Goal: Information Seeking & Learning: Learn about a topic

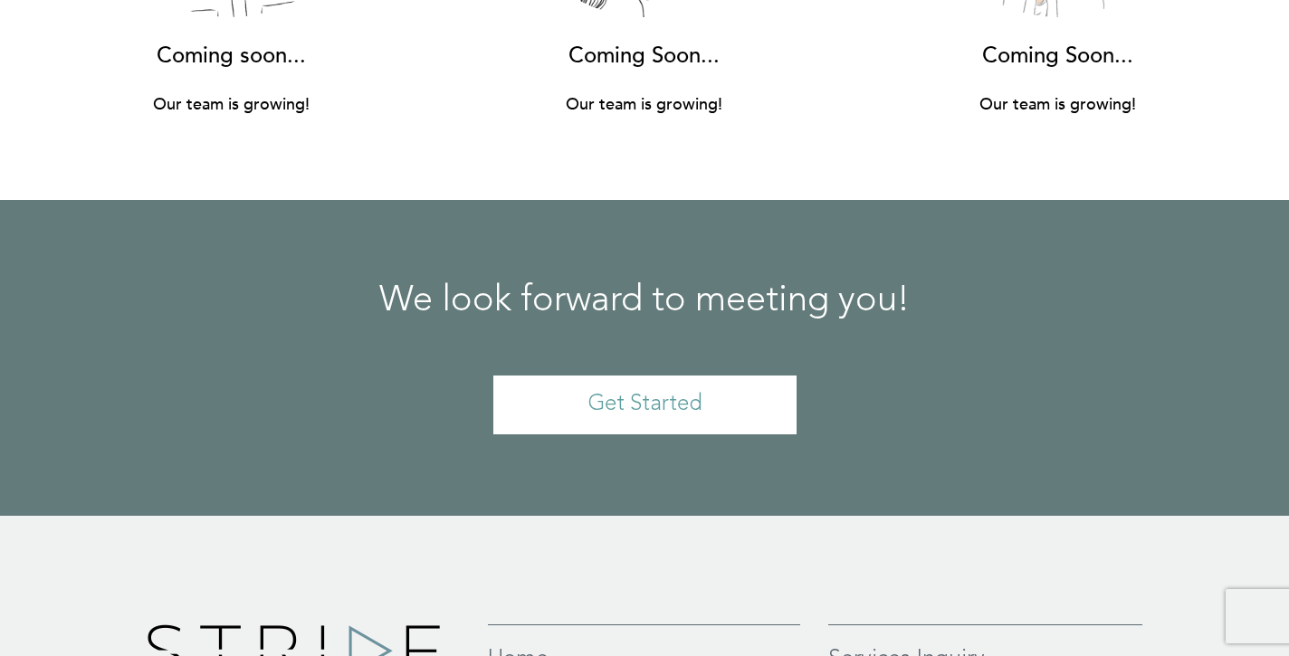
scroll to position [13399, 0]
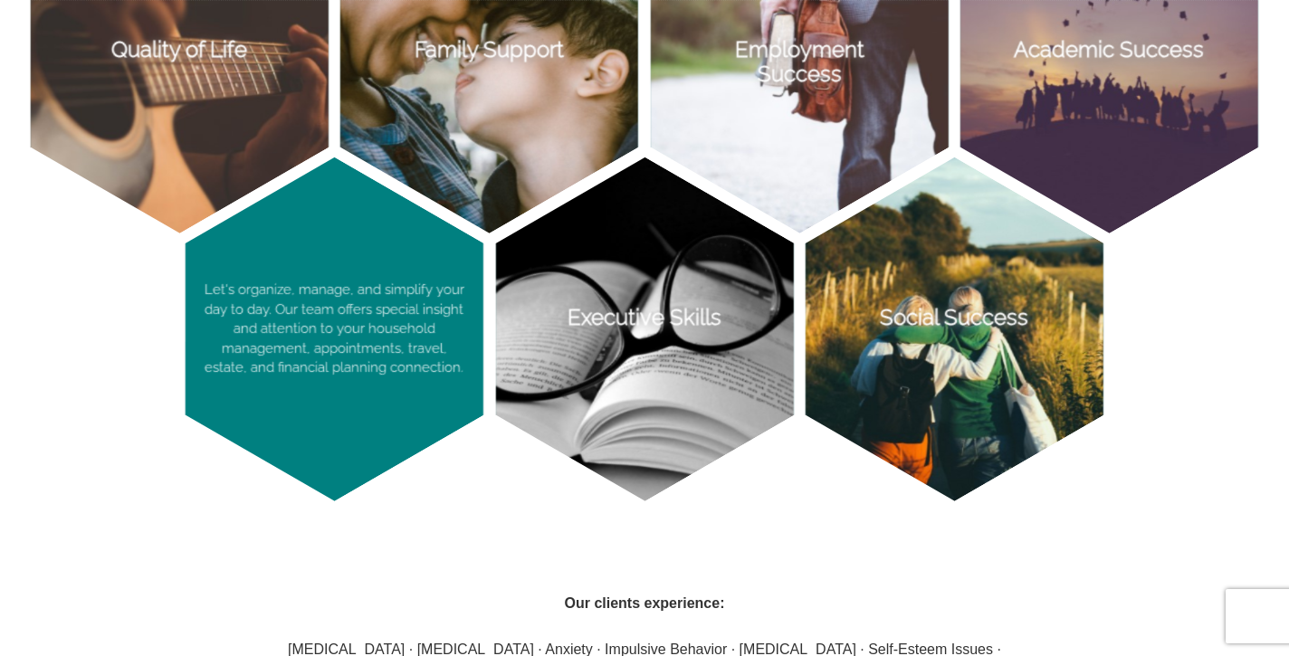
scroll to position [1598, 0]
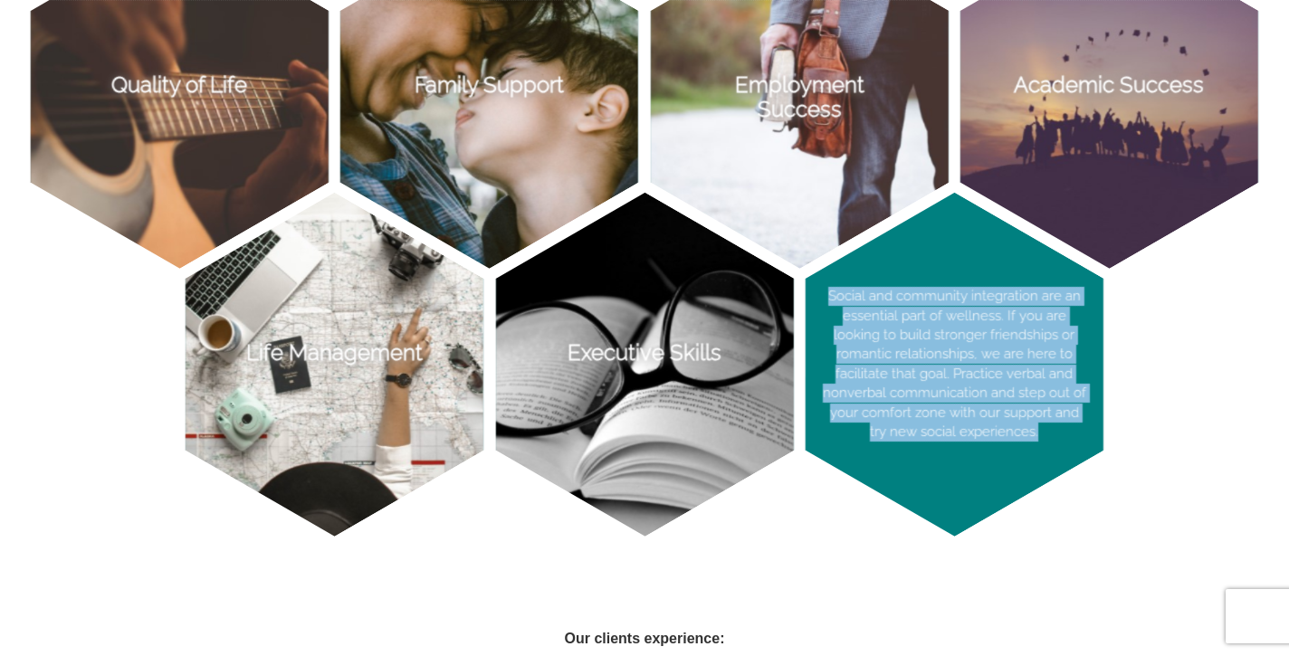
drag, startPoint x: 827, startPoint y: 291, endPoint x: 1035, endPoint y: 461, distance: 267.6
click at [1035, 461] on p "Social and community integration are an essential part of wellness. If you are …" at bounding box center [955, 365] width 298 height 344
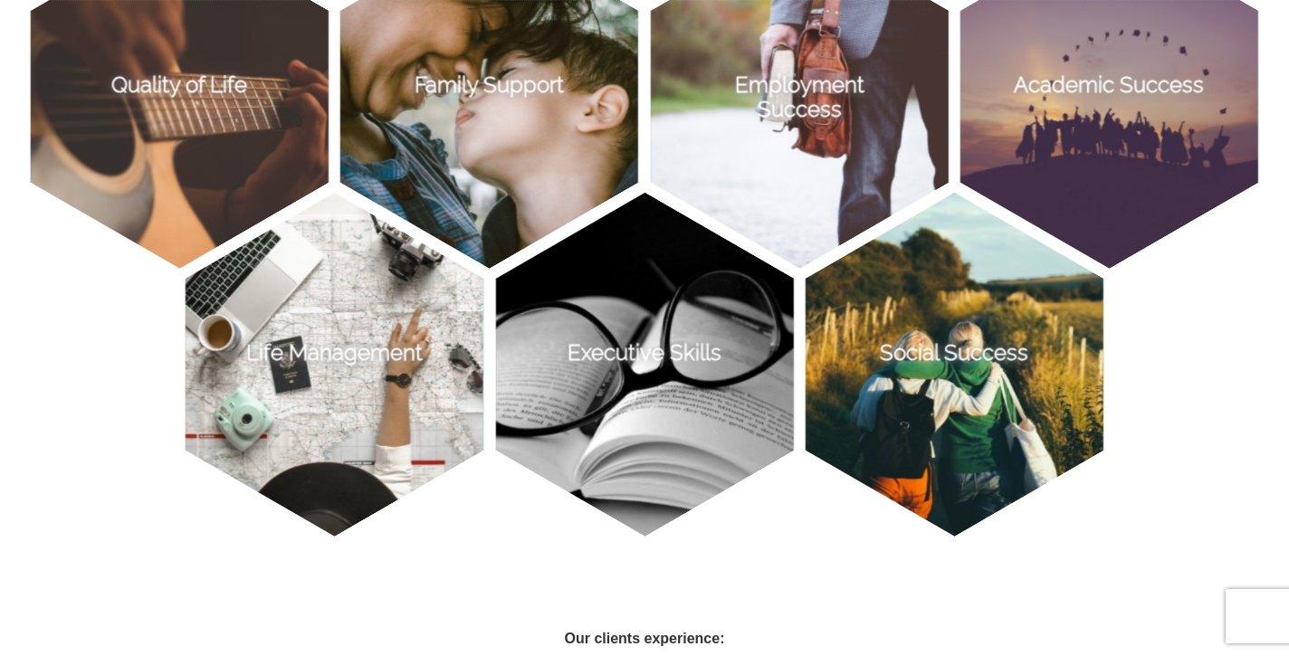
copy p "Social and community integration are an essential part of wellness. If you are …"
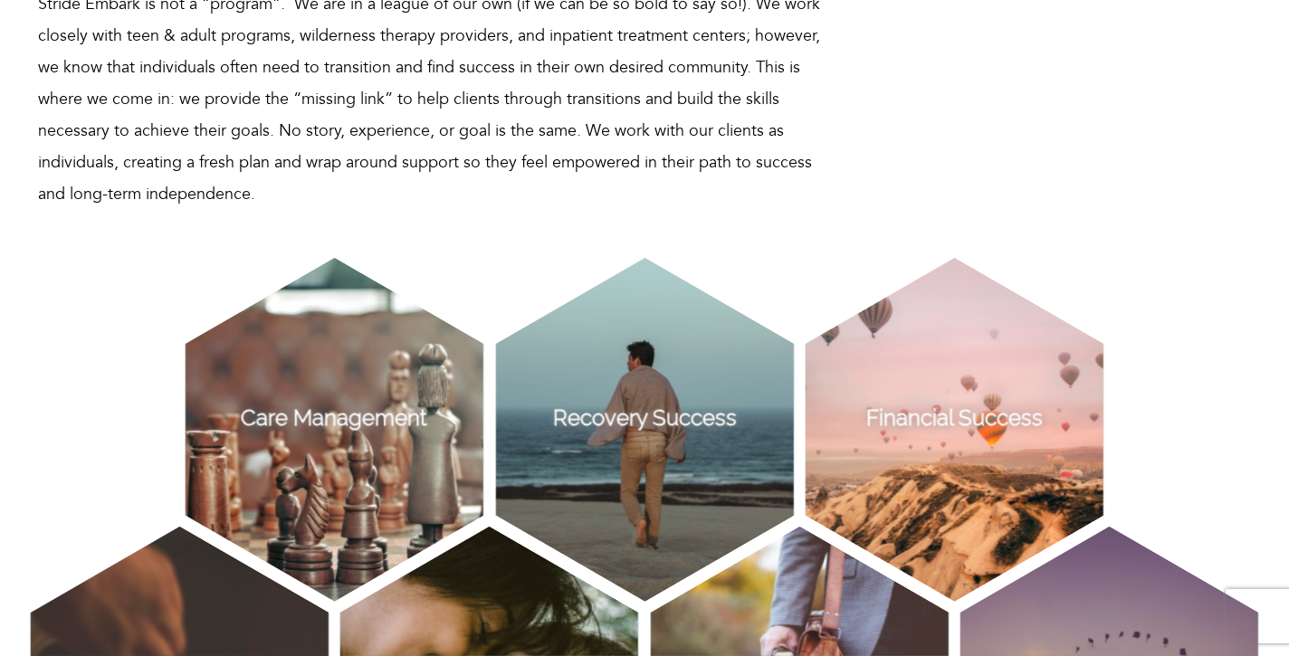
scroll to position [977, 0]
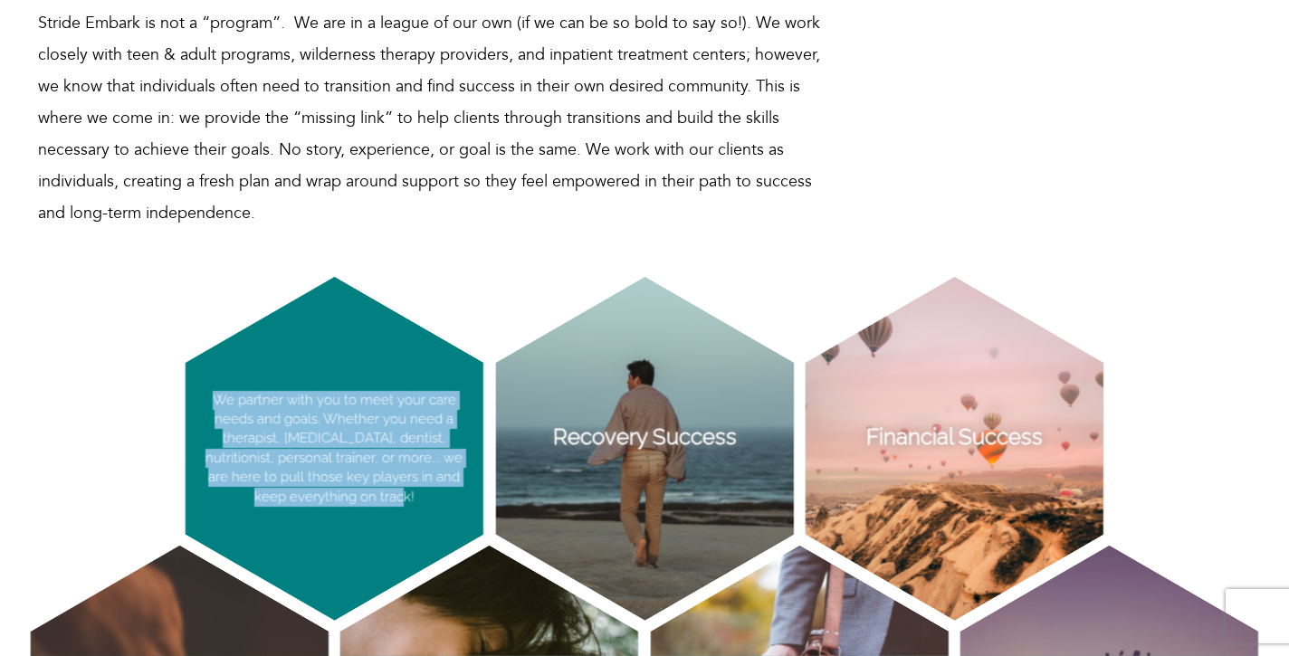
drag, startPoint x: 409, startPoint y: 496, endPoint x: 208, endPoint y: 391, distance: 226.7
click at [208, 391] on p "We partner with you to meet your care needs and goals. Whether you need a thera…" at bounding box center [335, 449] width 298 height 344
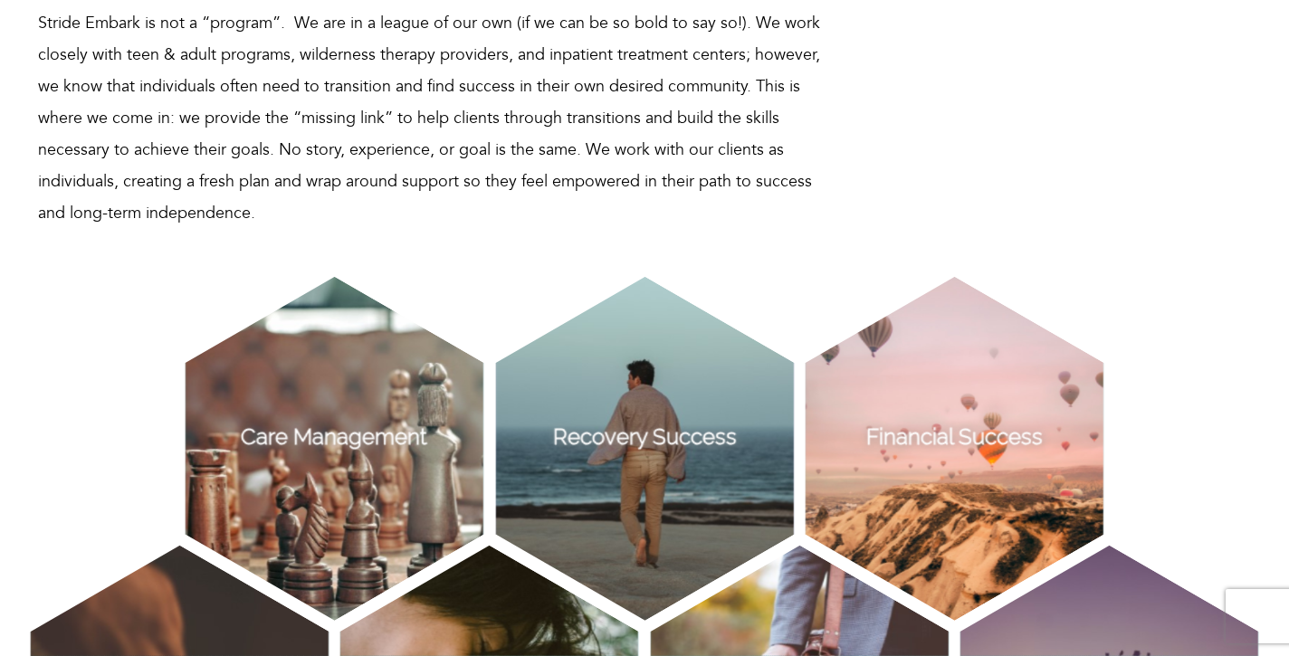
copy p "We partner with you to meet your care needs and goals. Whether you need a thera…"
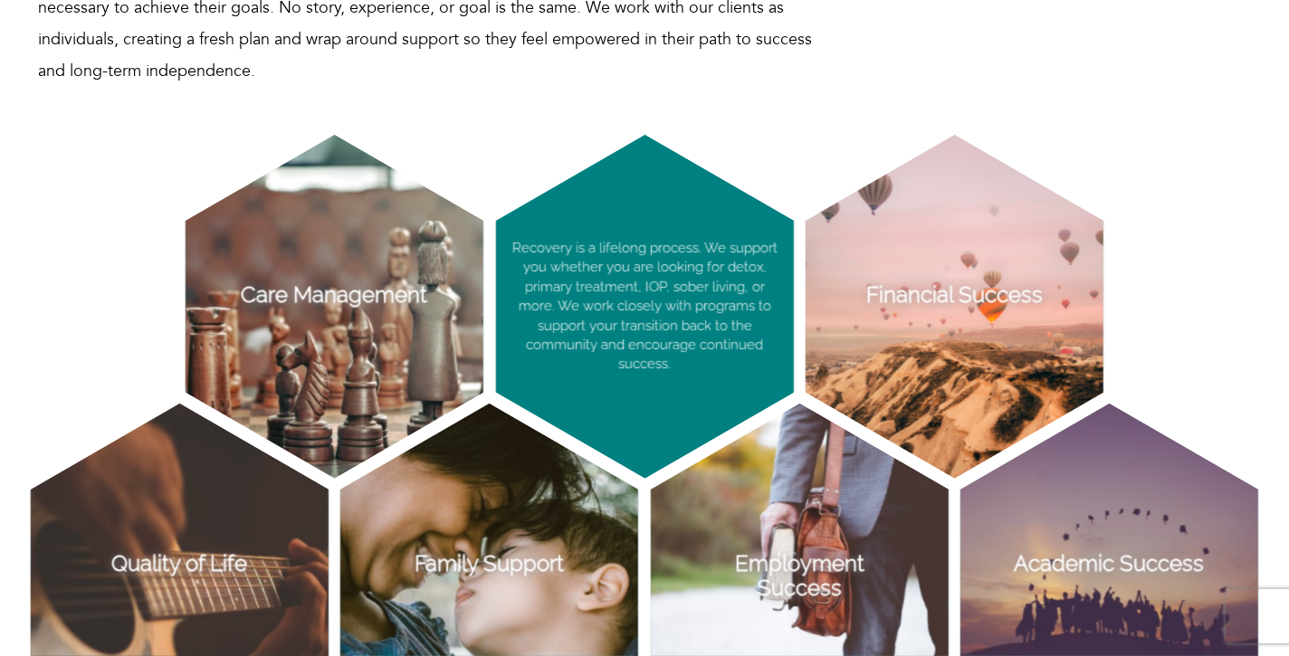
scroll to position [1121, 0]
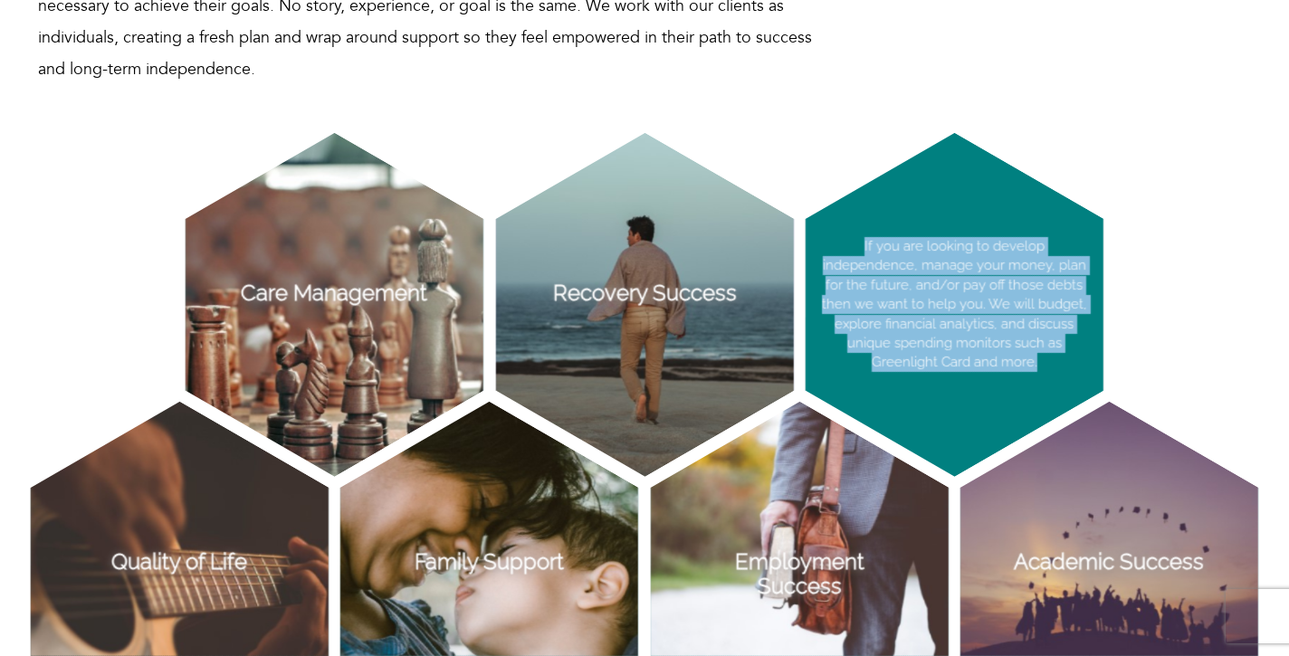
drag, startPoint x: 1063, startPoint y: 361, endPoint x: 866, endPoint y: 251, distance: 225.3
click at [866, 251] on p "If you are looking to develop independence, manage your money, plan for the fut…" at bounding box center [955, 305] width 298 height 344
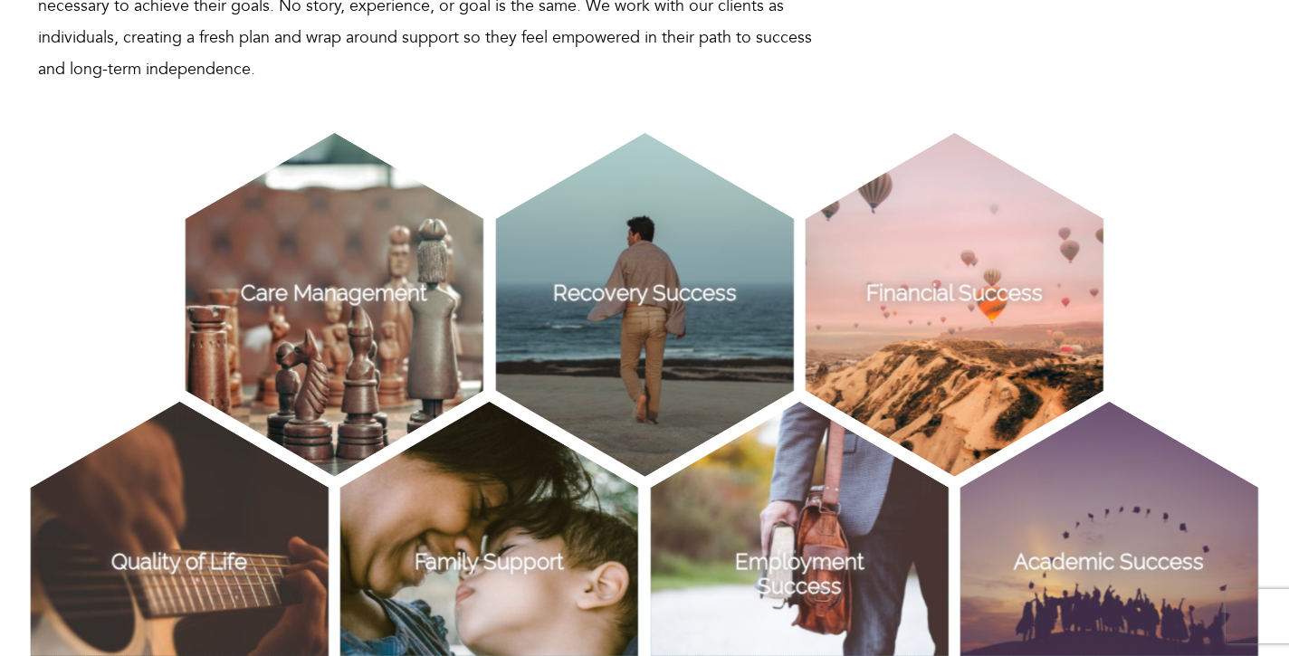
copy p "If you are looking to develop independence, manage your money, plan for the fut…"
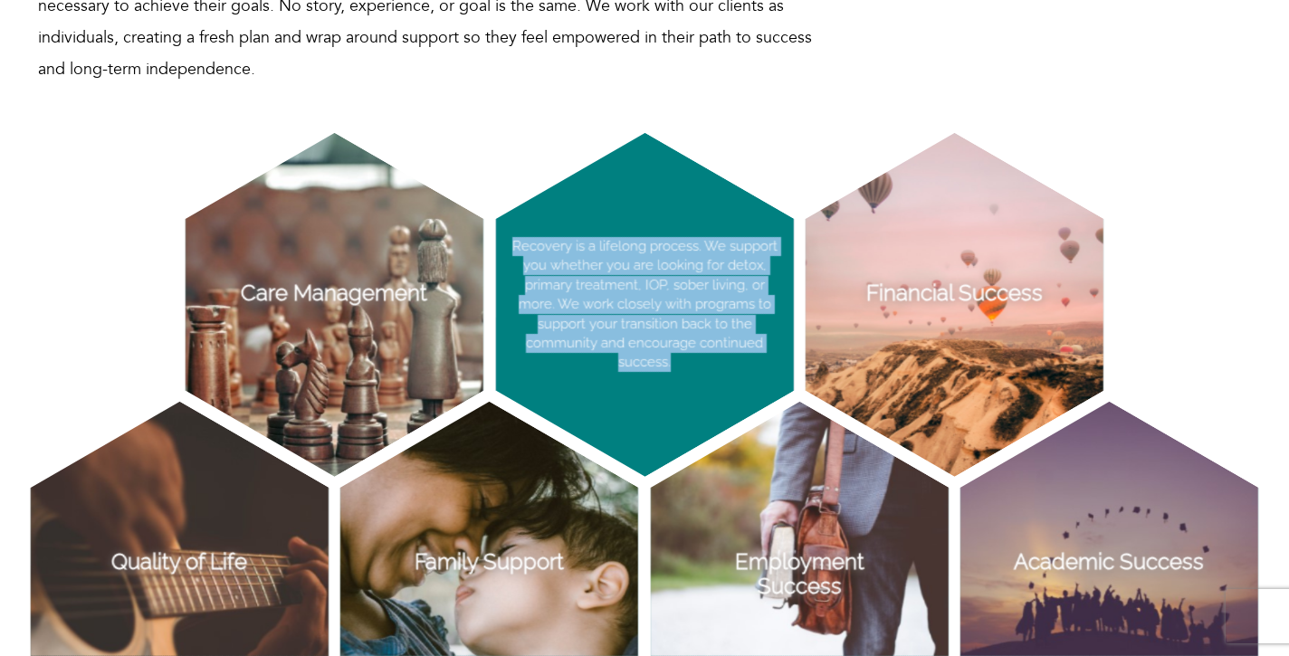
drag, startPoint x: 675, startPoint y: 362, endPoint x: 510, endPoint y: 250, distance: 199.3
click at [510, 250] on p "Recovery is a lifelong process. We support you whether you are looking for deto…" at bounding box center [645, 305] width 298 height 344
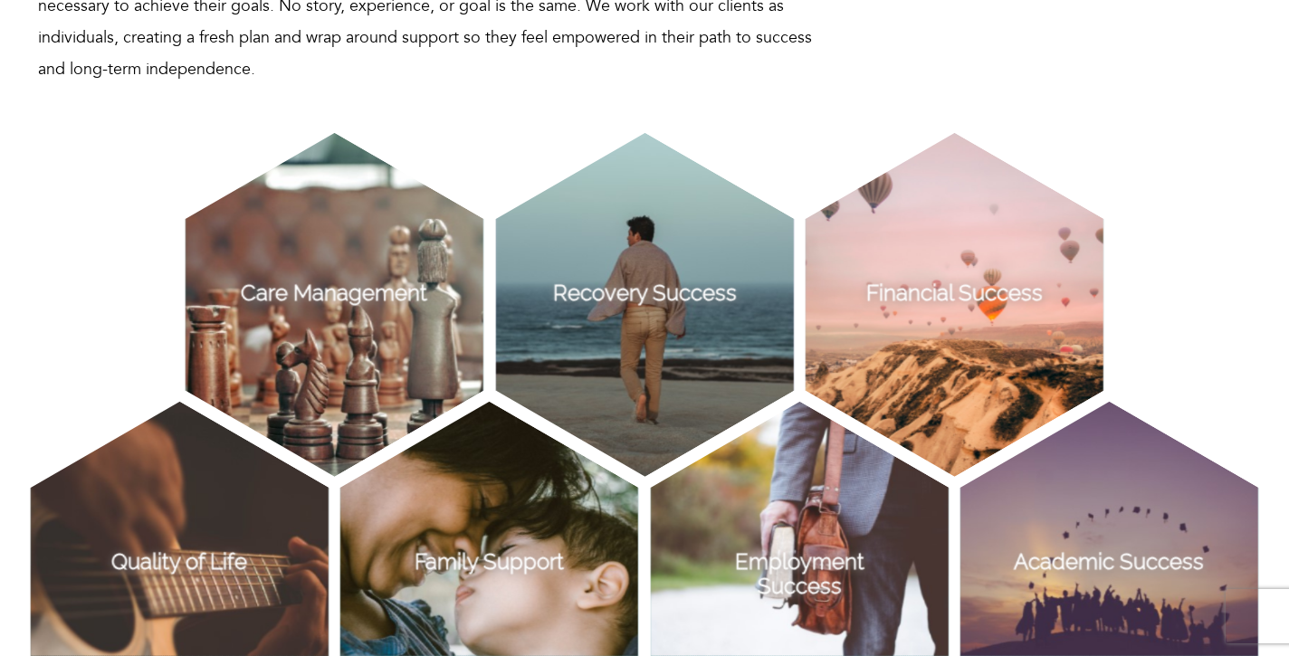
copy p "Recovery is a lifelong process. We support you whether you are looking for deto…"
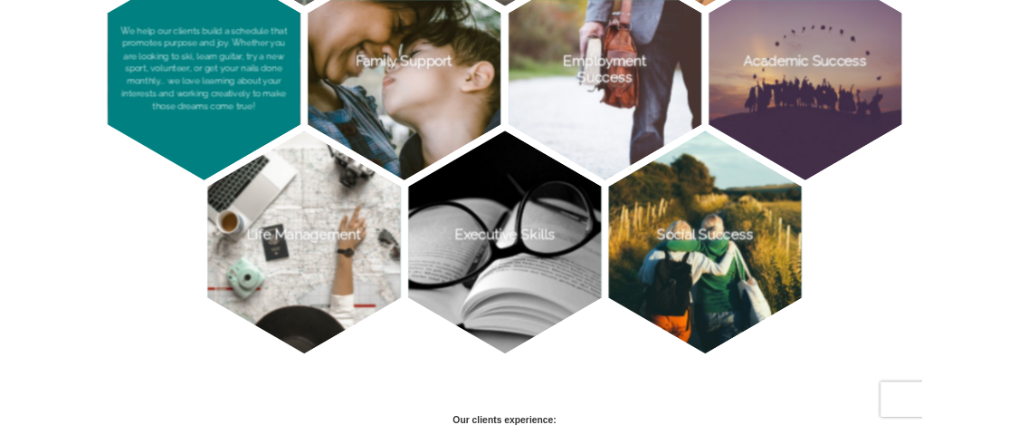
scroll to position [1582, 0]
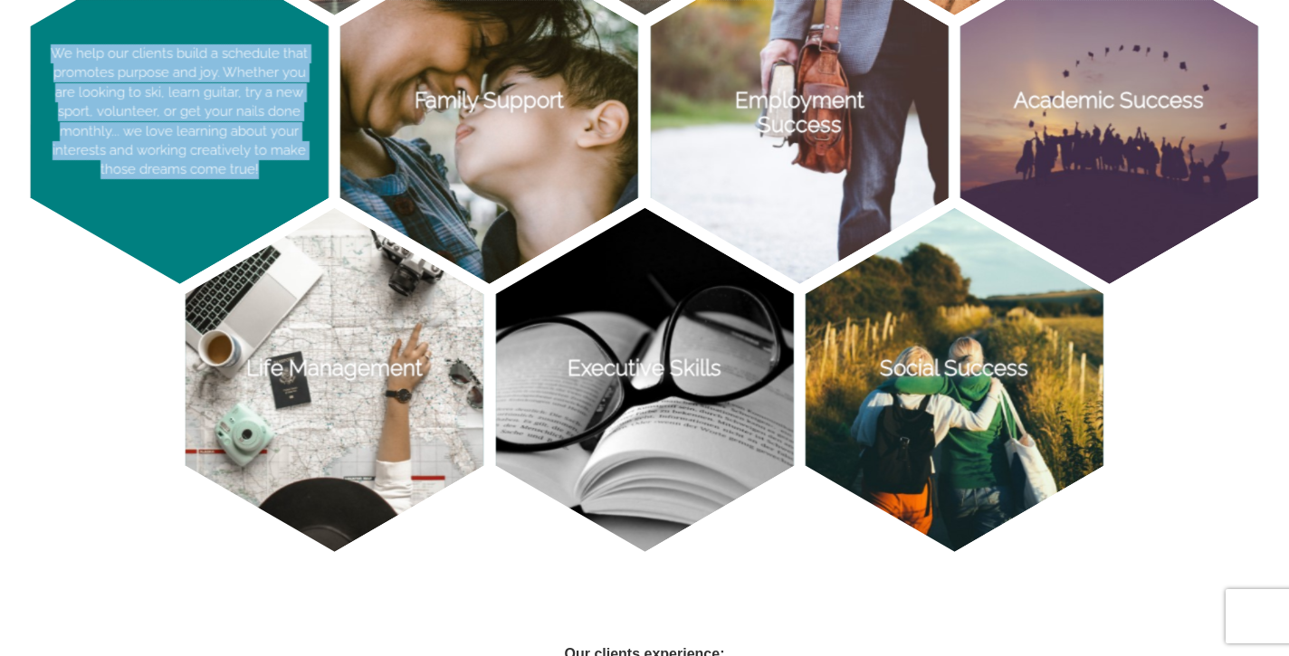
drag, startPoint x: 268, startPoint y: 169, endPoint x: 75, endPoint y: 29, distance: 238.4
click at [75, 28] on p "We help our clients build a schedule that promotes purpose and joy. Whether you…" at bounding box center [180, 112] width 298 height 344
click at [184, 43] on p "We help our clients build a schedule that promotes purpose and joy. Whether you…" at bounding box center [180, 112] width 298 height 344
drag, startPoint x: 51, startPoint y: 44, endPoint x: 281, endPoint y: 165, distance: 259.5
click at [281, 165] on p "We help our clients build a schedule that promotes purpose and joy. Whether you…" at bounding box center [180, 112] width 298 height 344
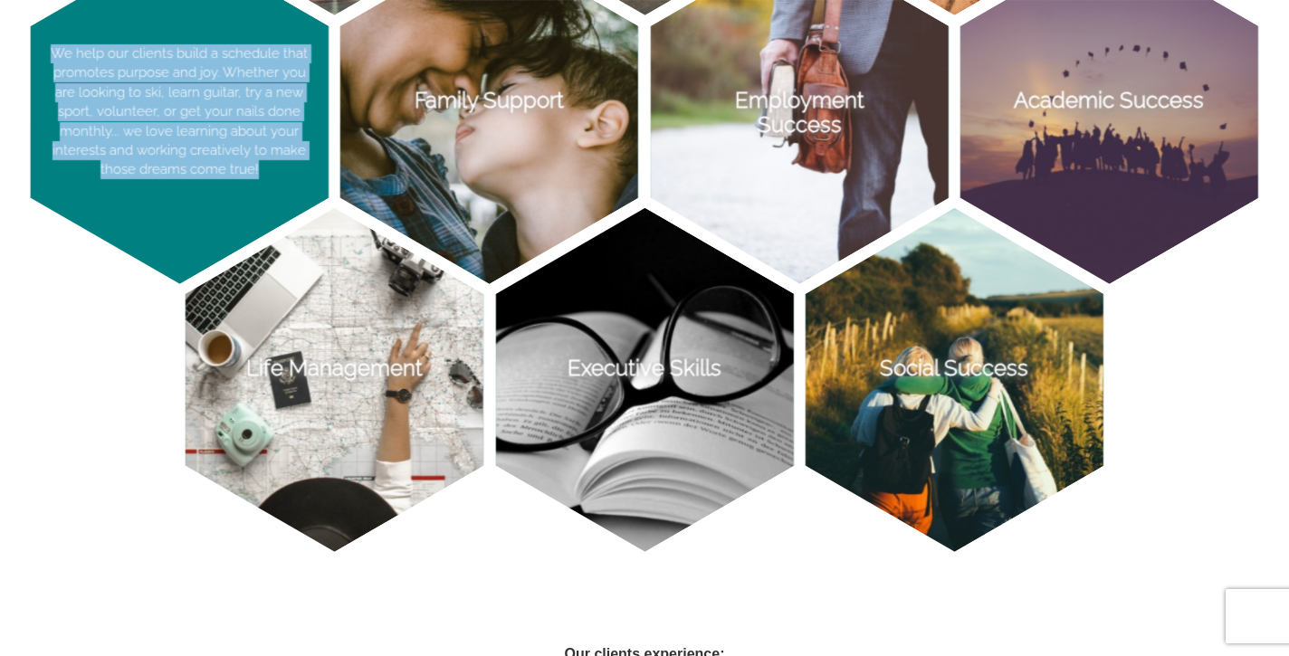
copy p "We help our clients build a schedule that promotes purpose and joy. Whether you…"
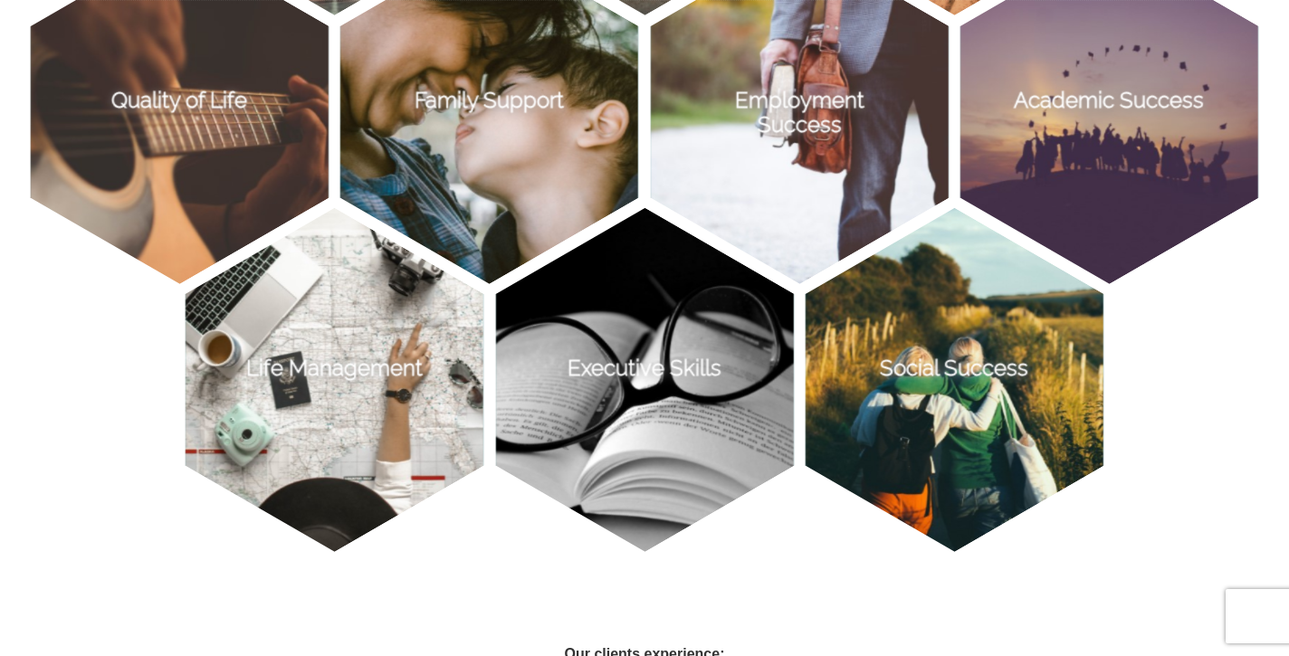
click at [1284, 561] on div "Care Management We partner with you to meet your care needs and goals. Whether …" at bounding box center [644, 261] width 1289 height 1216
drag, startPoint x: 1232, startPoint y: 500, endPoint x: 1196, endPoint y: 301, distance: 202.4
click at [1196, 301] on ul "Care Management We partner with you to meet your care needs and goals. Whether …" at bounding box center [644, 119] width 1240 height 897
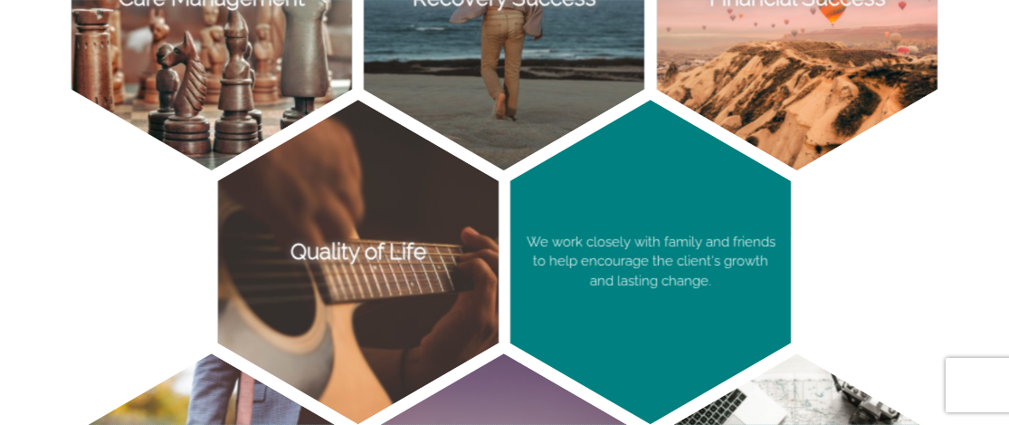
click at [625, 238] on p "We work closely with family and friends to help encourage the client's growth a…" at bounding box center [650, 262] width 281 height 324
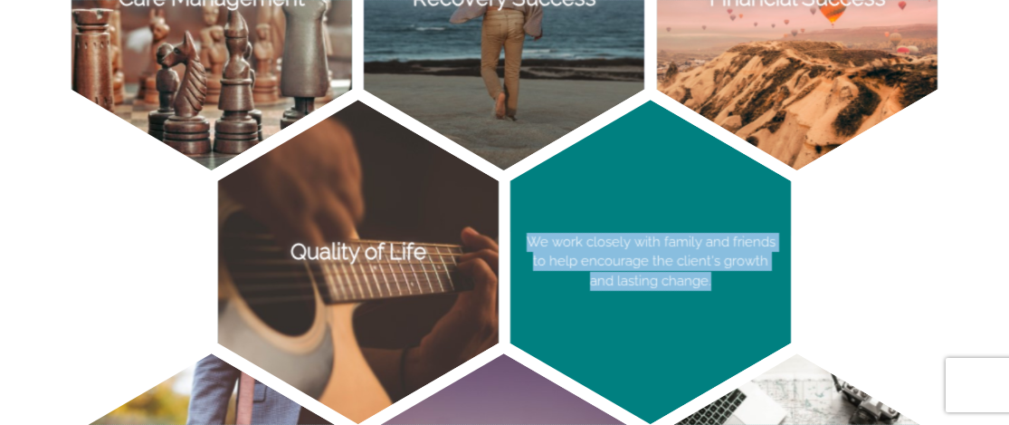
drag, startPoint x: 711, startPoint y: 282, endPoint x: 528, endPoint y: 234, distance: 189.9
click at [528, 234] on p "We work closely with family and friends to help encourage the client's growth a…" at bounding box center [650, 262] width 281 height 324
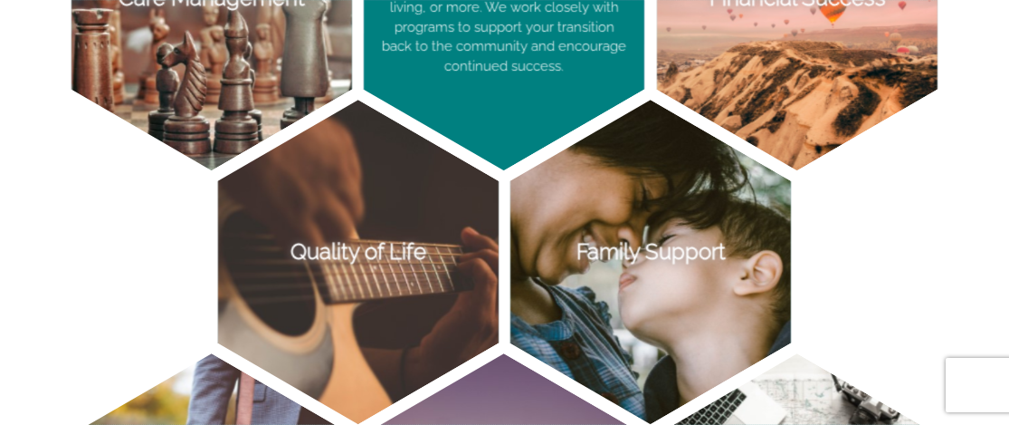
copy p "We work closely with family and friends to help encourage the client's growth a…"
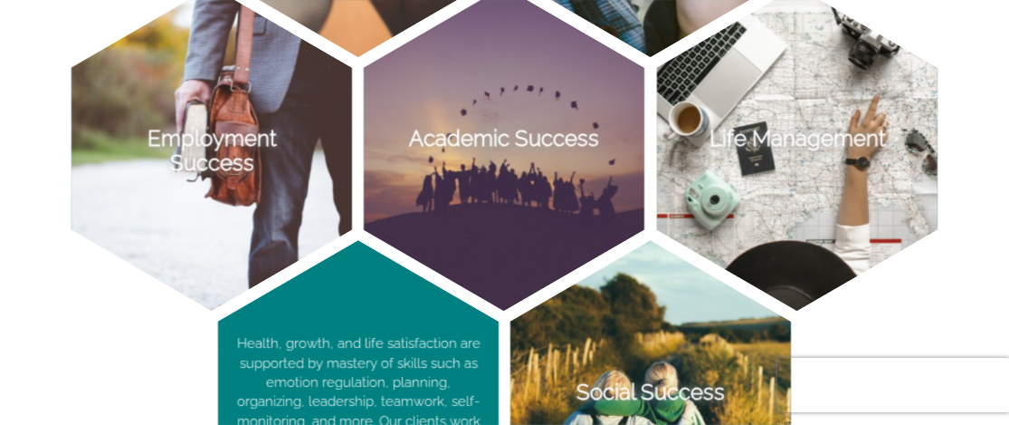
scroll to position [1944, 0]
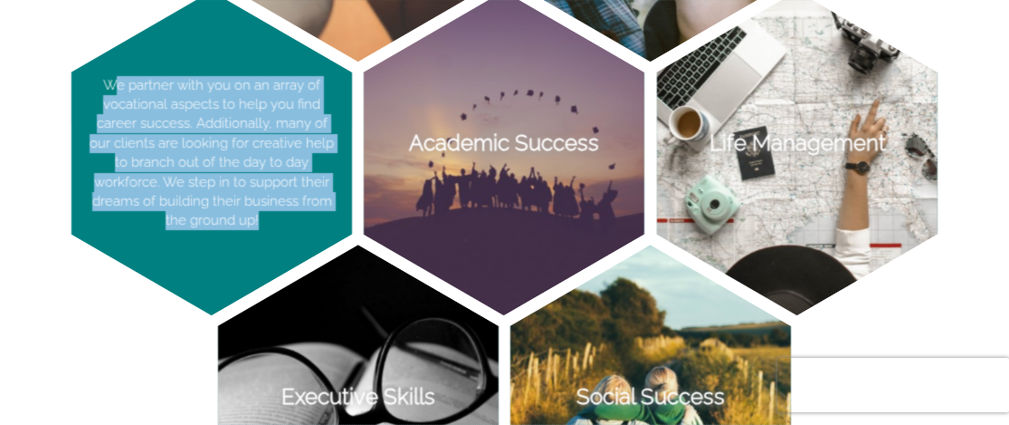
drag, startPoint x: 259, startPoint y: 220, endPoint x: 120, endPoint y: 79, distance: 197.8
click at [120, 79] on p "We partner with you on an array of vocational aspects to help you find career s…" at bounding box center [212, 153] width 281 height 324
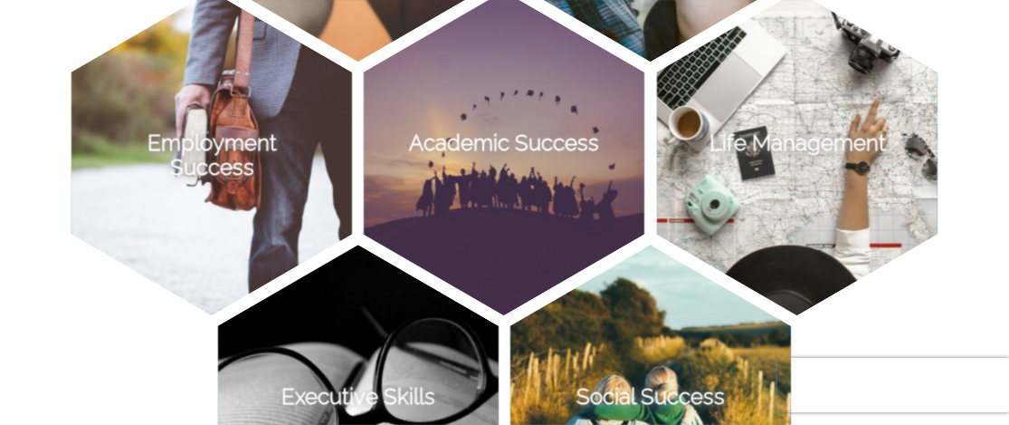
copy p "e partner with you on an array of vocational aspects to help you find career su…"
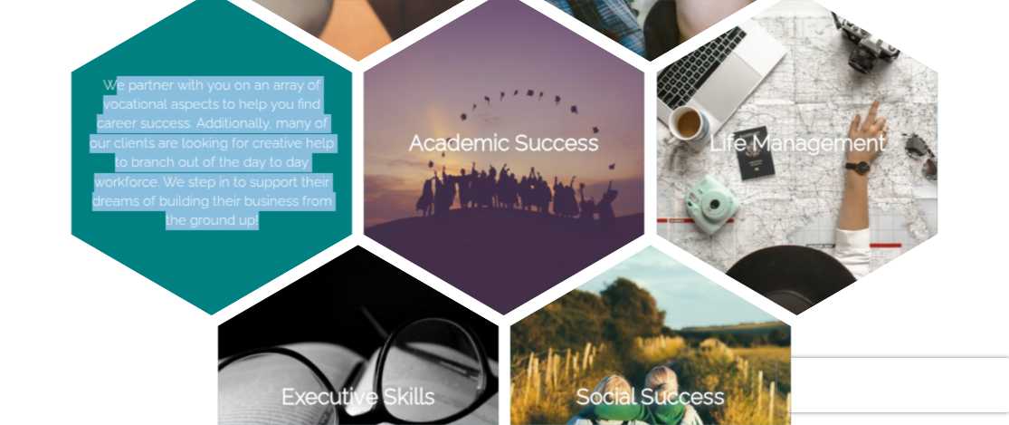
click at [234, 114] on p "We partner with you on an array of vocational aspects to help you find career s…" at bounding box center [212, 153] width 281 height 324
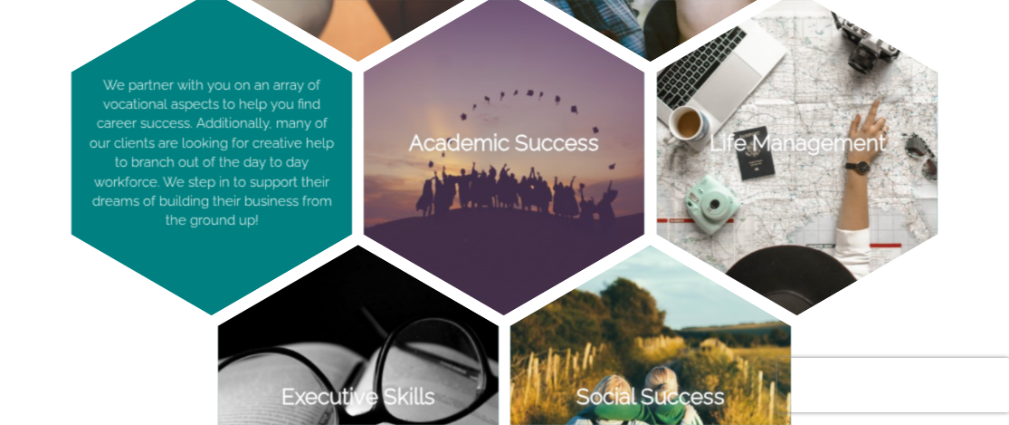
click at [100, 82] on p "We partner with you on an array of vocational aspects to help you find career s…" at bounding box center [212, 153] width 281 height 324
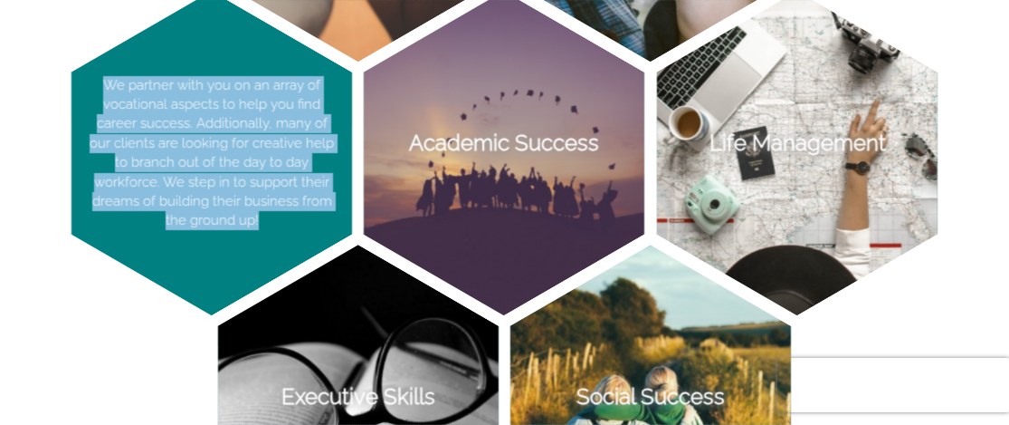
drag, startPoint x: 238, startPoint y: 219, endPoint x: 84, endPoint y: 73, distance: 211.9
click at [84, 73] on p "We partner with you on an array of vocational aspects to help you find career s…" at bounding box center [212, 153] width 281 height 324
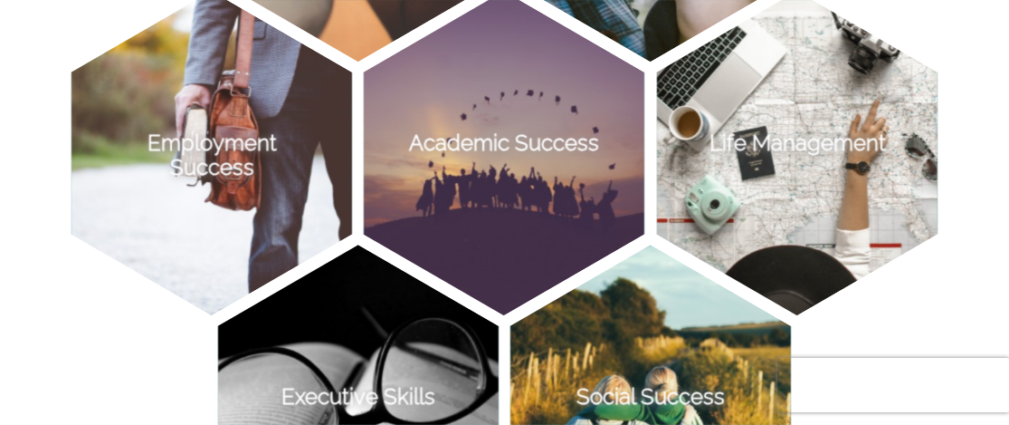
copy p "We partner with you on an array of vocational aspects to help you find career s…"
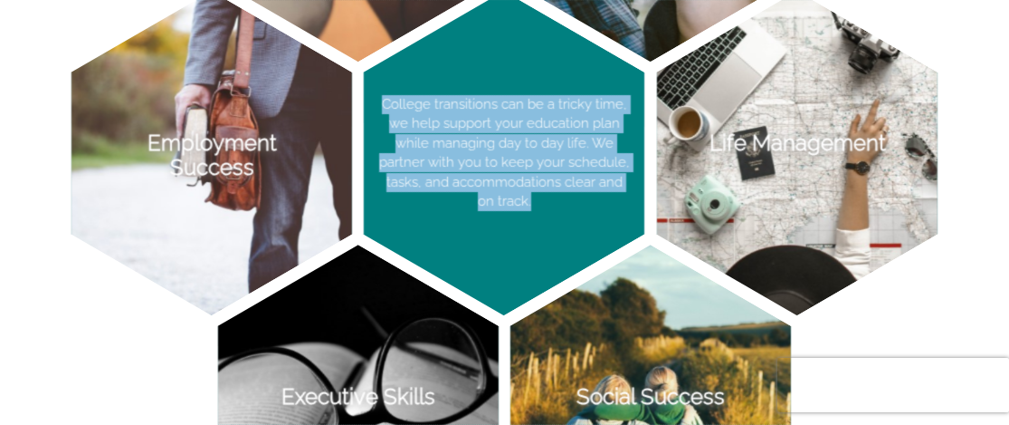
drag, startPoint x: 559, startPoint y: 199, endPoint x: 380, endPoint y: 91, distance: 209.6
click at [380, 91] on p "College transitions can be a tricky time, we help support your education plan w…" at bounding box center [504, 153] width 281 height 324
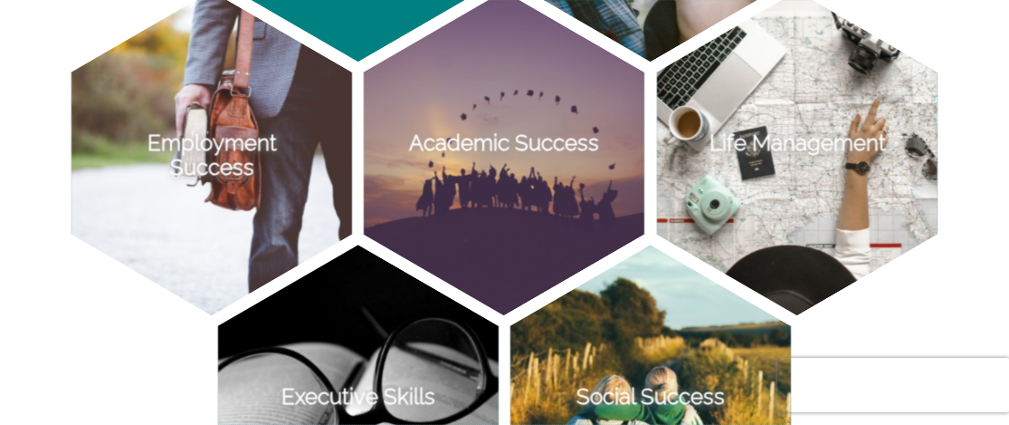
copy p "College transitions can be a tricky time, we help support your education plan w…"
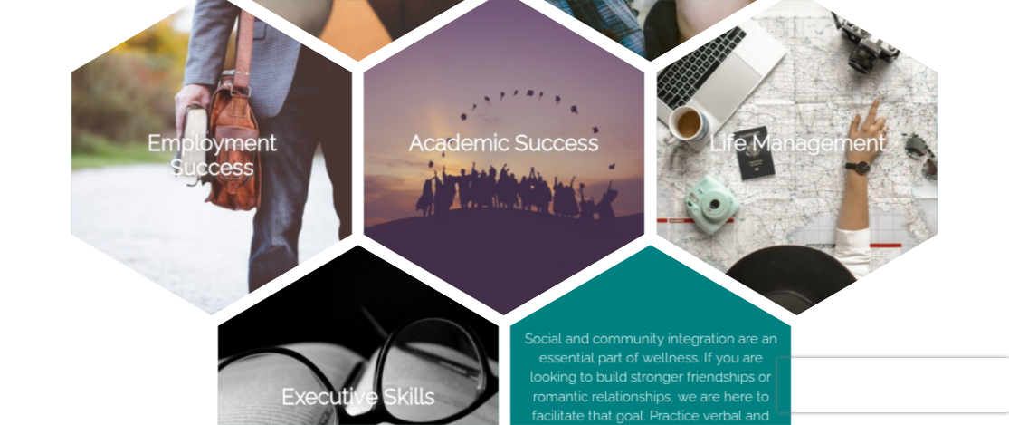
click at [538, 145] on p "College transitions can be a tricky time, we help support your education plan w…" at bounding box center [504, 153] width 281 height 324
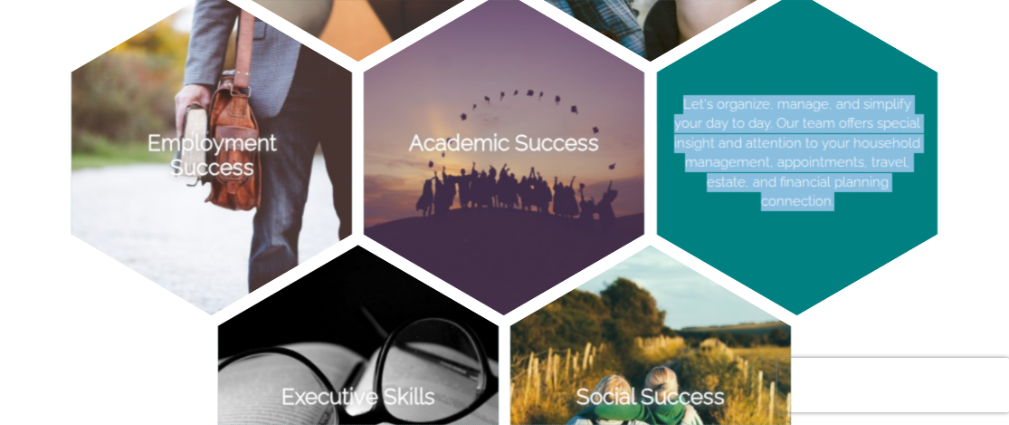
drag, startPoint x: 845, startPoint y: 203, endPoint x: 674, endPoint y: 100, distance: 199.3
click at [674, 99] on p "Let's organize, manage, and simplify your day to day. Our team offers special i…" at bounding box center [797, 153] width 281 height 324
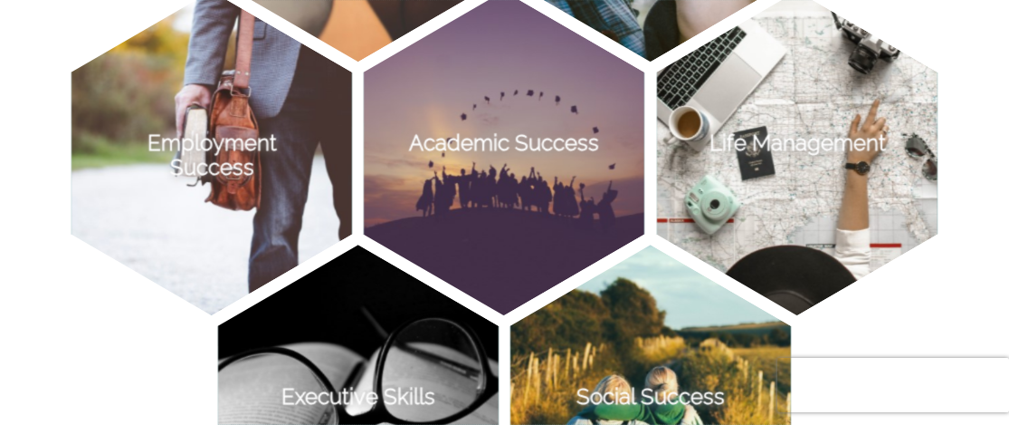
copy p "Let's organize, manage, and simplify your day to day. Our team offers special i…"
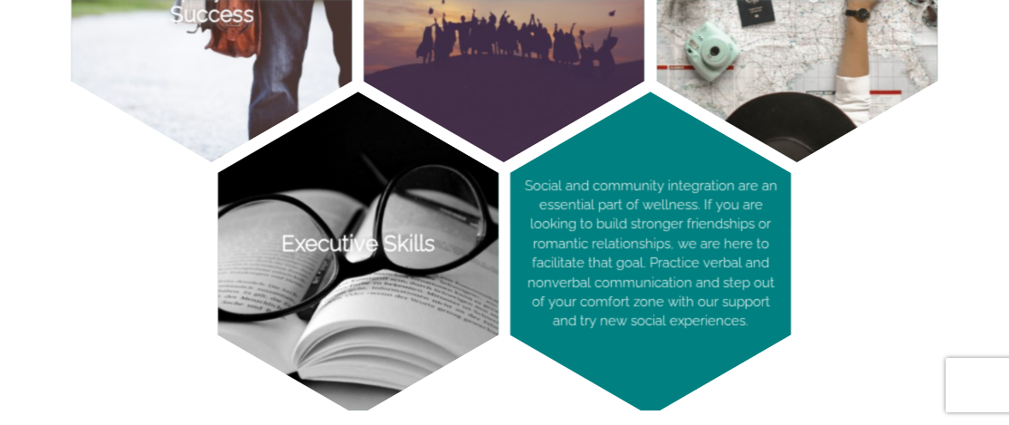
scroll to position [2104, 0]
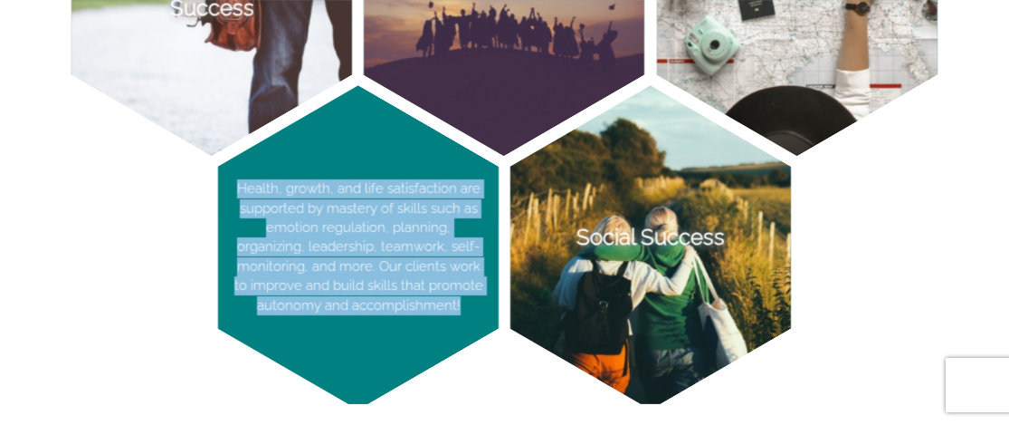
drag, startPoint x: 449, startPoint y: 312, endPoint x: 235, endPoint y: 178, distance: 252.1
click at [235, 177] on p "Health, growth, and life satisfaction are supported by mastery of skills such a…" at bounding box center [358, 247] width 281 height 324
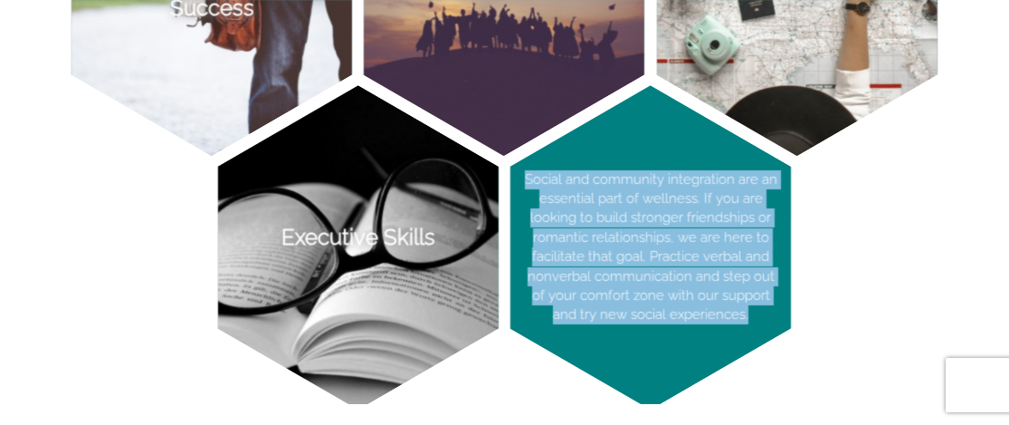
drag, startPoint x: 757, startPoint y: 319, endPoint x: 524, endPoint y: 175, distance: 273.5
click at [524, 174] on p "Social and community integration are an essential part of wellness. If you are …" at bounding box center [650, 247] width 281 height 324
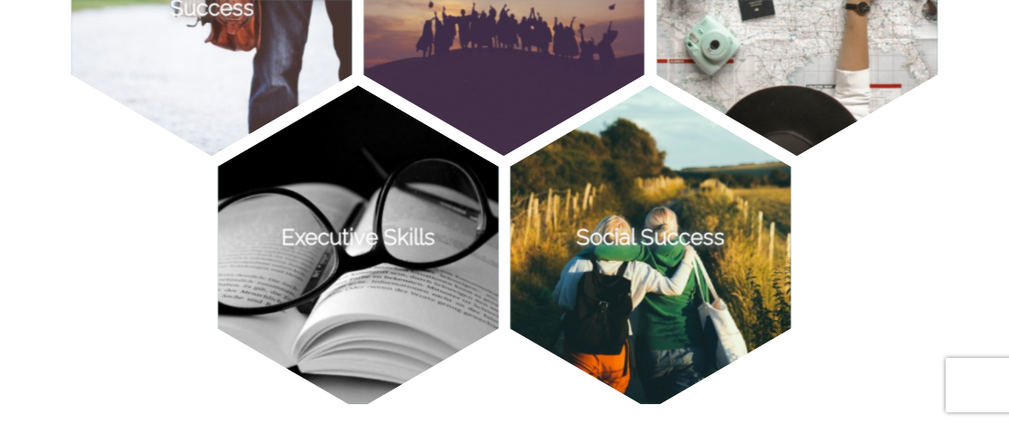
click at [559, 311] on p "Social and community integration are an essential part of wellness. If you are …" at bounding box center [650, 247] width 281 height 324
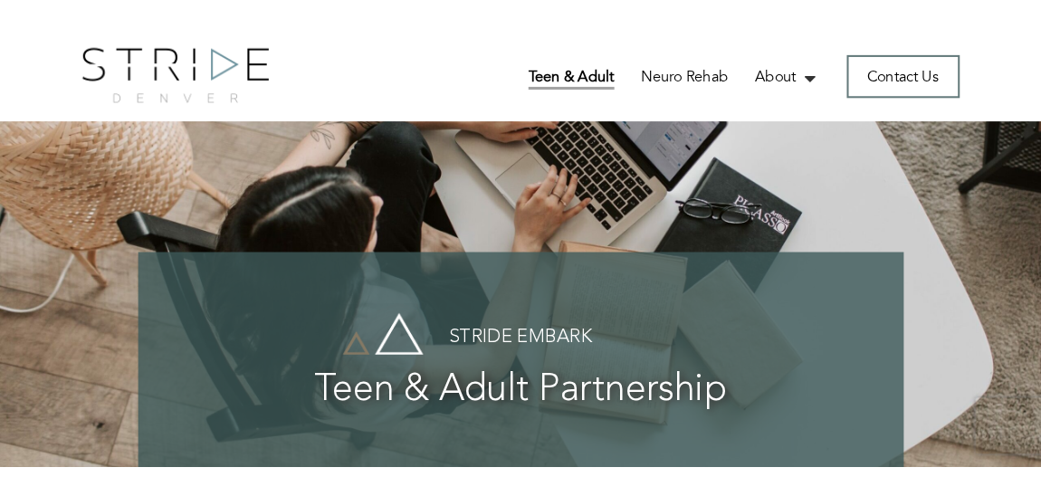
scroll to position [0, 0]
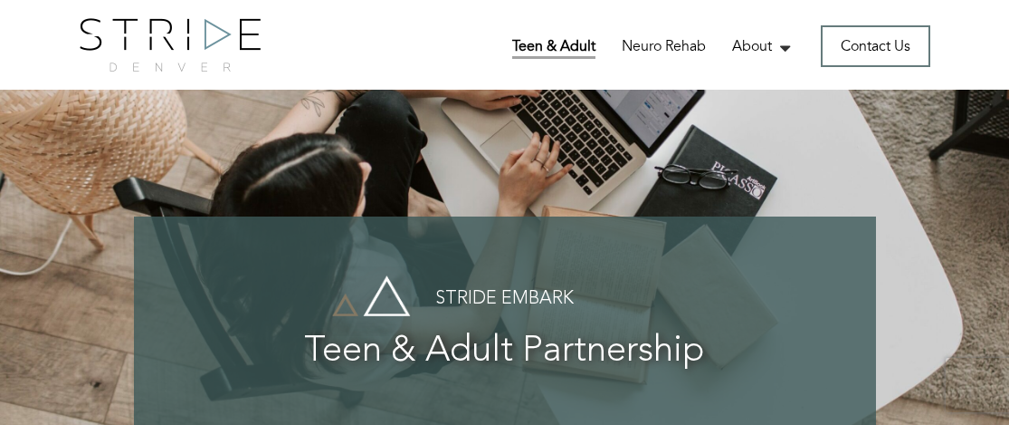
click at [18, 408] on div "Stride Embark Teen & Adult Partnership" at bounding box center [504, 323] width 1009 height 467
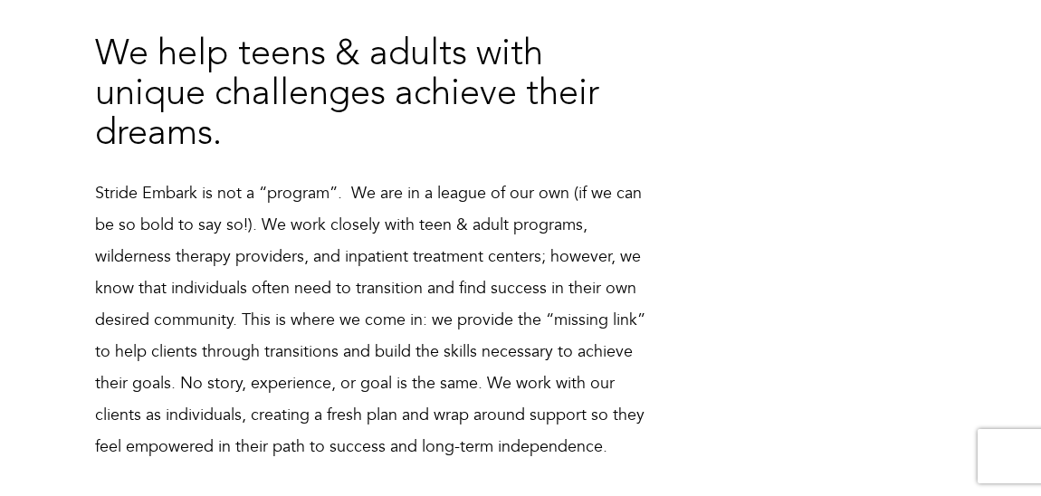
scroll to position [916, 0]
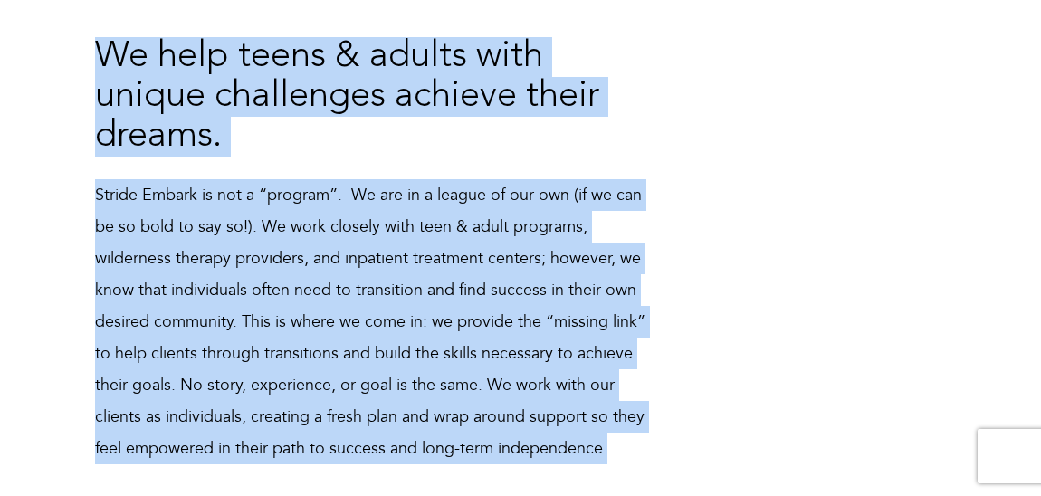
drag, startPoint x: 615, startPoint y: 453, endPoint x: 76, endPoint y: 46, distance: 675.2
click at [76, 45] on div "Embark on a path to achieve your goals. Stride is here for our clients whether …" at bounding box center [520, 68] width 1041 height 854
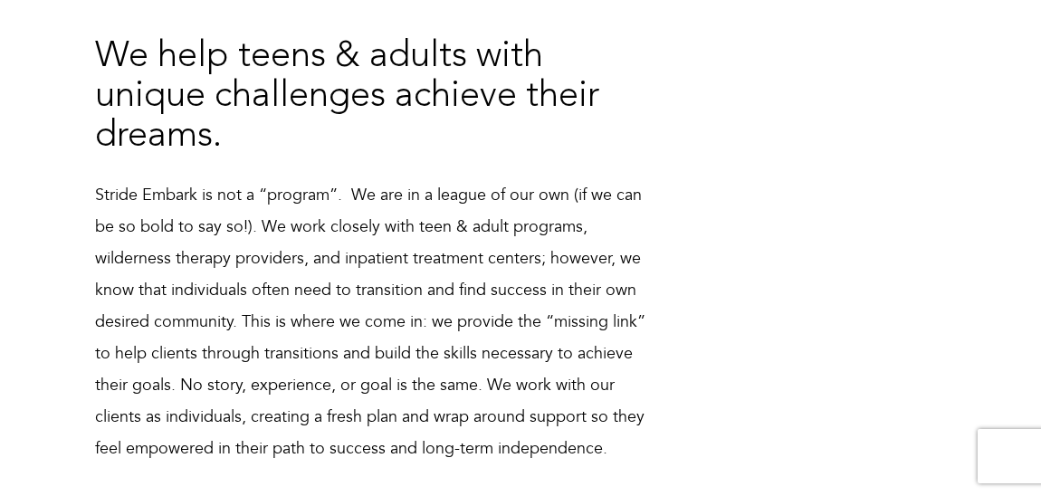
click at [809, 267] on div "Embark on a path to achieve your goals. Stride is here for our clients whether …" at bounding box center [520, 102] width 878 height 742
click at [825, 128] on div "Embark on a path to achieve your goals. Stride is here for our clients whether …" at bounding box center [520, 102] width 878 height 742
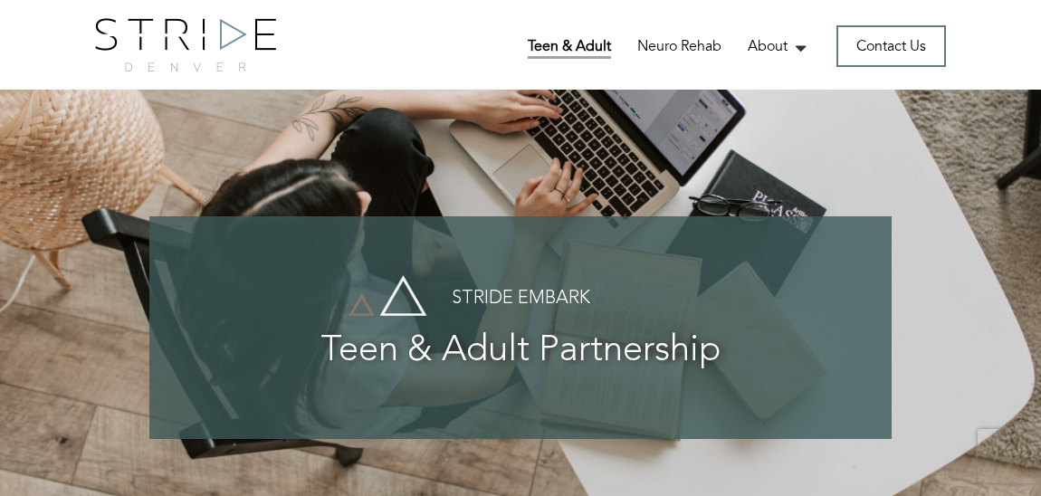
scroll to position [0, 0]
click at [662, 47] on link "Neuro Rehab" at bounding box center [679, 47] width 84 height 23
click at [661, 45] on link "Neuro Rehab" at bounding box center [679, 47] width 84 height 23
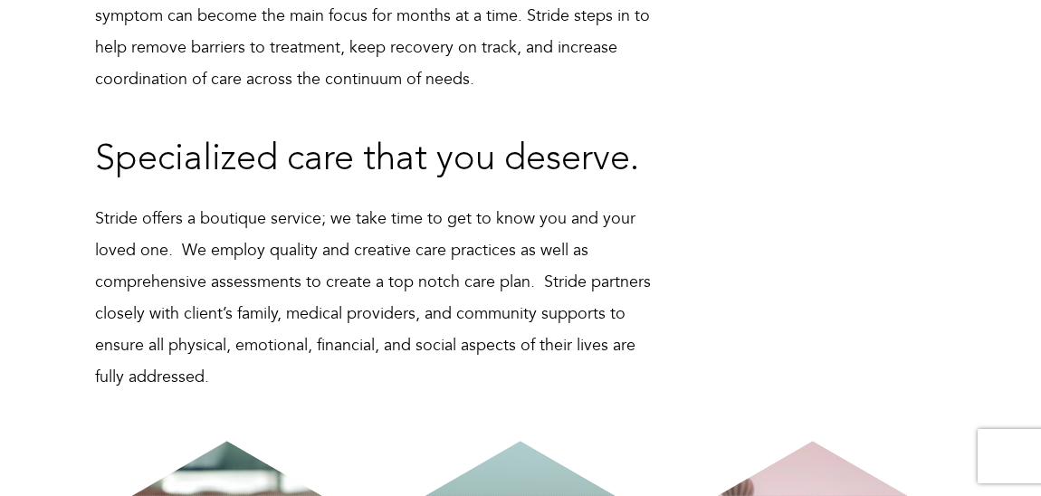
scroll to position [1068, 0]
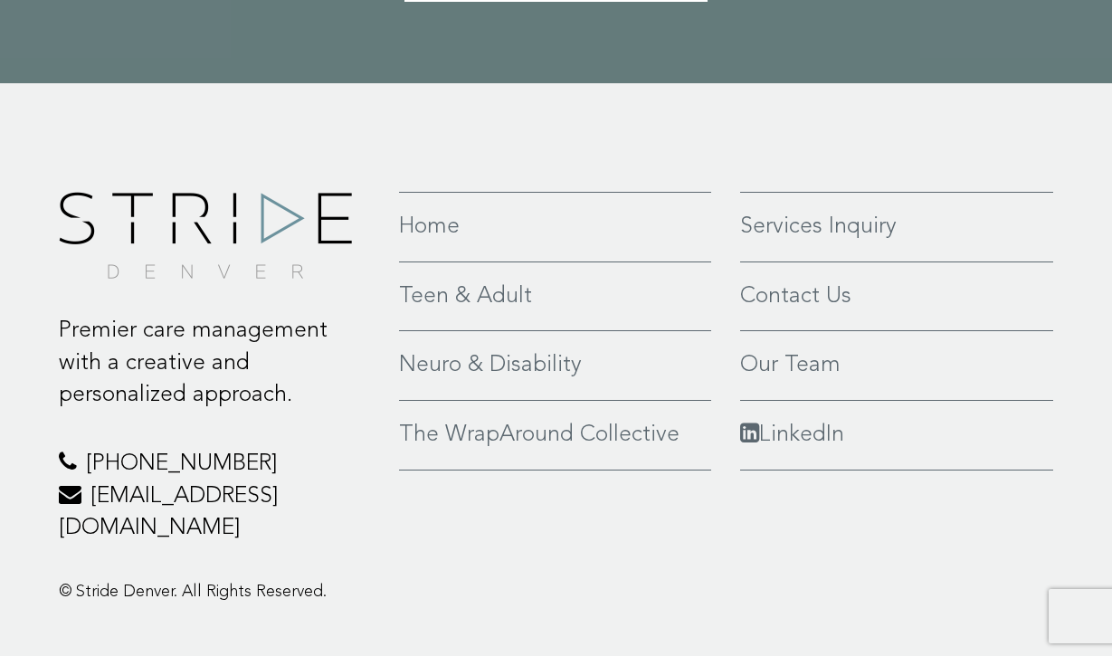
scroll to position [4072, 0]
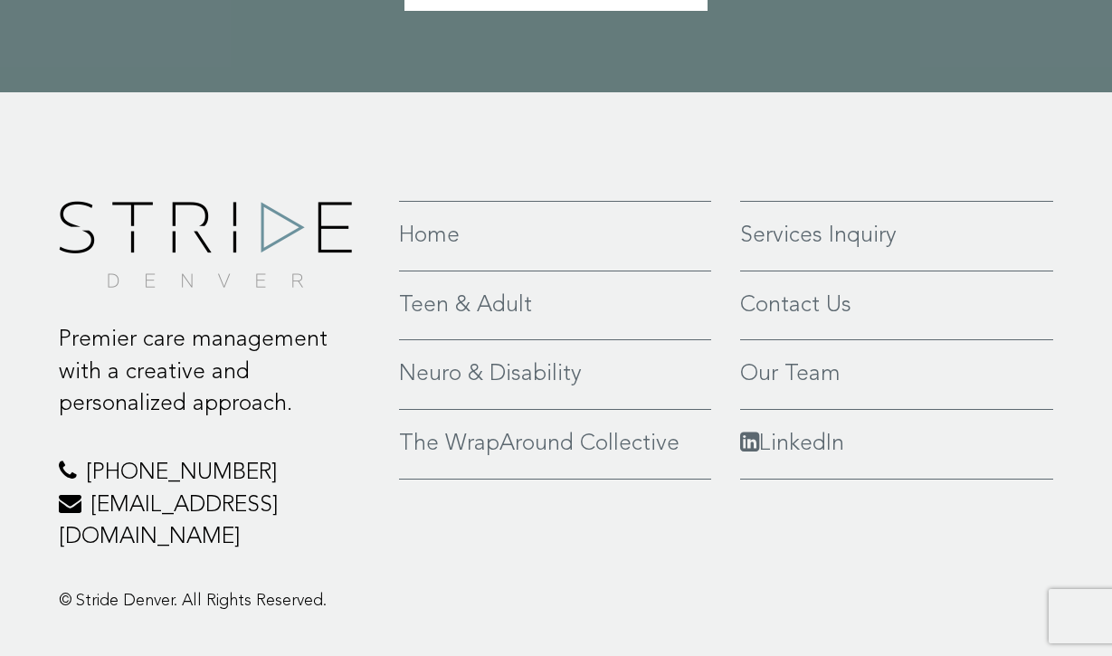
click at [534, 358] on link "Neuro & Disability" at bounding box center [555, 374] width 312 height 33
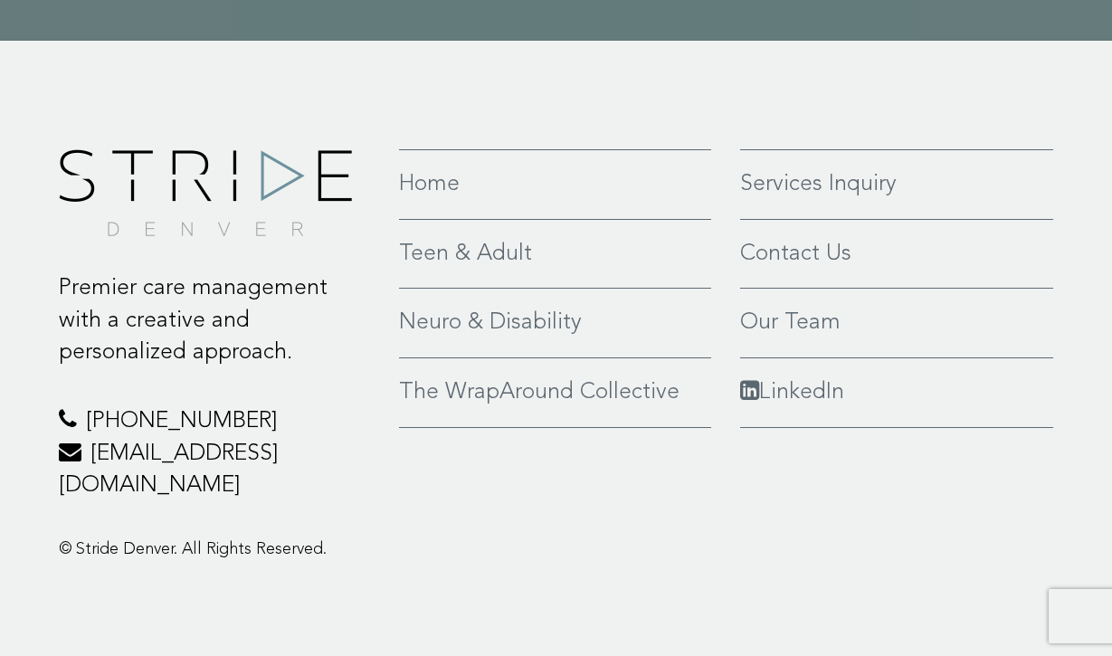
scroll to position [4562, 0]
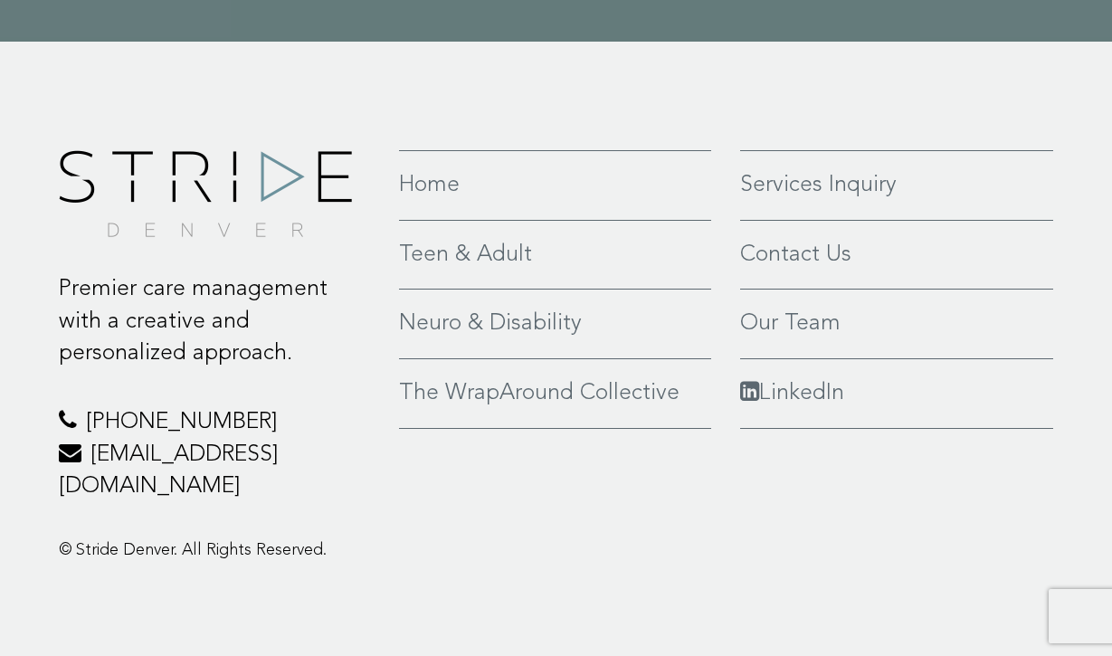
click at [559, 334] on link "Neuro & Disability" at bounding box center [555, 324] width 312 height 33
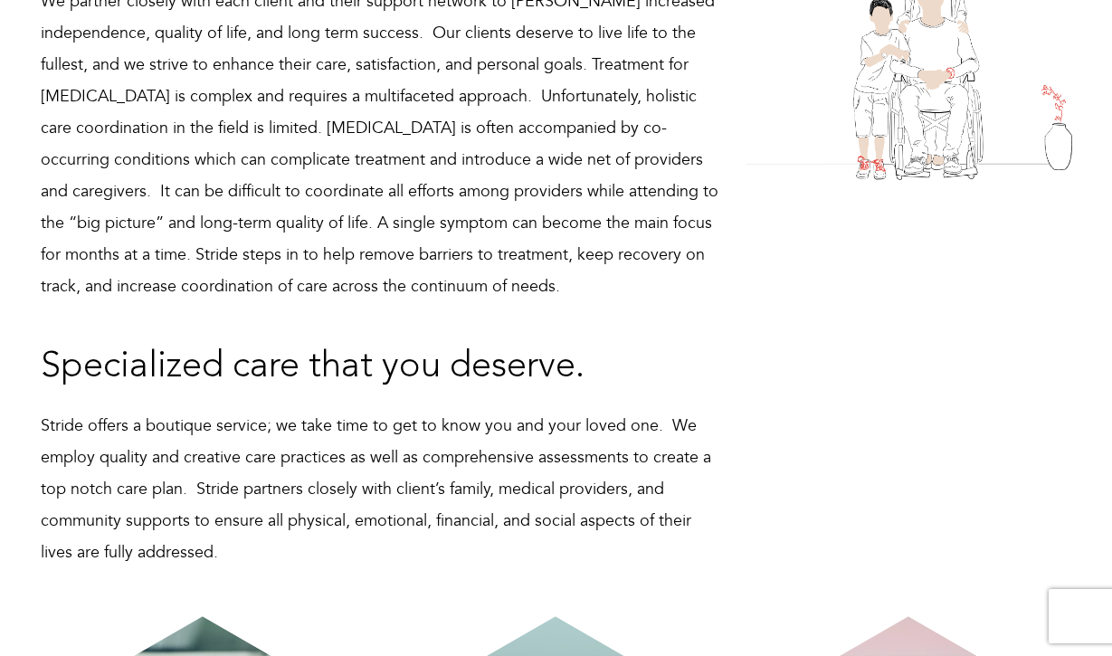
scroll to position [735, 0]
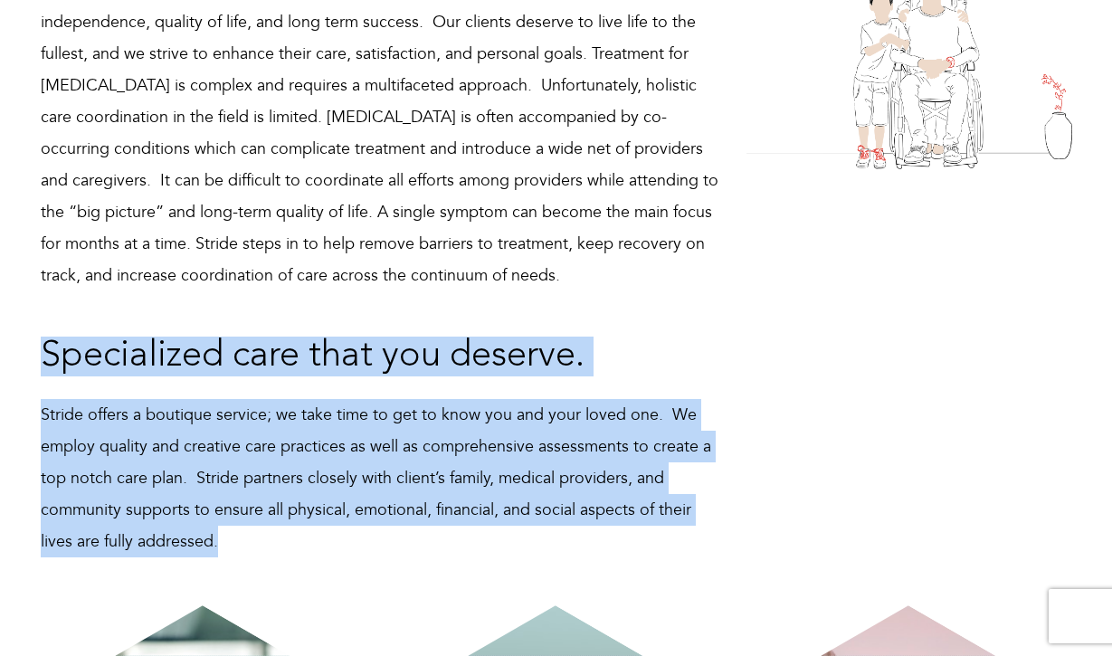
drag, startPoint x: 274, startPoint y: 547, endPoint x: 35, endPoint y: 339, distance: 316.3
click at [35, 339] on div "Specialized care that you deserve. Stride offers a boutique service; we take ti…" at bounding box center [380, 434] width 706 height 266
copy div "Specialized care that you deserve. Stride offers a boutique service; we take ti…"
click at [897, 377] on div "Complex medical needs… simplified. We partner closely with each client and thei…" at bounding box center [556, 239] width 1059 height 654
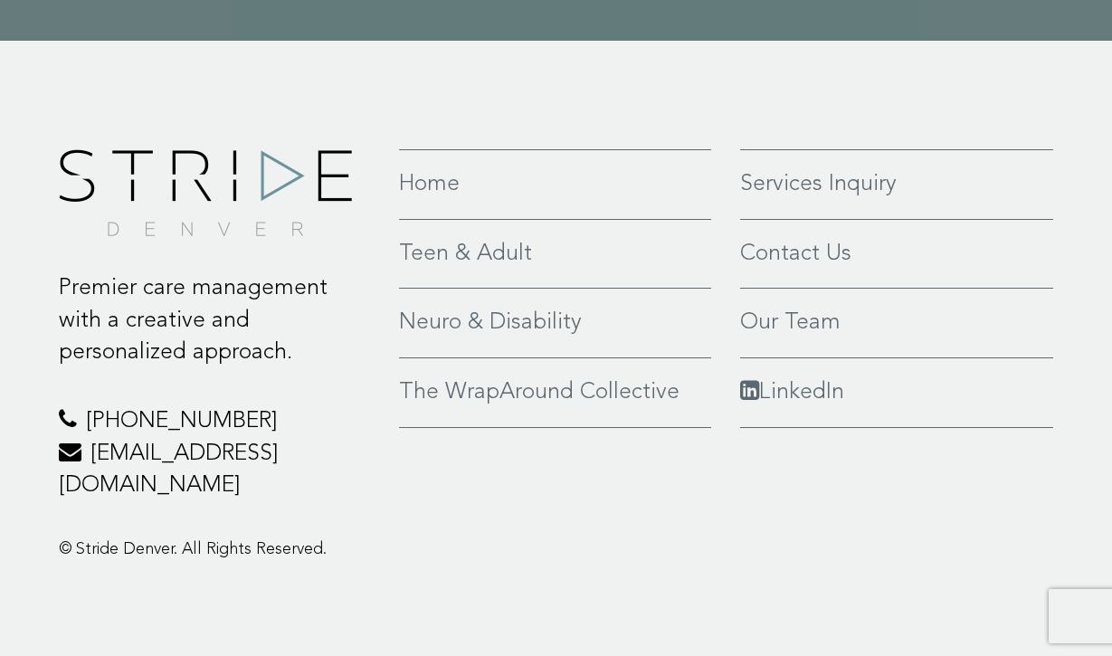
scroll to position [4562, 0]
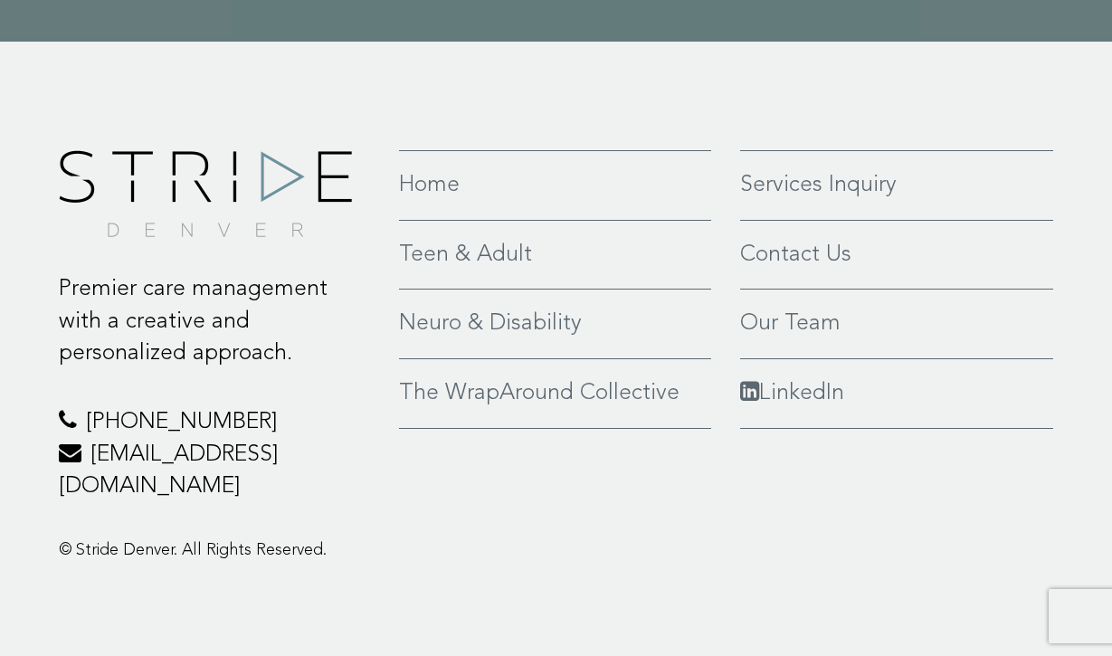
click at [520, 202] on link "Home" at bounding box center [555, 185] width 312 height 33
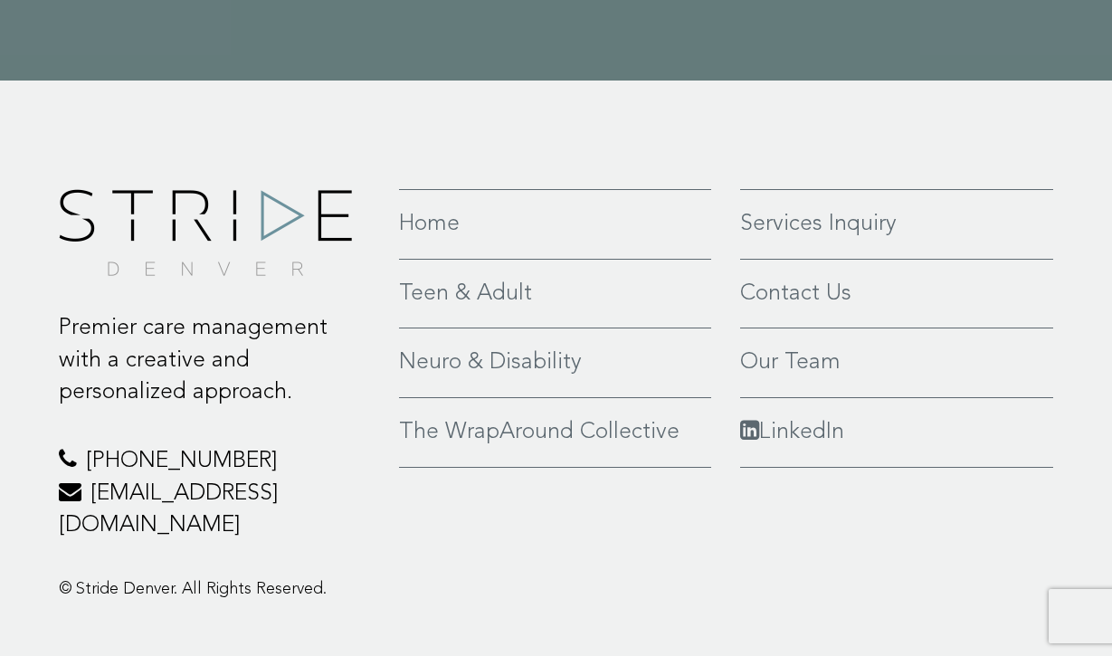
scroll to position [4081, 0]
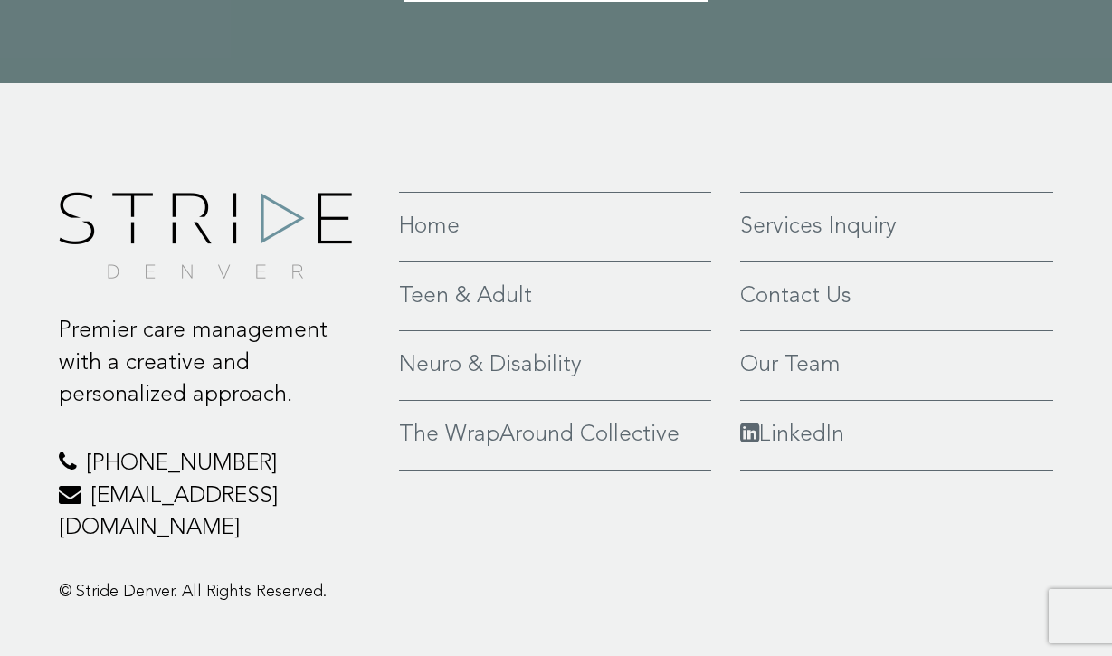
click at [499, 349] on link "Neuro & Disability" at bounding box center [555, 365] width 312 height 33
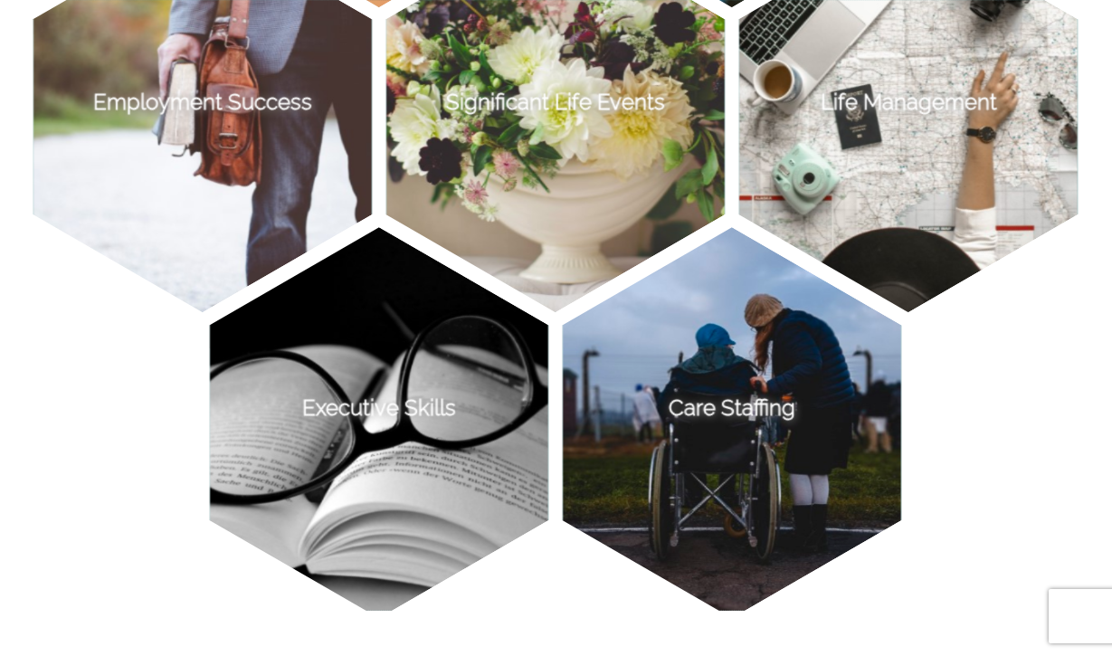
scroll to position [2028, 0]
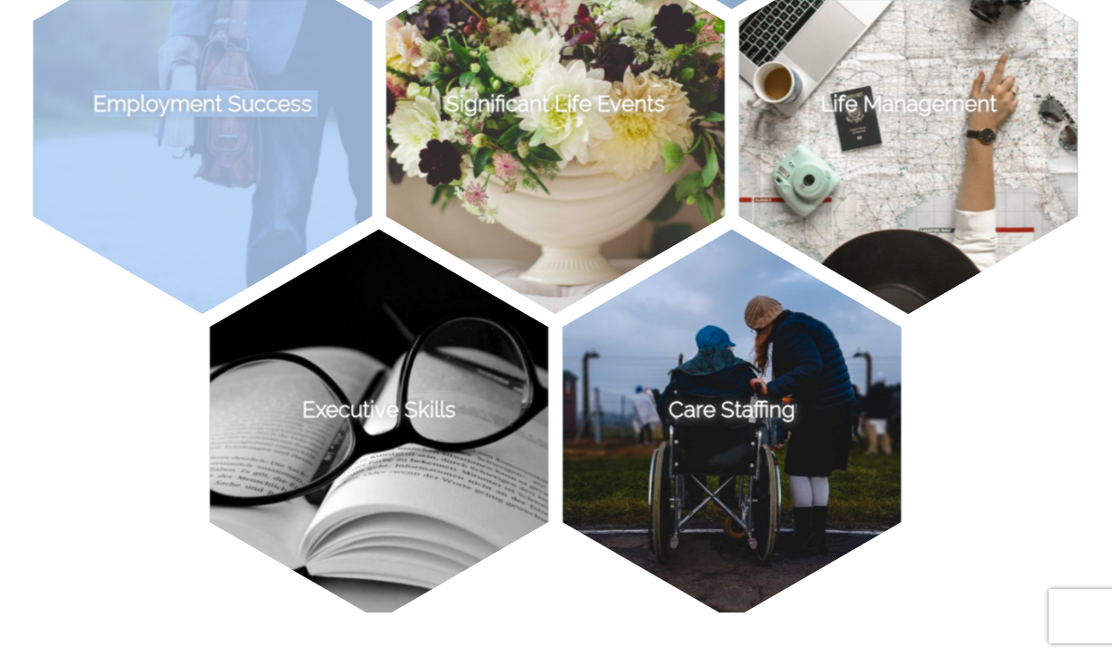
drag, startPoint x: 342, startPoint y: 169, endPoint x: 31, endPoint y: 43, distance: 335.8
copy ul "Care Management We partner with you to meet your care needs and goals. Whether …"
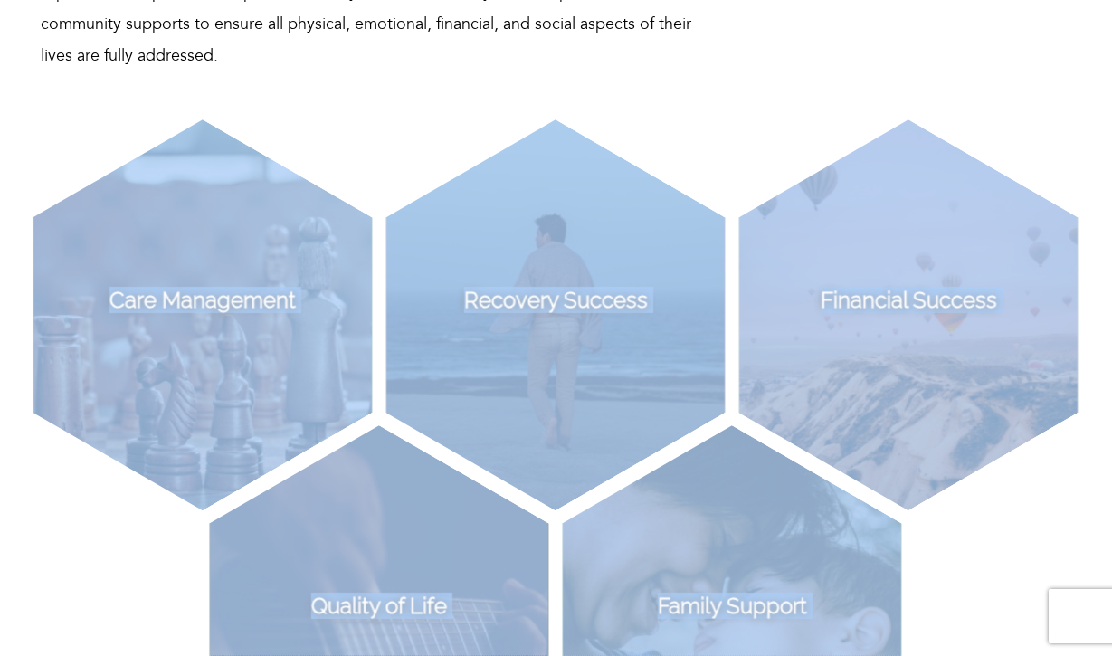
scroll to position [1250, 0]
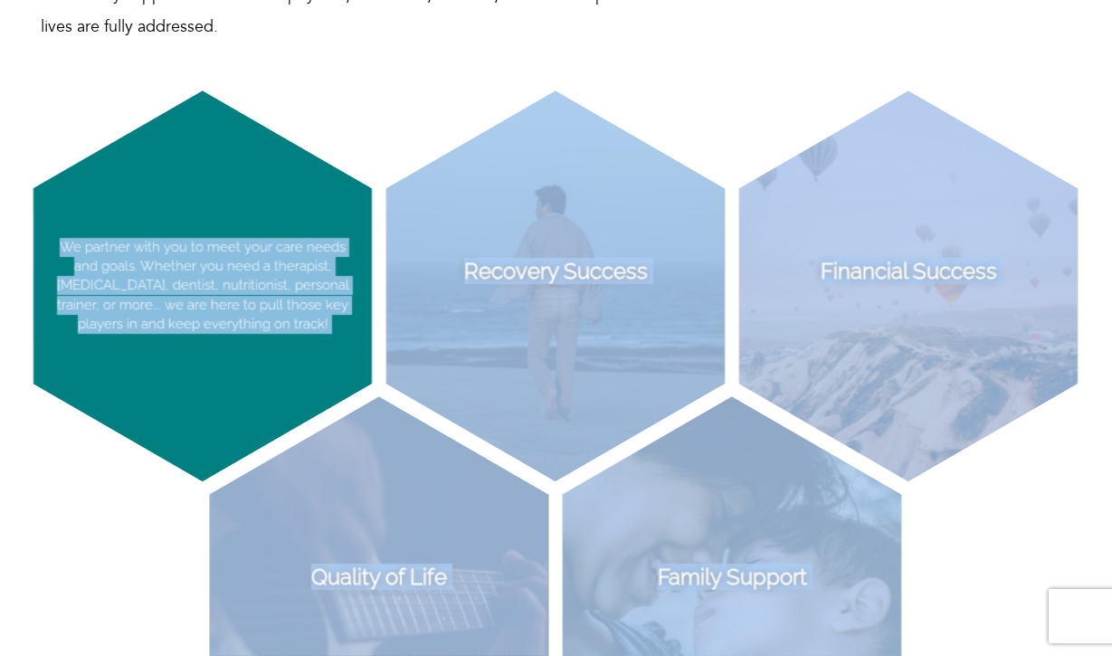
click at [273, 382] on p "We partner with you to meet your care needs and goals. Whether you need a thera…" at bounding box center [202, 286] width 339 height 391
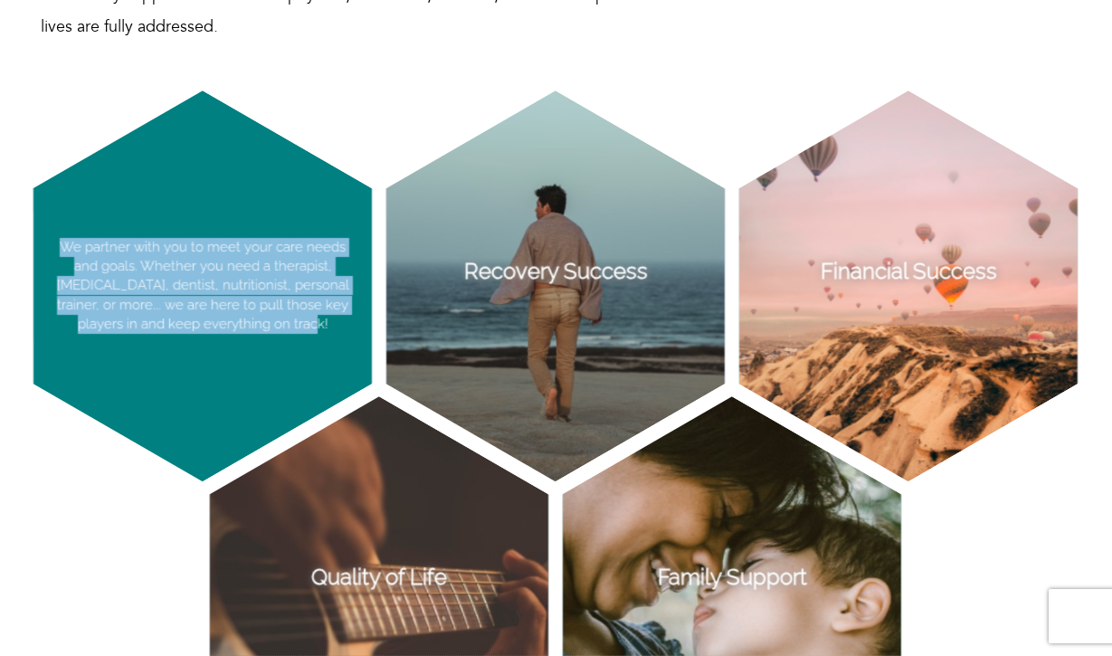
drag, startPoint x: 309, startPoint y: 322, endPoint x: 53, endPoint y: 244, distance: 266.9
click at [53, 244] on p "We partner with you to meet your care needs and goals. Whether you need a thera…" at bounding box center [202, 286] width 339 height 391
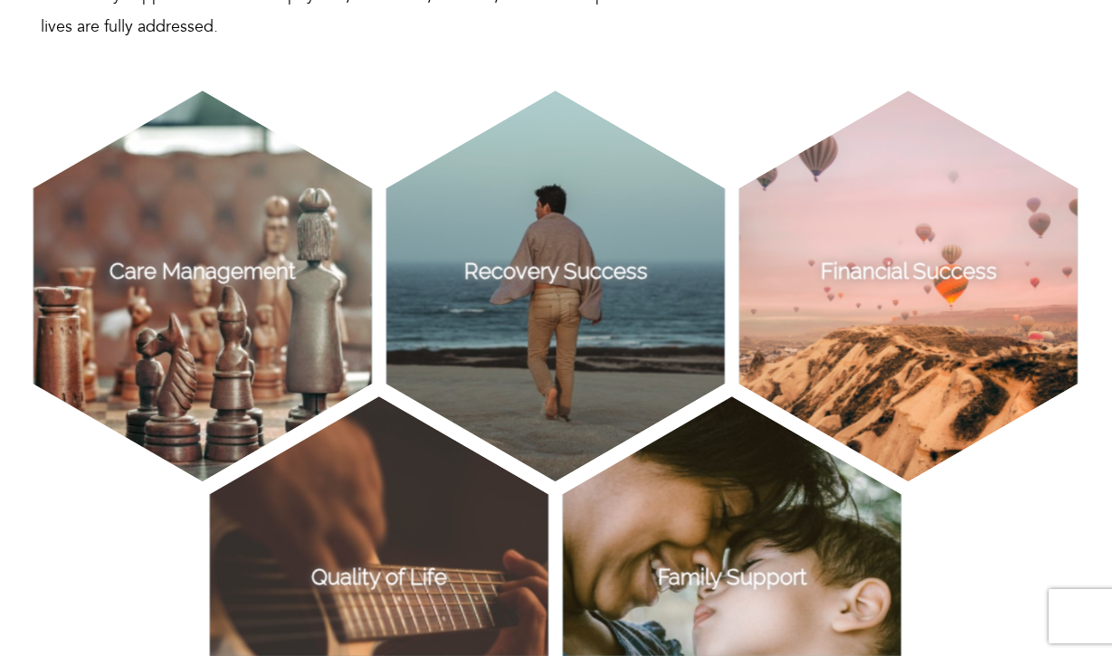
copy p "We partner with you to meet your care needs and goals. Whether you need a thera…"
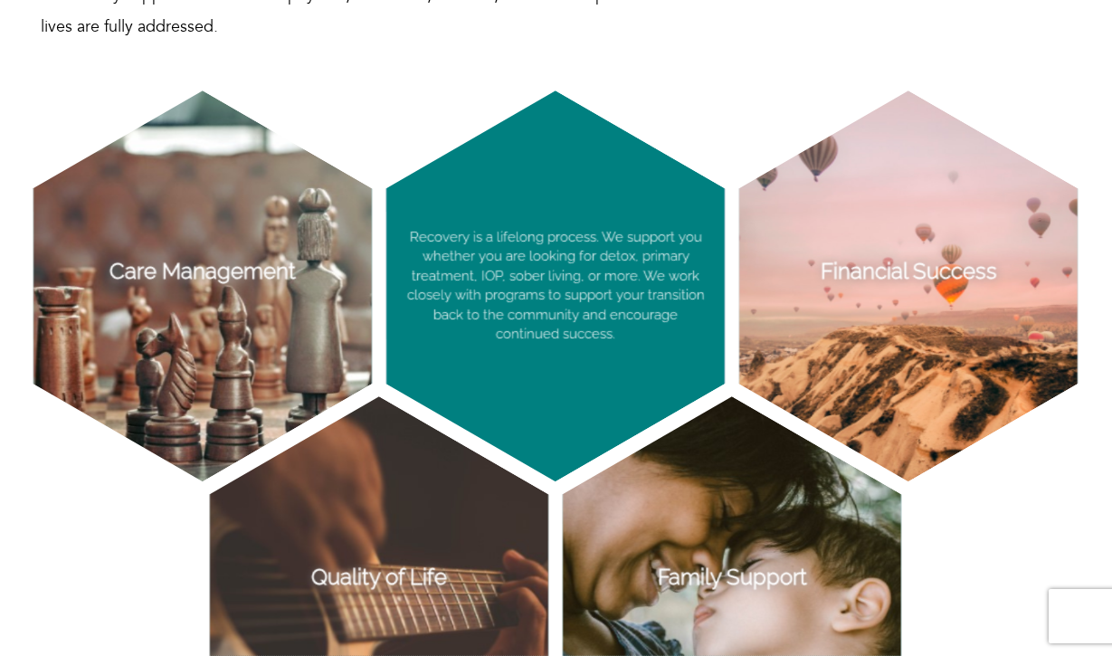
click at [624, 334] on p "Recovery is a lifelong process. We support you whether you are looking for deto…" at bounding box center [555, 286] width 339 height 391
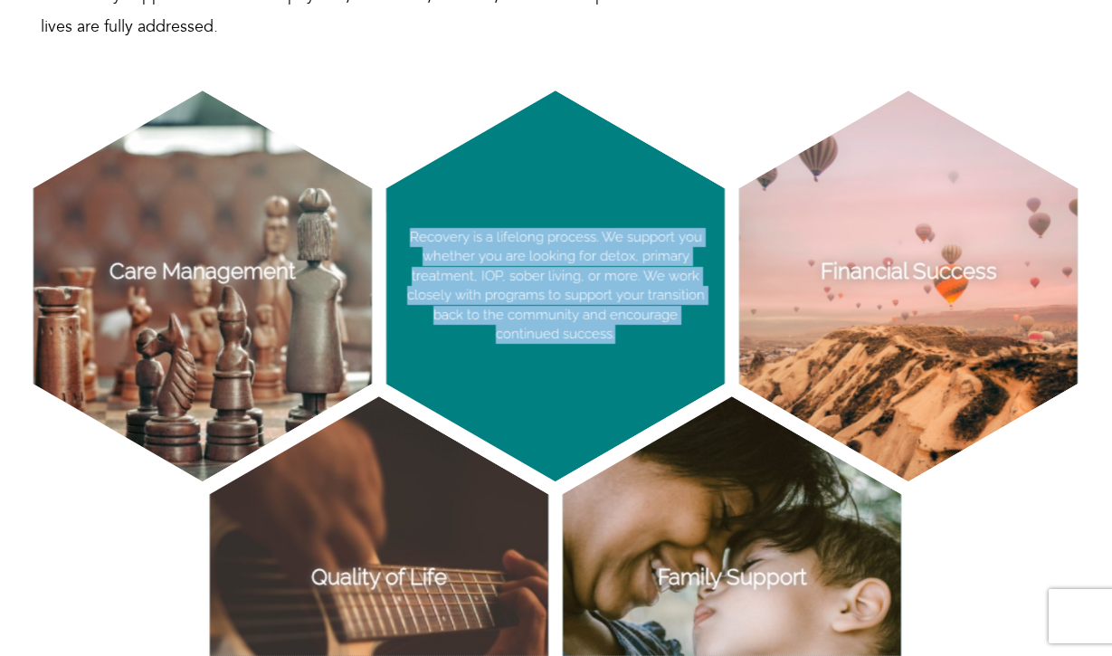
drag, startPoint x: 625, startPoint y: 337, endPoint x: 395, endPoint y: 236, distance: 250.9
click at [395, 236] on p "Recovery is a lifelong process. We support you whether you are looking for deto…" at bounding box center [555, 286] width 339 height 391
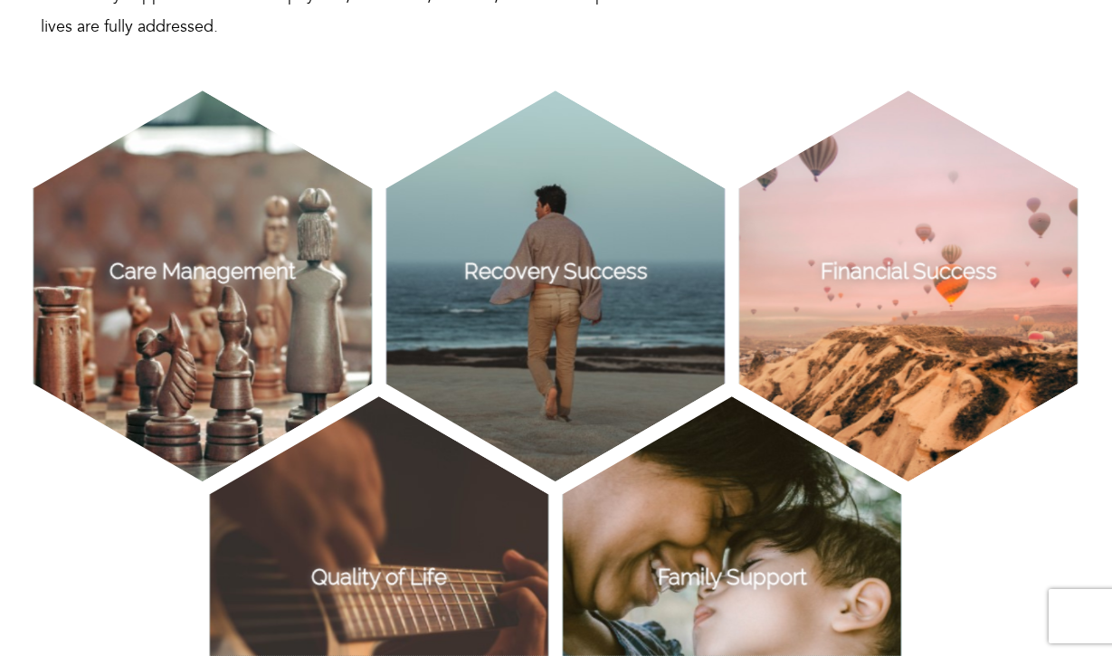
copy p "Recovery is a lifelong process. We support you whether you are looking for deto…"
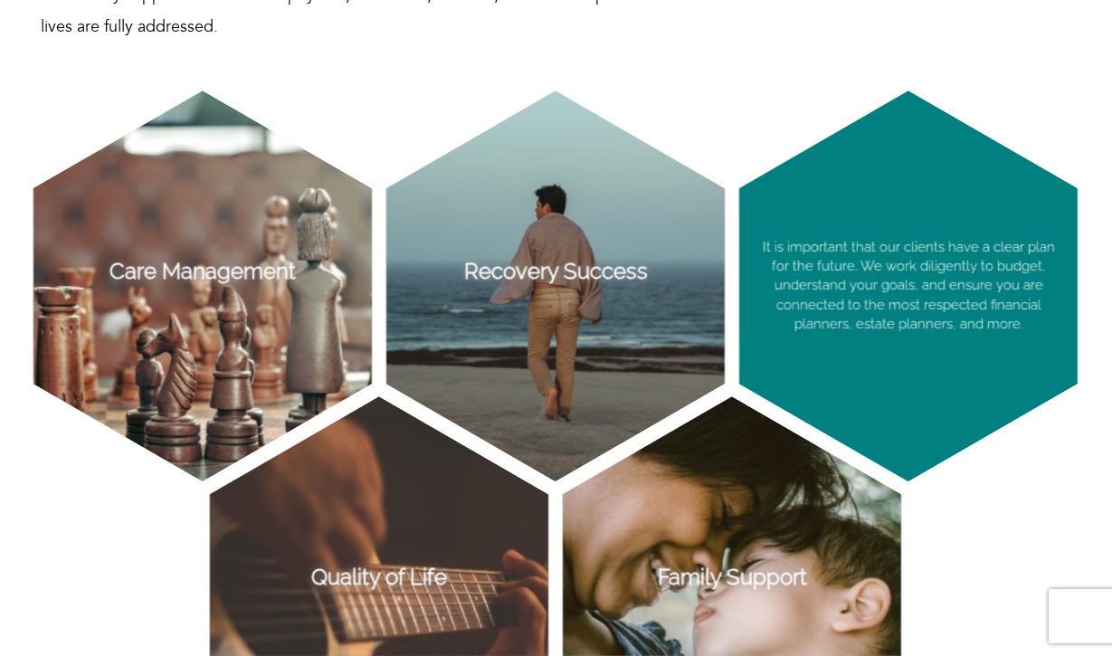
click at [1026, 321] on p "It is important that our clients have a clear plan for the future. We work dili…" at bounding box center [908, 286] width 339 height 391
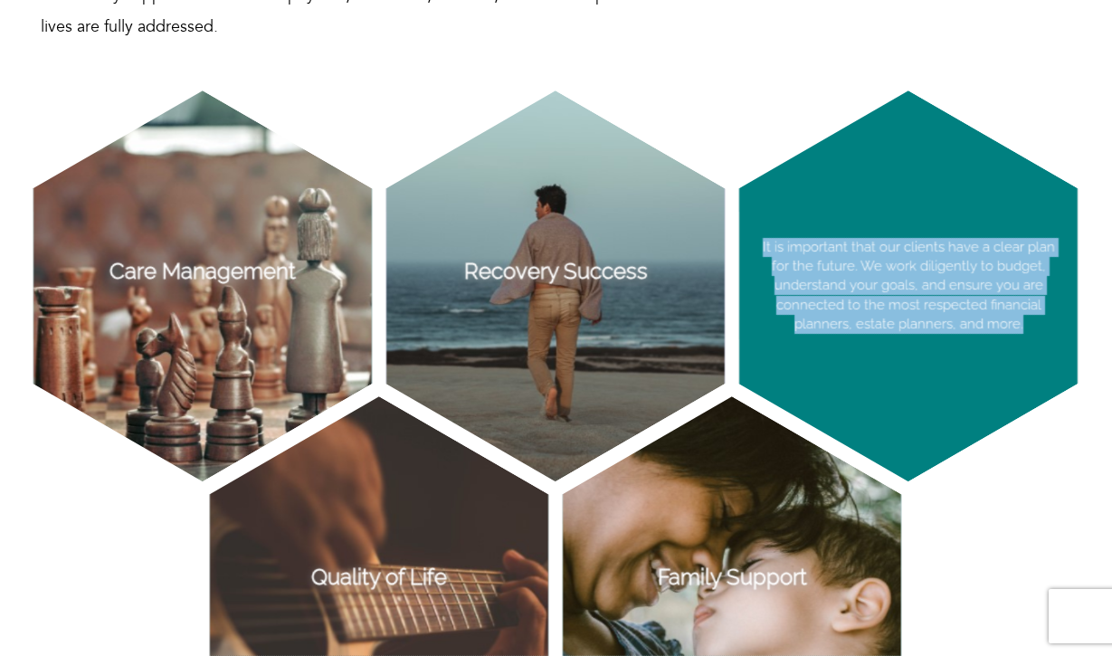
drag, startPoint x: 1026, startPoint y: 321, endPoint x: 758, endPoint y: 233, distance: 281.4
click at [758, 233] on p "It is important that our clients have a clear plan for the future. We work dili…" at bounding box center [908, 286] width 339 height 391
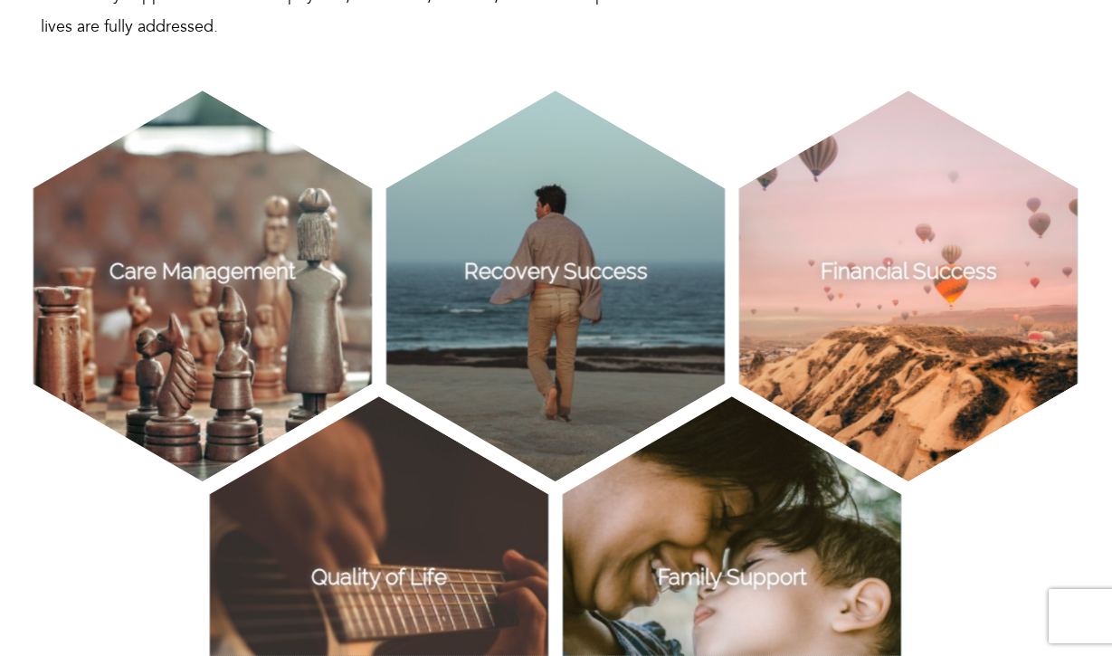
copy p "It is important that our clients have a clear plan for the future. We work dili…"
click at [1000, 299] on p "It is important that our clients have a clear plan for the future. We work dili…" at bounding box center [908, 286] width 339 height 391
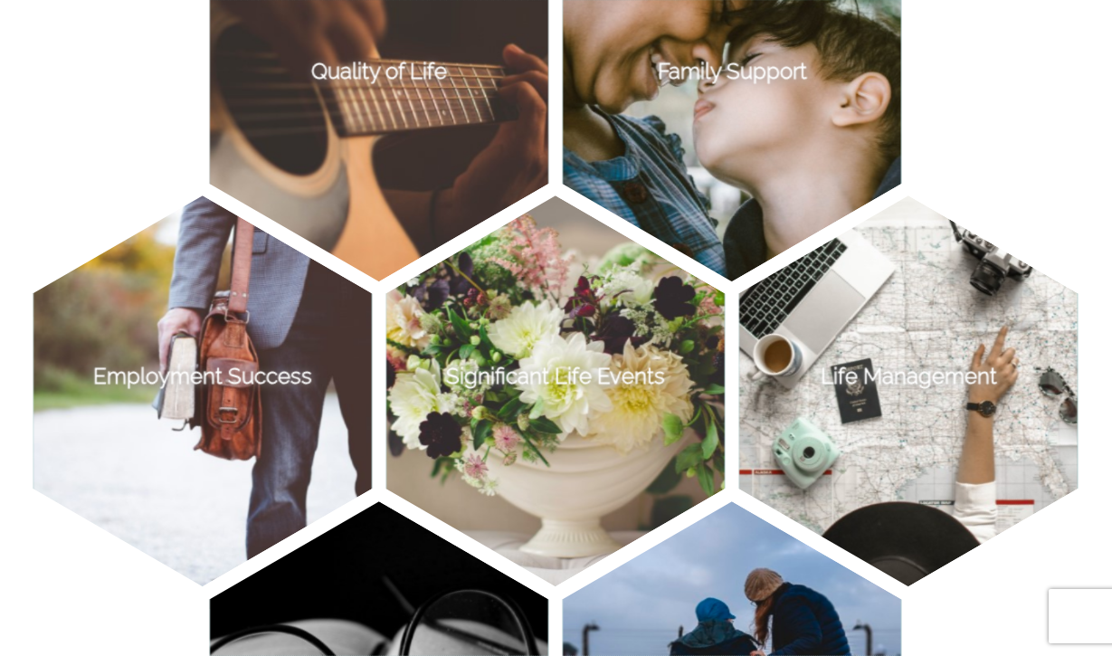
scroll to position [1760, 0]
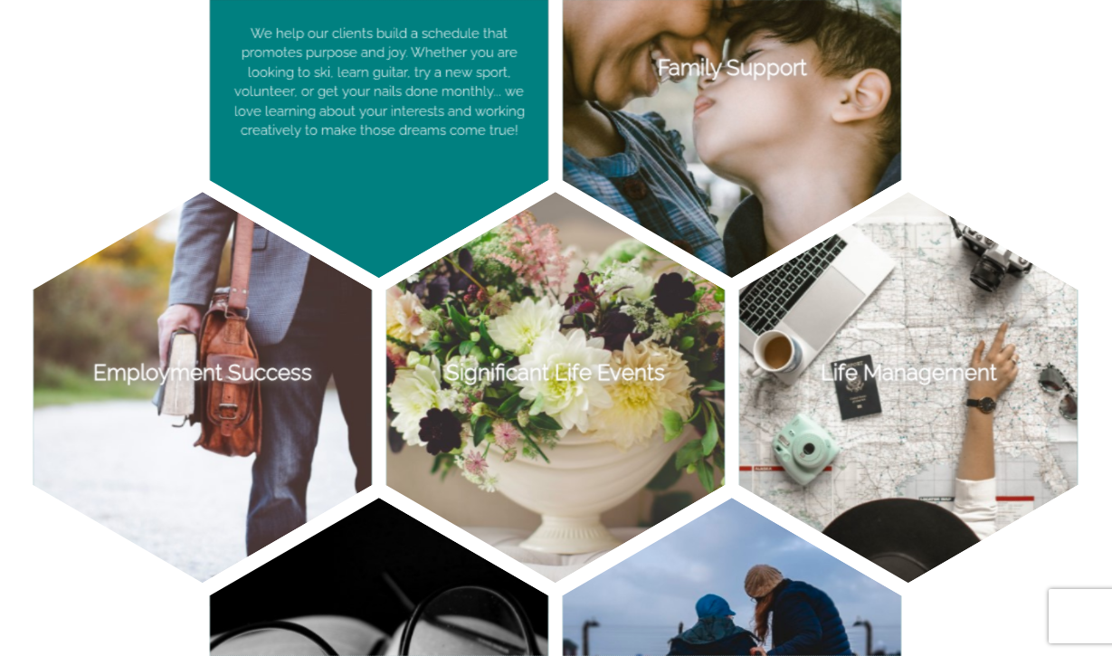
click at [453, 173] on p "We help our clients build a schedule that promotes purpose and joy. Whether you…" at bounding box center [379, 82] width 339 height 391
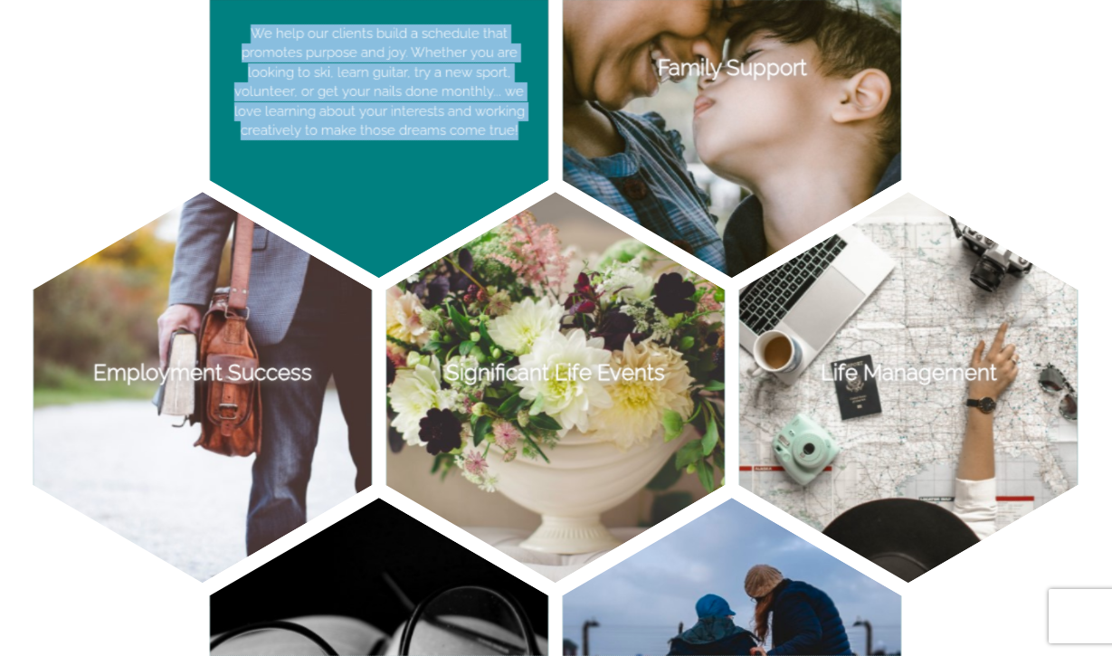
drag, startPoint x: 529, startPoint y: 129, endPoint x: 234, endPoint y: 33, distance: 310.0
click at [234, 33] on p "We help our clients build a schedule that promotes purpose and joy. Whether you…" at bounding box center [379, 82] width 339 height 391
copy p "We help our clients build a schedule that promotes purpose and joy. Whether you…"
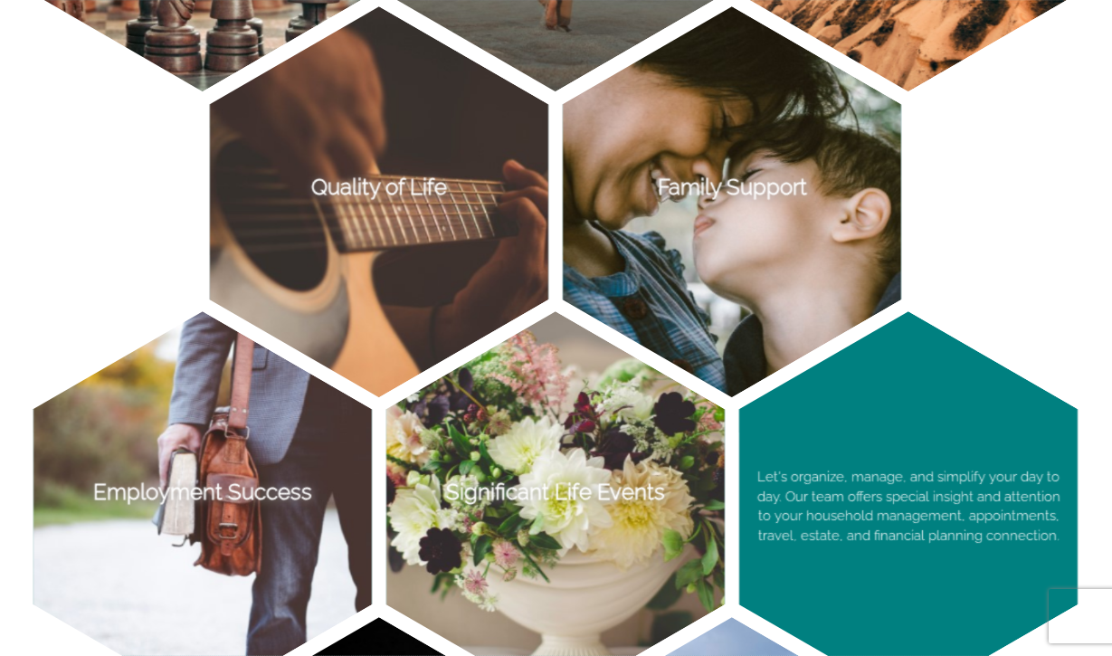
scroll to position [1636, 0]
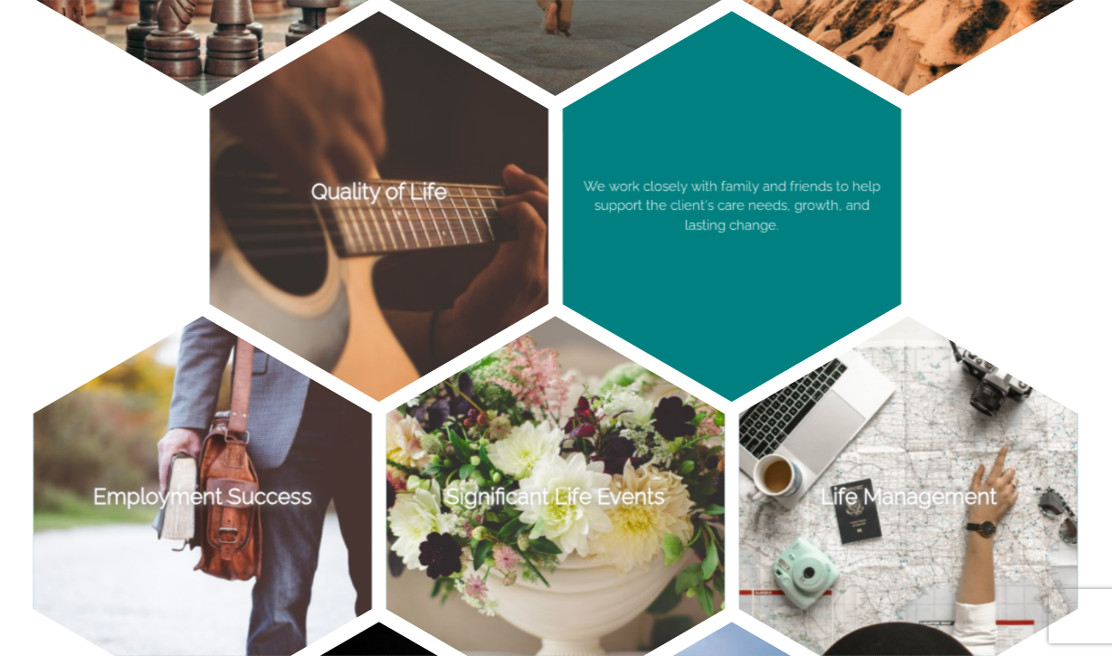
click at [806, 219] on p "We work closely with family and friends to help support the client's care needs…" at bounding box center [732, 206] width 339 height 391
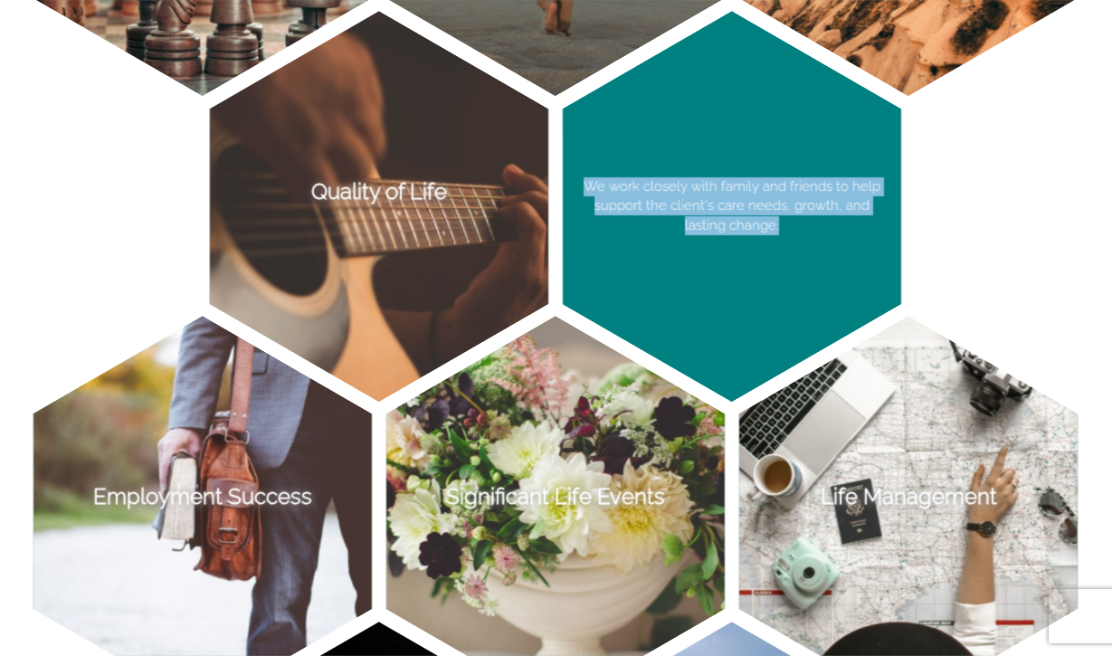
drag, startPoint x: 793, startPoint y: 230, endPoint x: 585, endPoint y: 180, distance: 214.0
click at [585, 180] on p "We work closely with family and friends to help support the client's care needs…" at bounding box center [732, 206] width 339 height 391
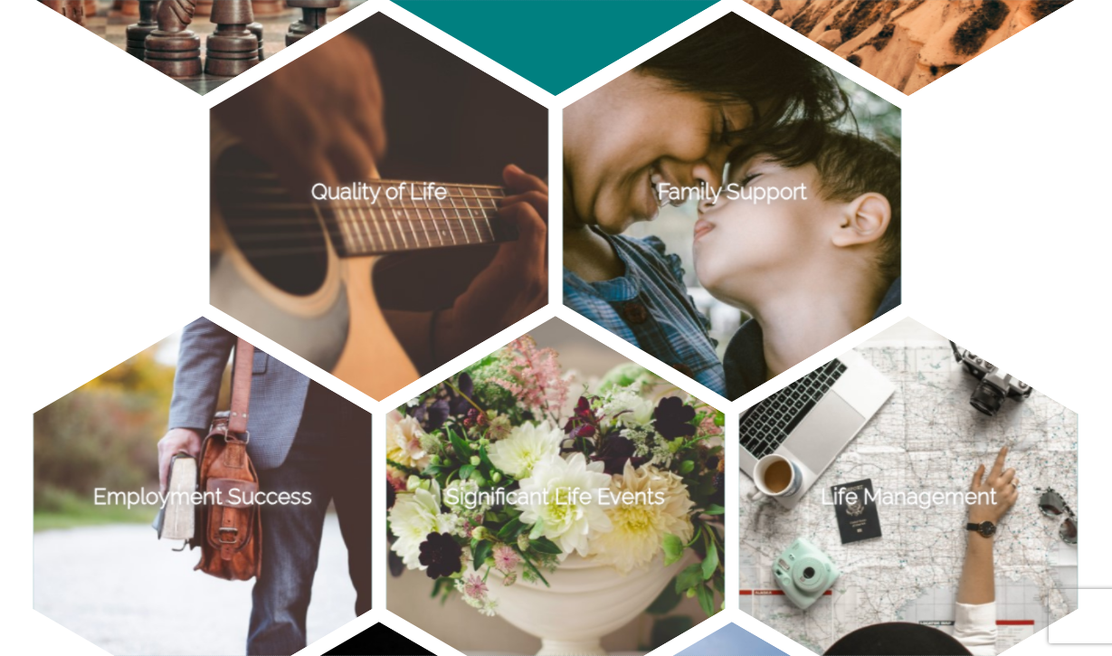
copy p "We work closely with family and friends to help support the client's care needs…"
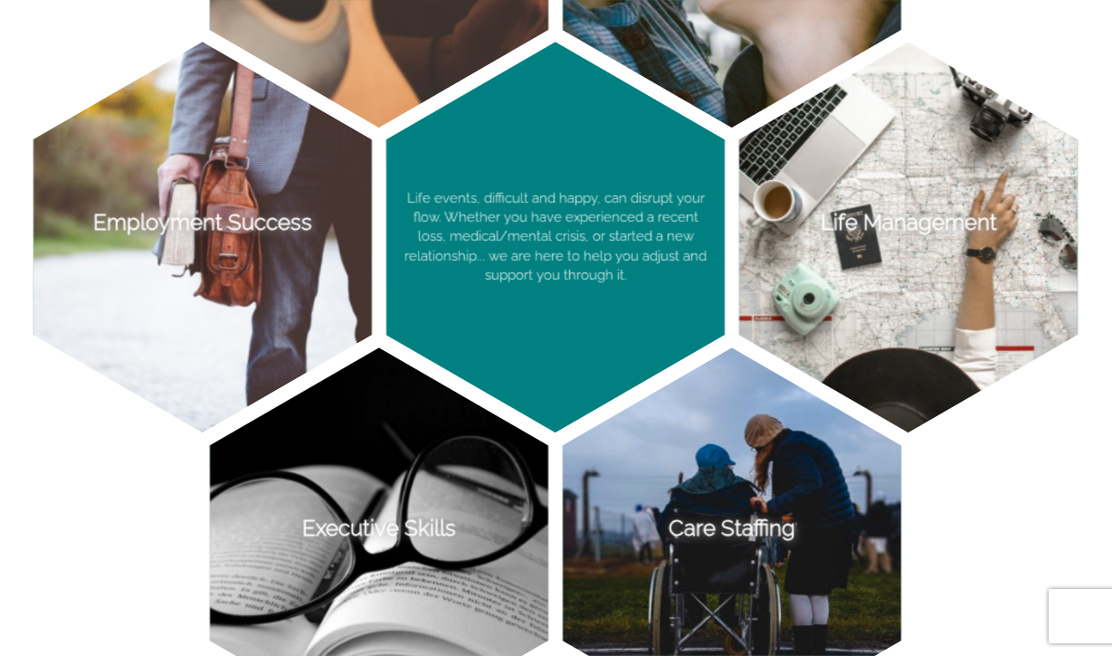
scroll to position [1913, 0]
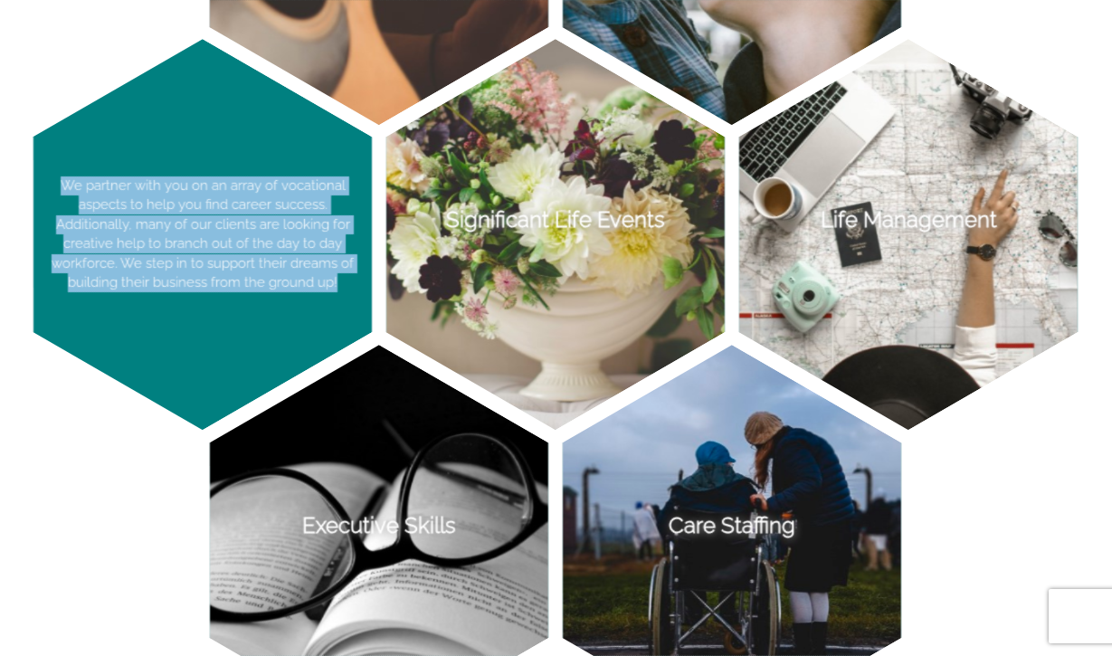
drag, startPoint x: 338, startPoint y: 280, endPoint x: 58, endPoint y: 186, distance: 294.8
click at [58, 186] on p "We partner with you on an array of vocational aspects to help you find career s…" at bounding box center [202, 234] width 339 height 391
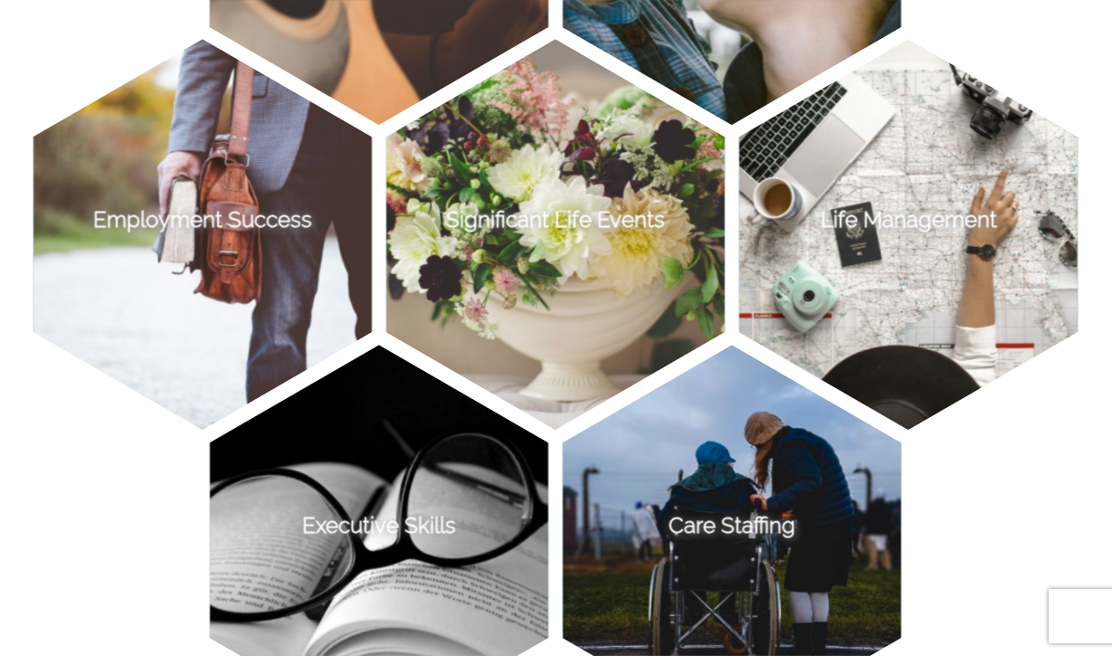
copy p "We partner with you on an array of vocational aspects to help you find career s…"
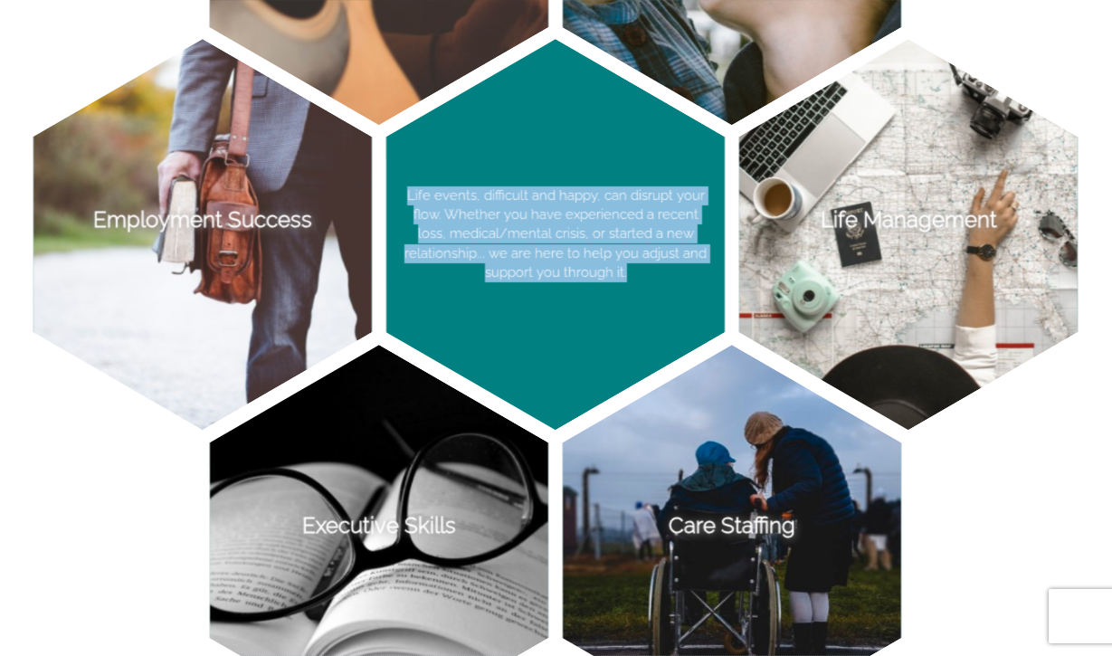
drag, startPoint x: 635, startPoint y: 270, endPoint x: 413, endPoint y: 196, distance: 234.4
click at [413, 196] on p "Life events, difficult and happy, can disrupt your flow. Whether you have exper…" at bounding box center [555, 234] width 339 height 391
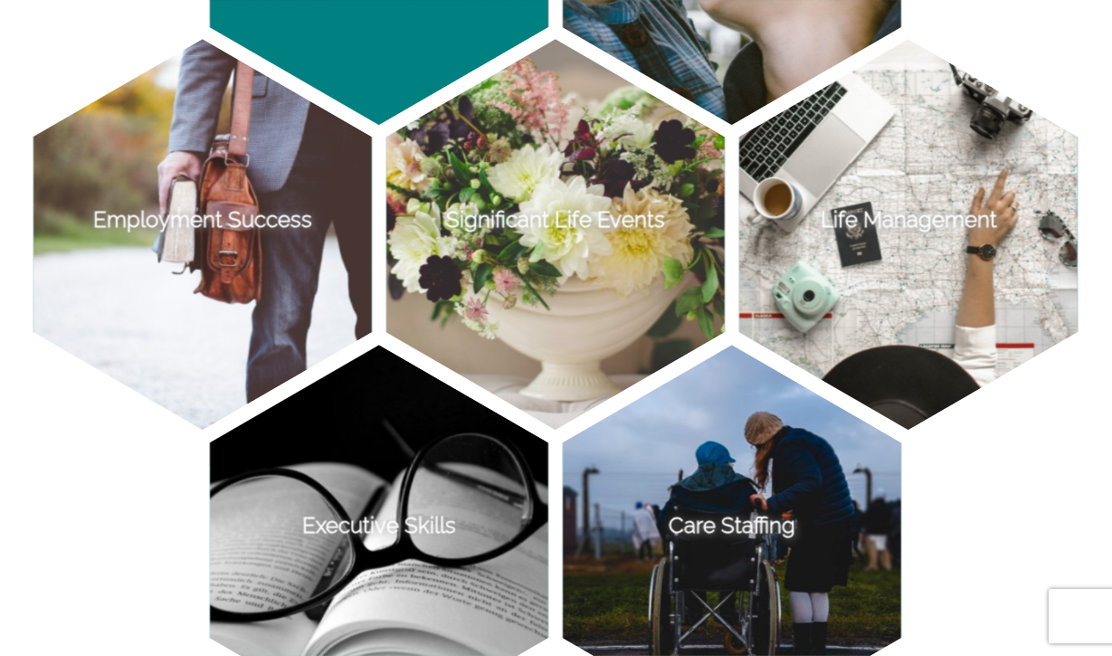
copy p "Life events, difficult and happy, can disrupt your flow. Whether you have exper…"
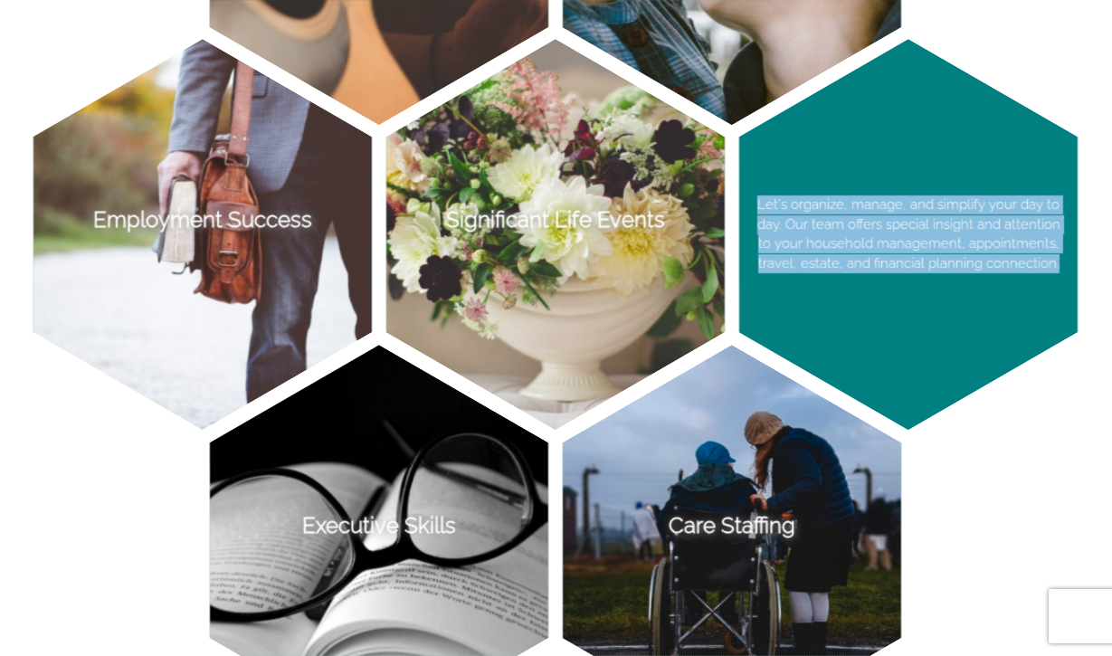
drag, startPoint x: 1062, startPoint y: 262, endPoint x: 760, endPoint y: 200, distance: 307.6
click at [760, 200] on p "Let's organize, manage, and simplify your day to day. Our team offers special i…" at bounding box center [908, 234] width 339 height 391
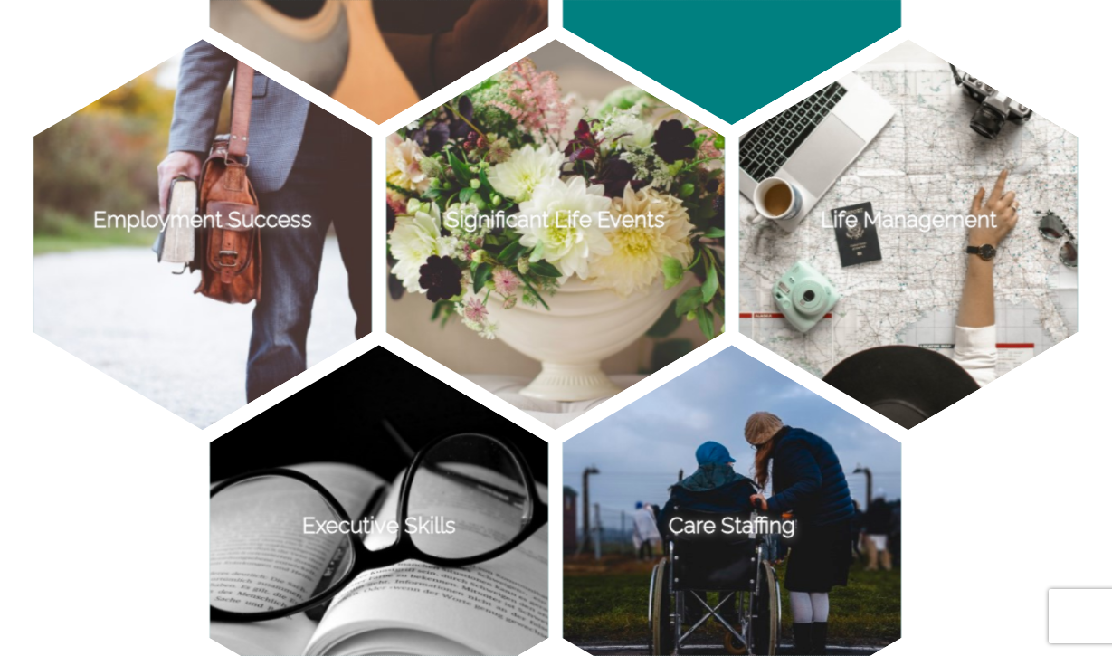
copy p "Let's organize, manage, and simplify your day to day. Our team offers special i…"
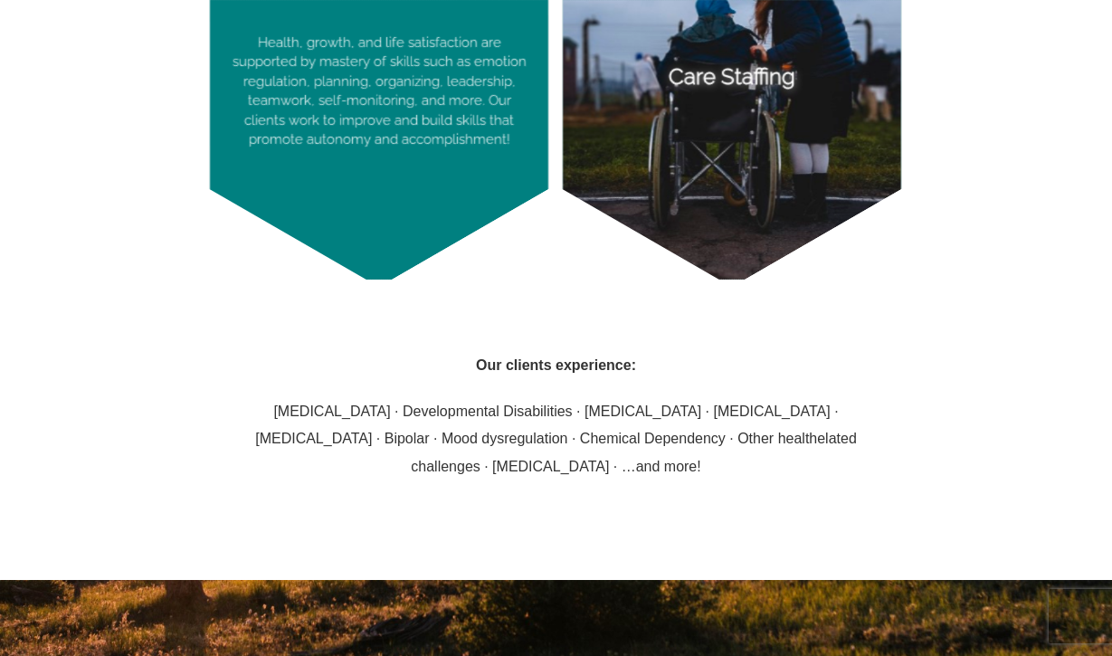
scroll to position [2344, 0]
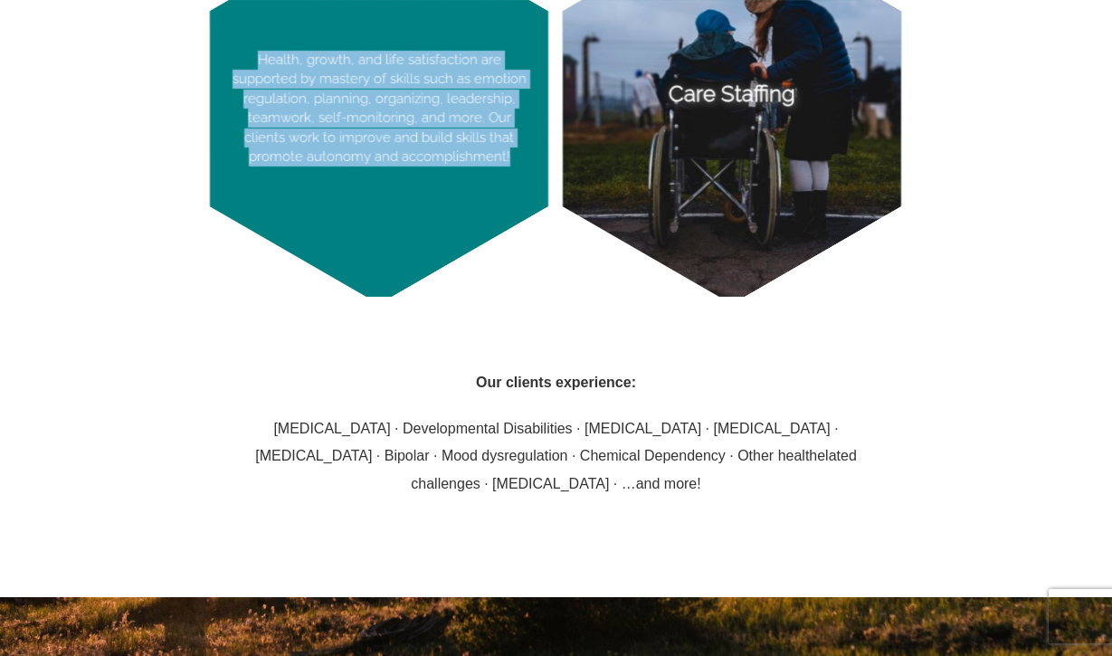
drag, startPoint x: 499, startPoint y: 153, endPoint x: 248, endPoint y: 60, distance: 267.5
click at [248, 60] on p "Health, growth, and life satisfaction are supported by mastery of skills such a…" at bounding box center [379, 108] width 339 height 391
copy p "Health, growth, and life satisfaction are supported by mastery of skills such a…"
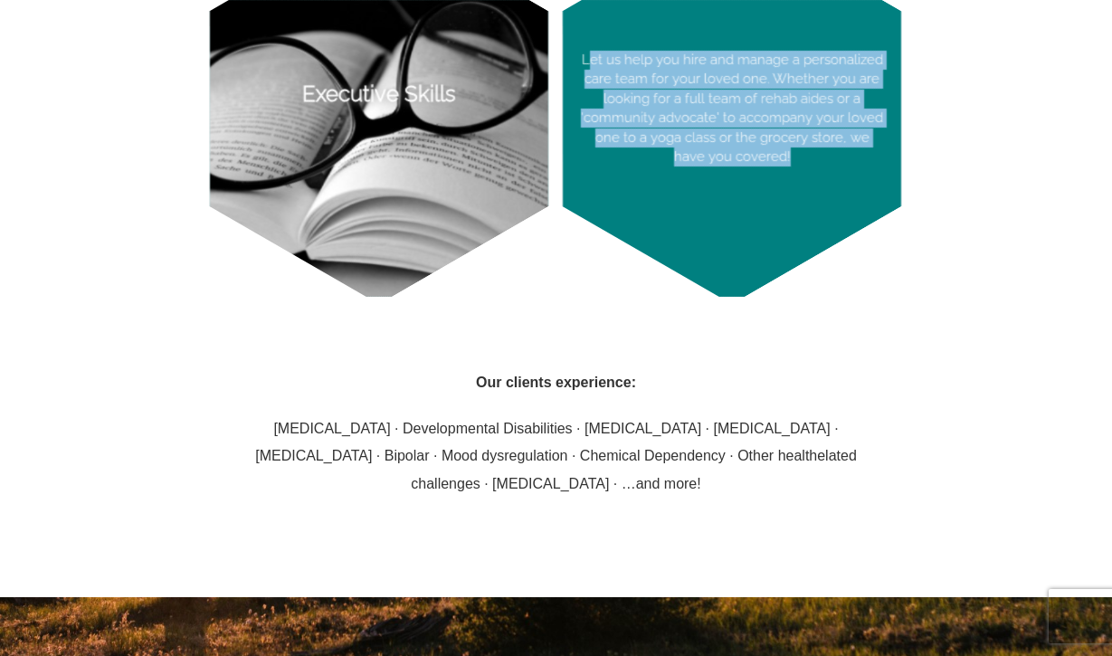
drag, startPoint x: 797, startPoint y: 166, endPoint x: 588, endPoint y: 62, distance: 232.3
click at [588, 62] on p "Let us help you hire and manage a personalized care team for your loved one. Wh…" at bounding box center [732, 108] width 339 height 391
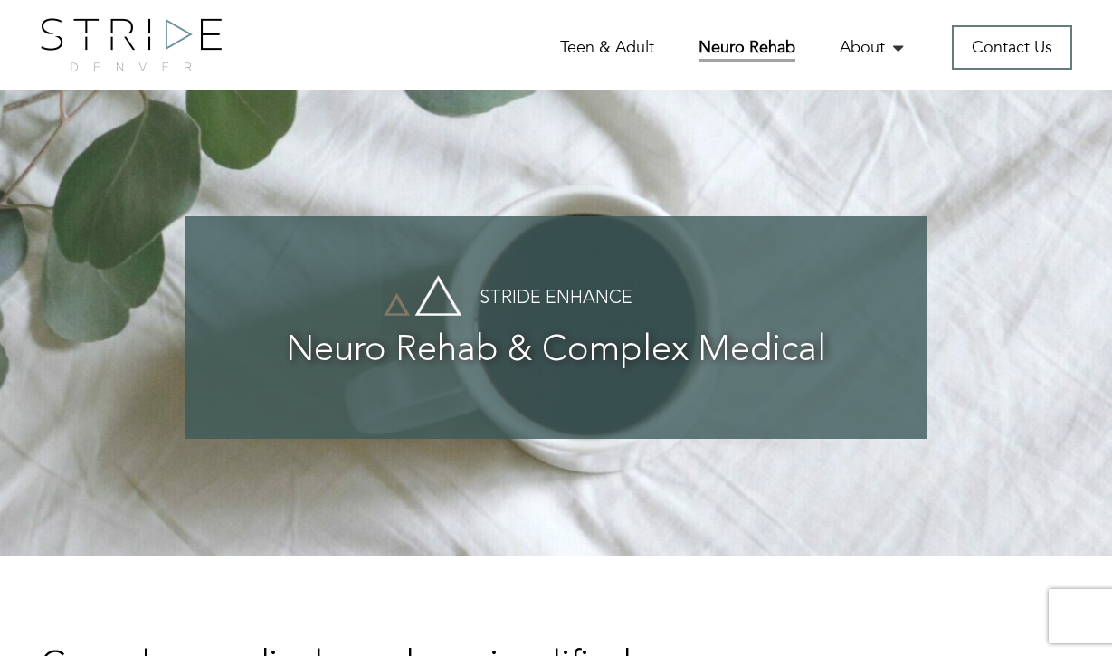
scroll to position [0, 0]
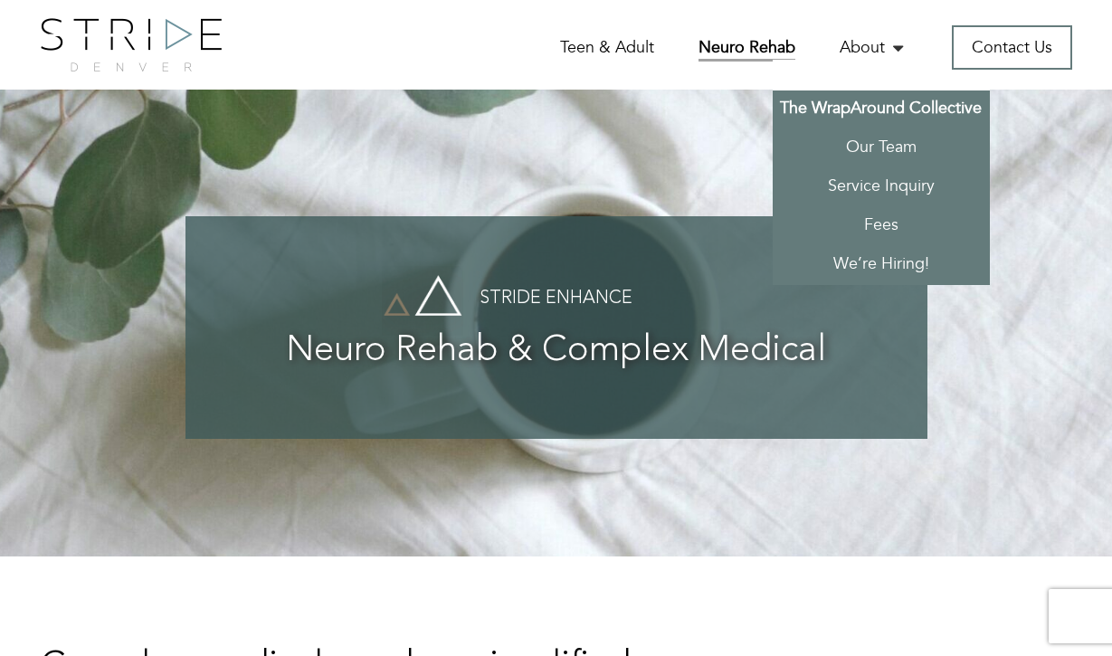
click at [862, 104] on link "The WrapAround Collective" at bounding box center [881, 110] width 217 height 39
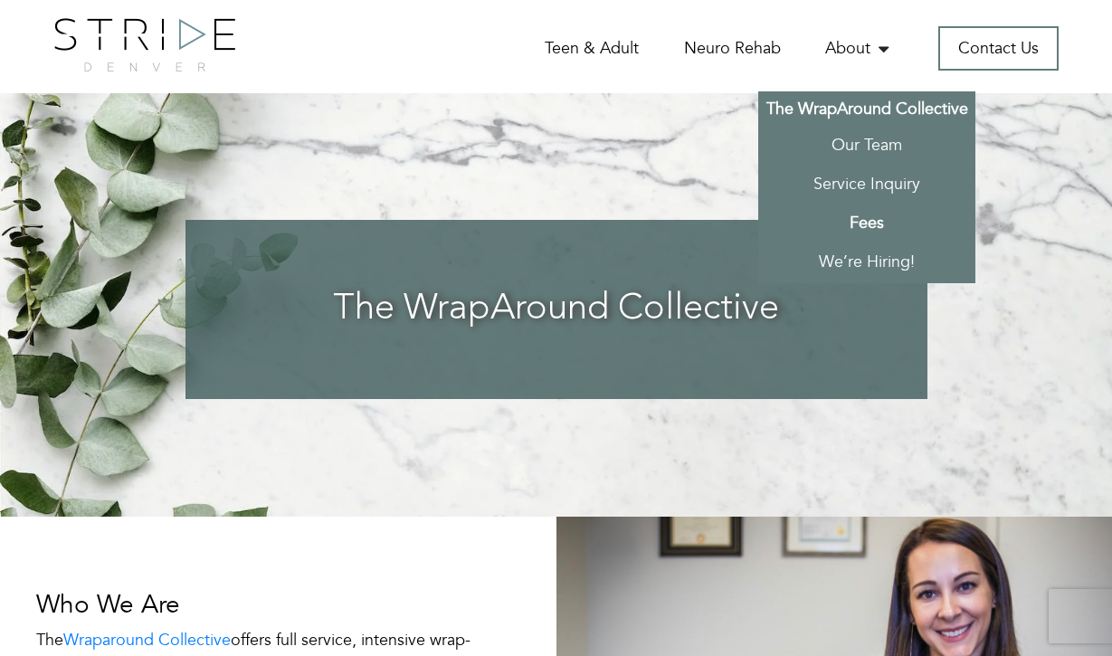
click at [869, 223] on link "Fees" at bounding box center [866, 224] width 217 height 39
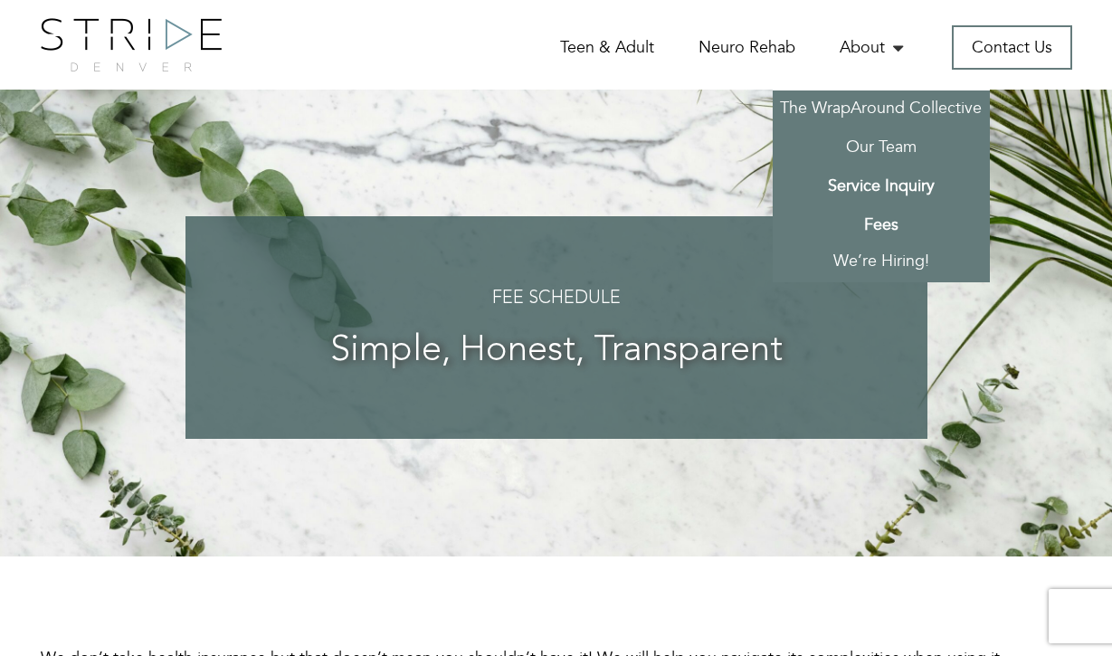
click at [872, 185] on link "Service Inquiry" at bounding box center [881, 187] width 217 height 39
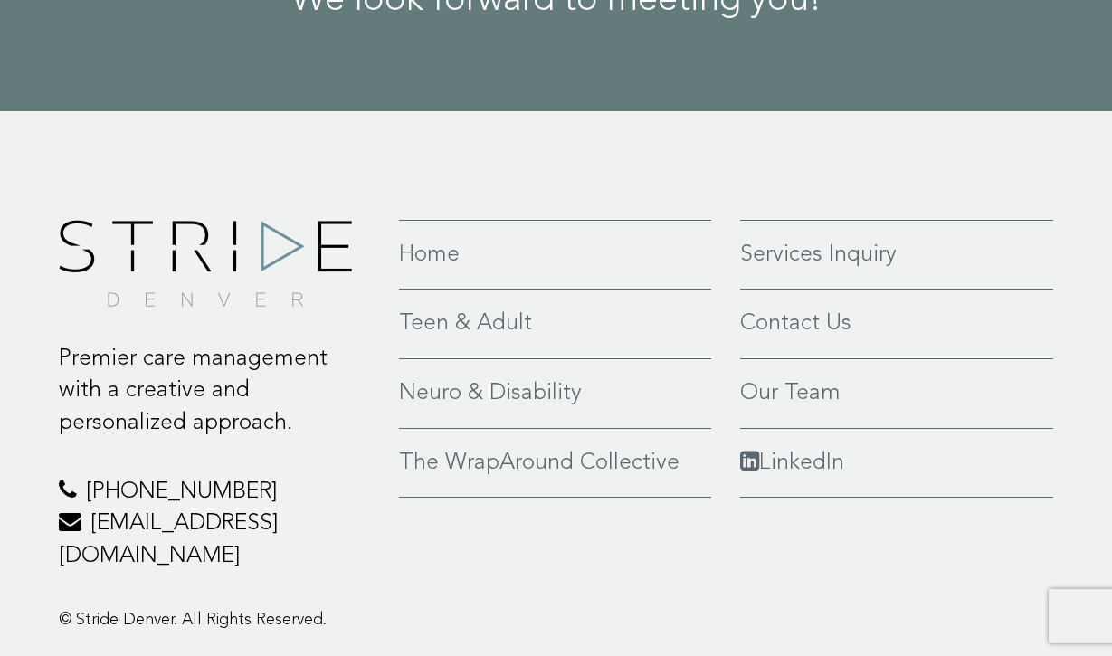
scroll to position [2526, 0]
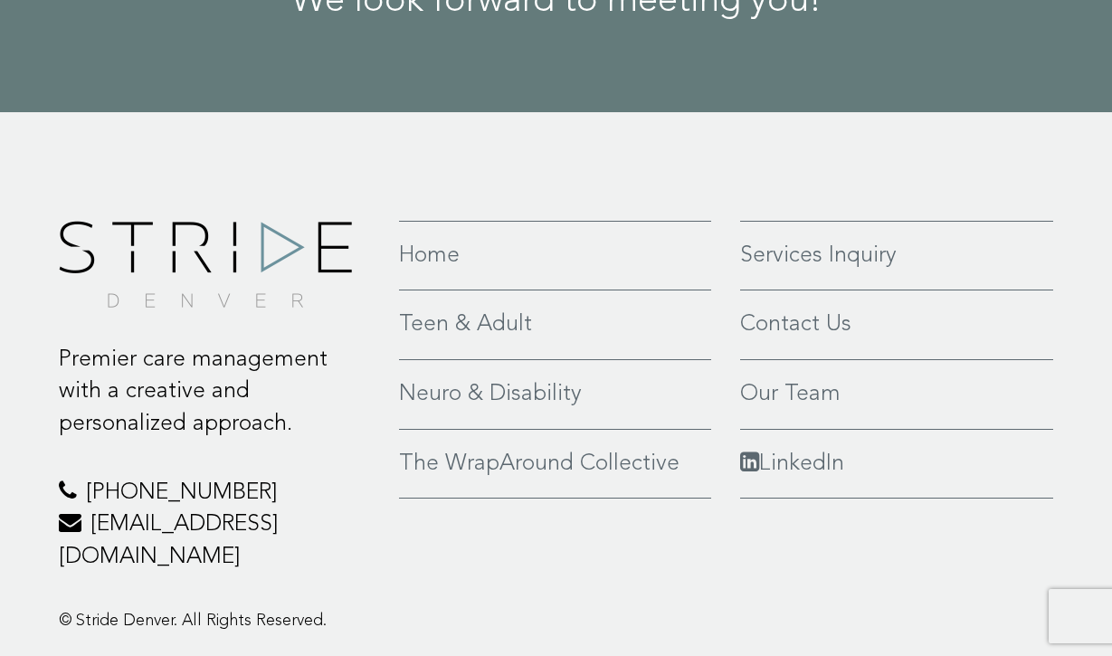
click at [807, 378] on link "Our Team" at bounding box center [897, 394] width 314 height 33
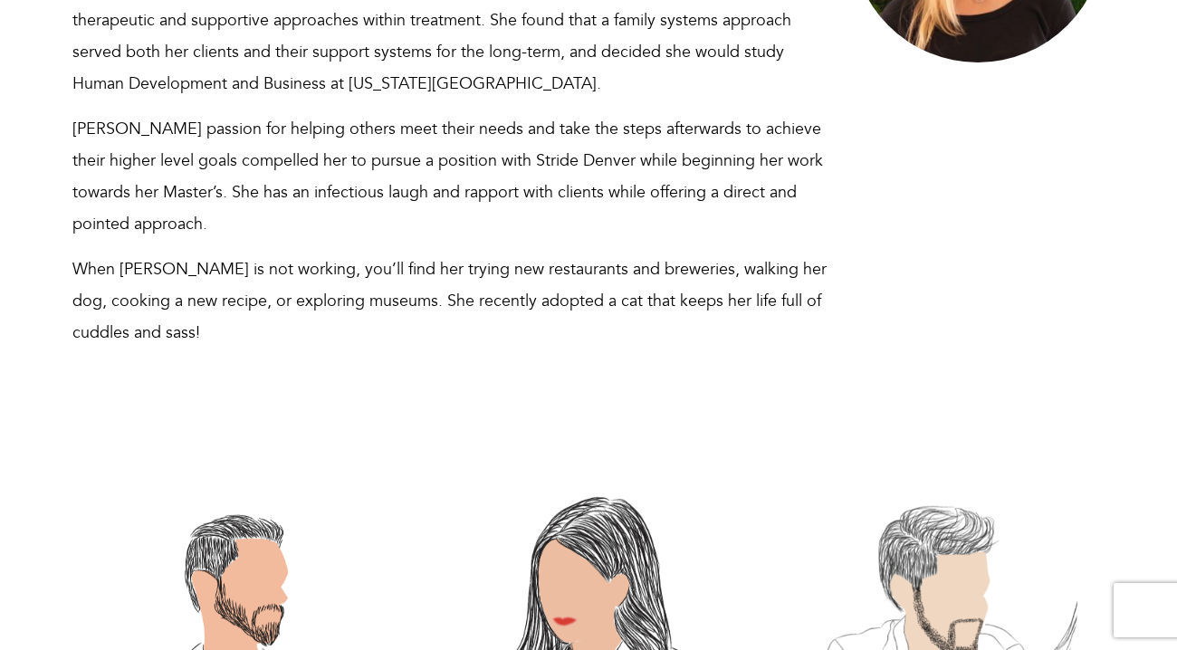
scroll to position [13871, 0]
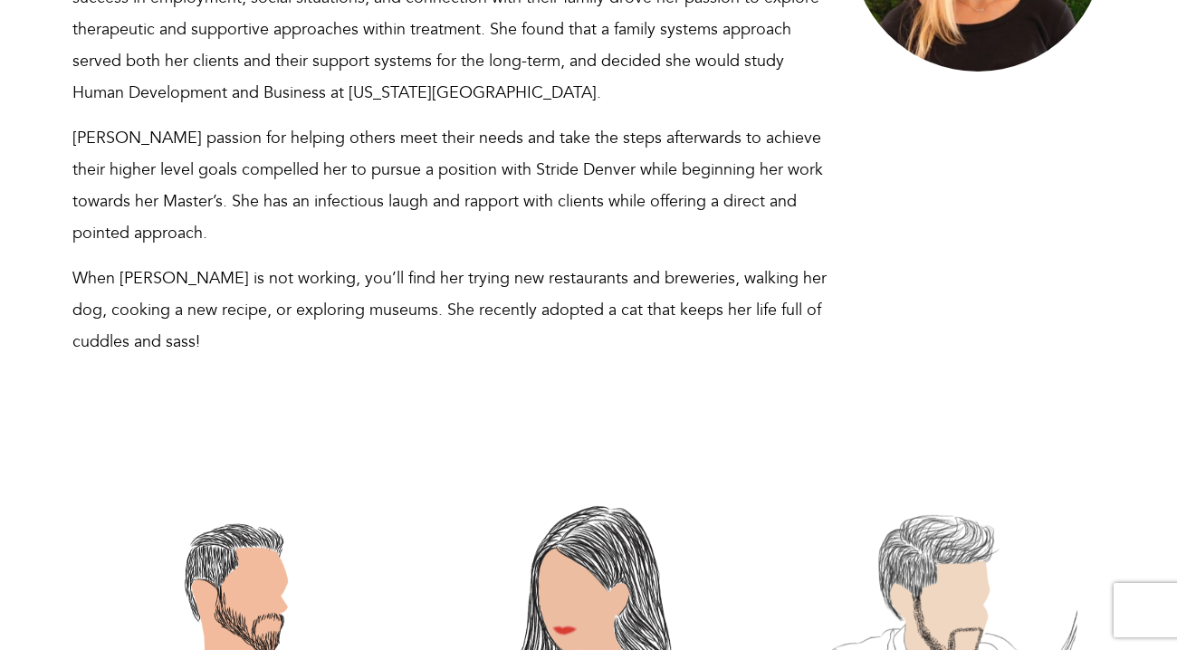
click at [226, 480] on div at bounding box center [236, 616] width 272 height 272
click at [224, 480] on div at bounding box center [236, 616] width 272 height 272
click at [583, 480] on div at bounding box center [589, 616] width 272 height 272
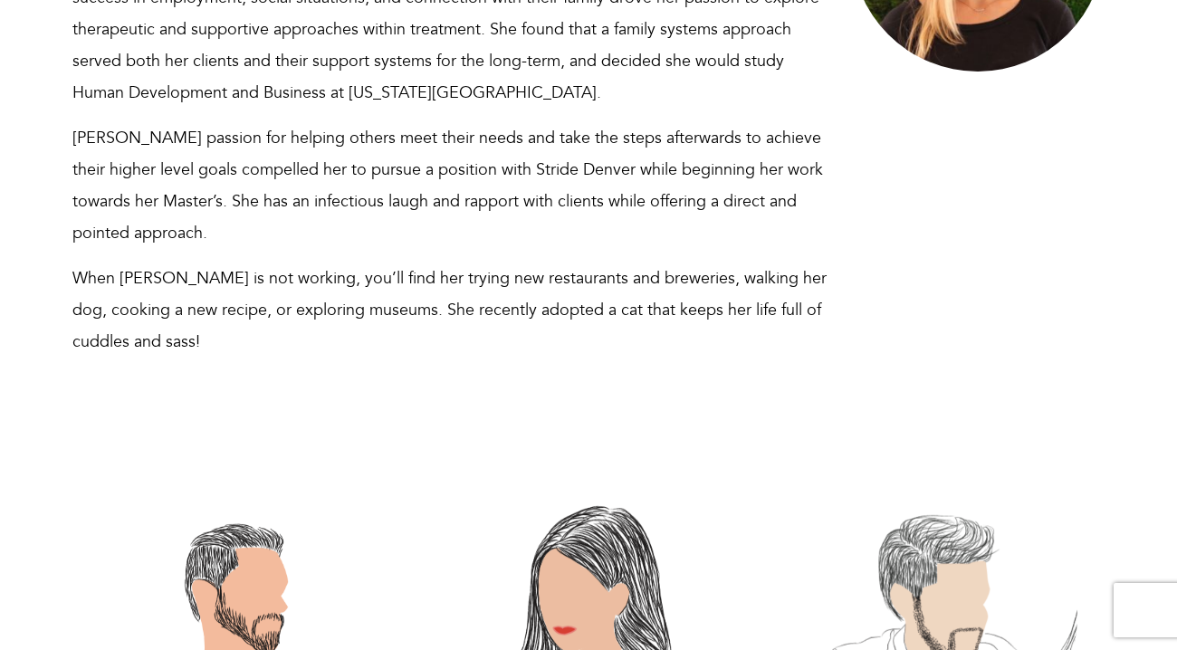
click at [942, 480] on div at bounding box center [942, 616] width 272 height 272
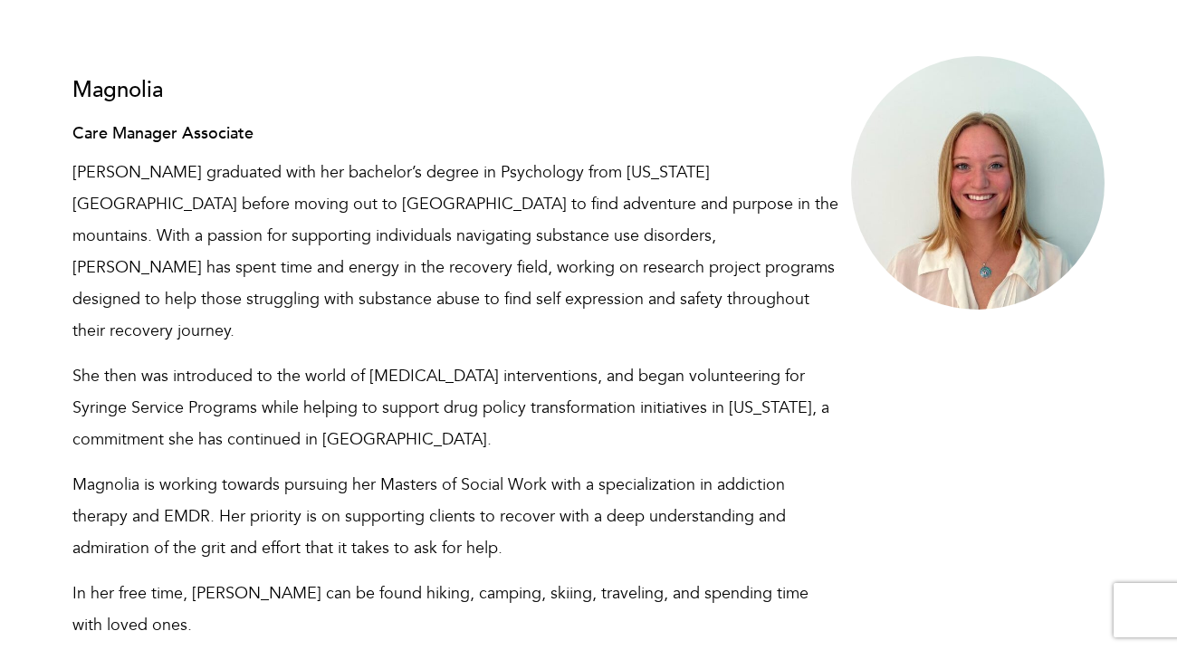
scroll to position [12314, 0]
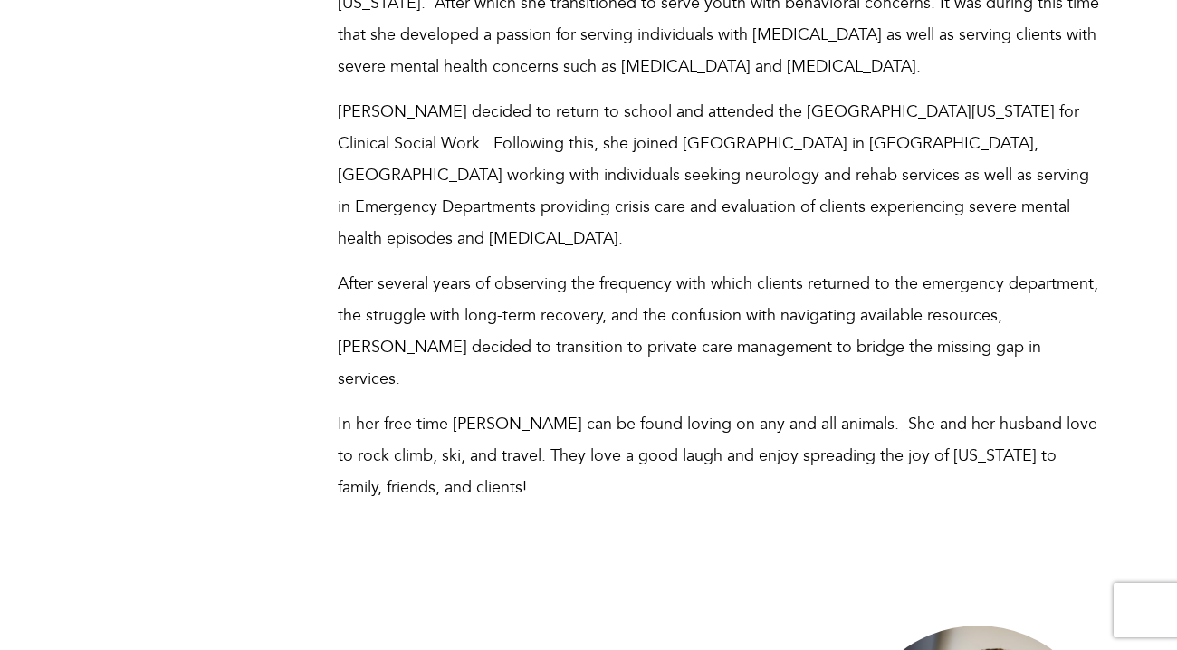
scroll to position [1055, 0]
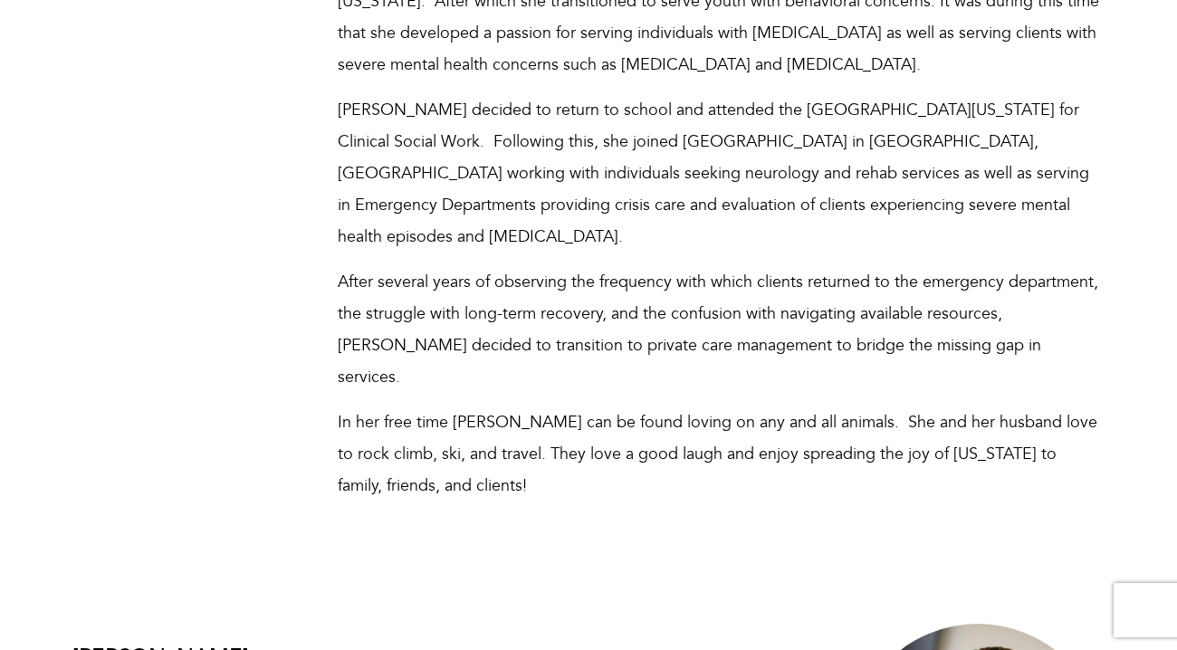
click at [657, 323] on span "After several years of observing the frequency with which clients returned to t…" at bounding box center [718, 330] width 760 height 118
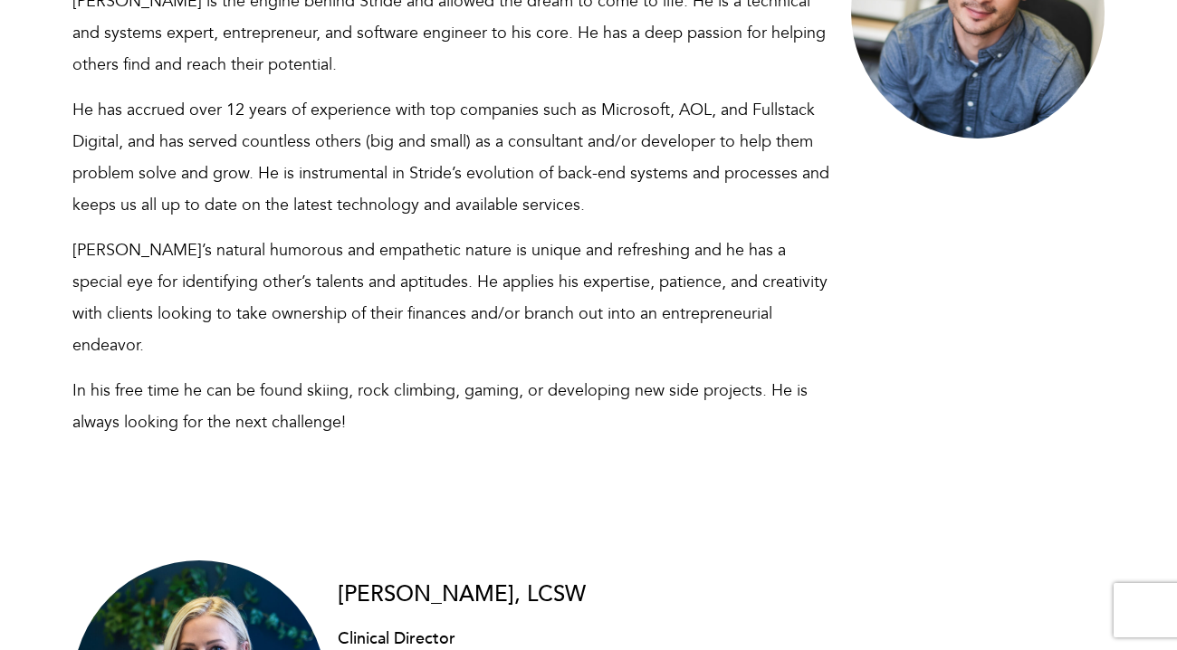
scroll to position [1796, 1]
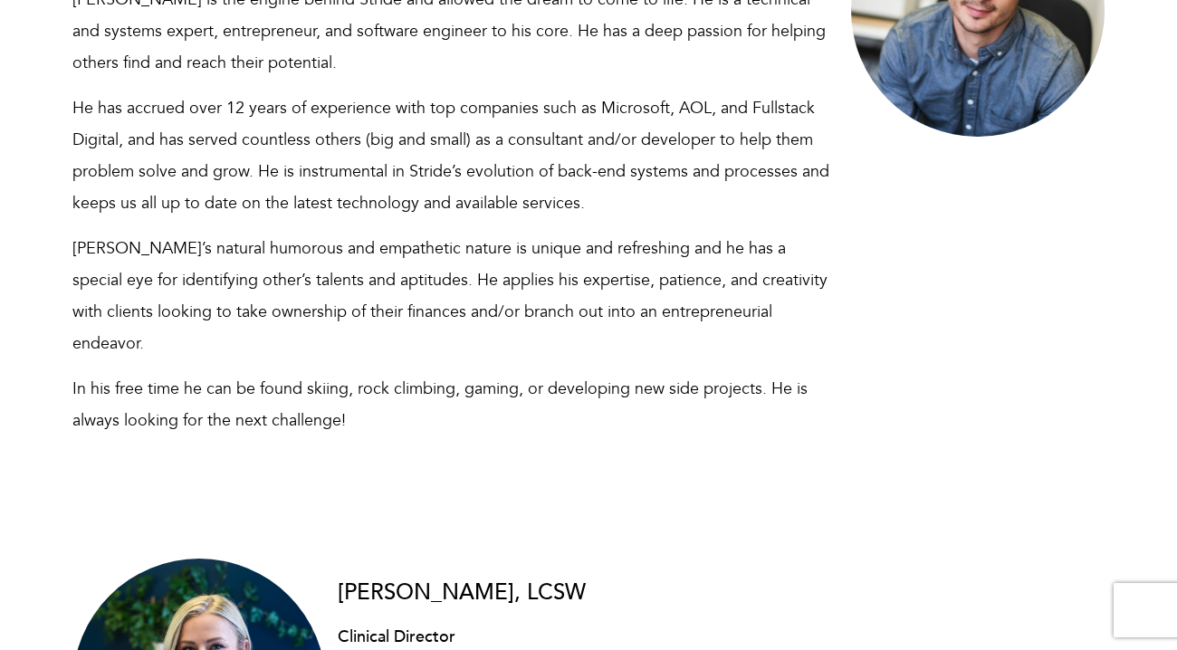
drag, startPoint x: 657, startPoint y: 323, endPoint x: 826, endPoint y: 377, distance: 177.8
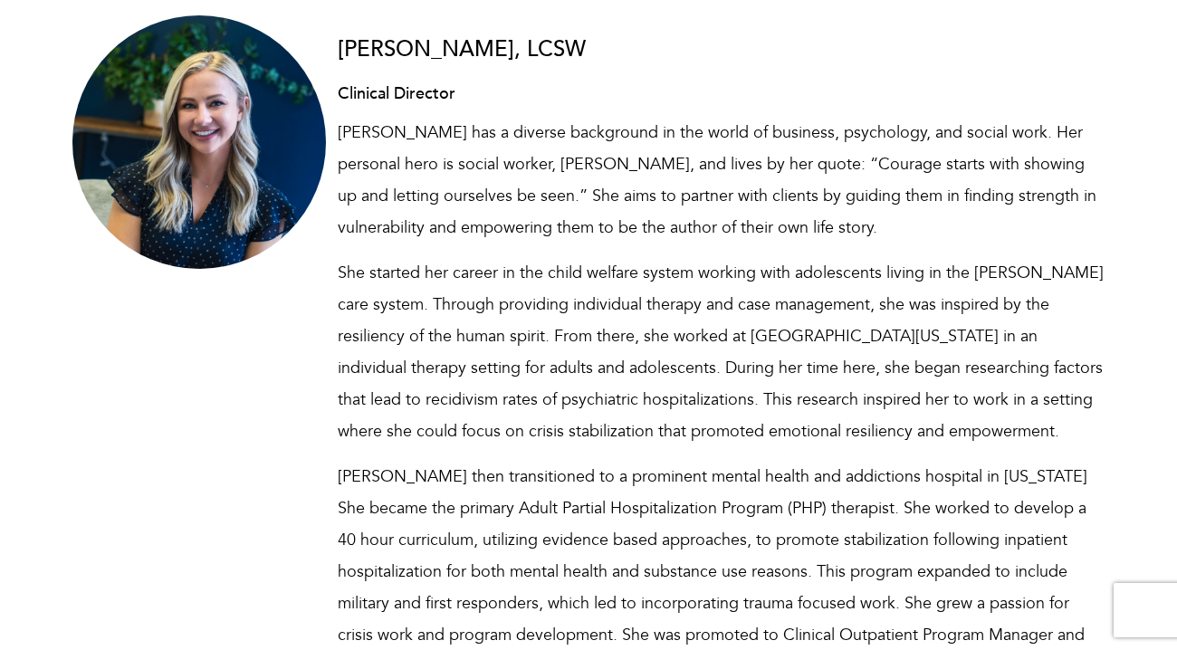
scroll to position [2341, 0]
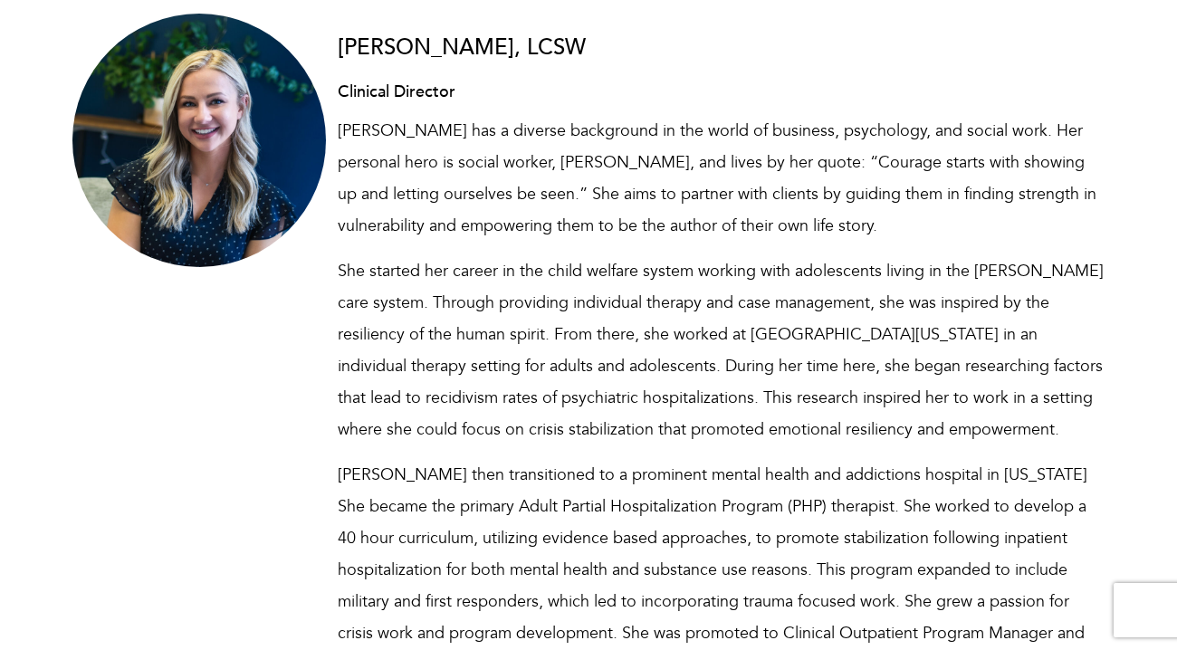
click at [1050, 117] on p "[PERSON_NAME] has a diverse background in the world of business, psychology, an…" at bounding box center [722, 178] width 768 height 127
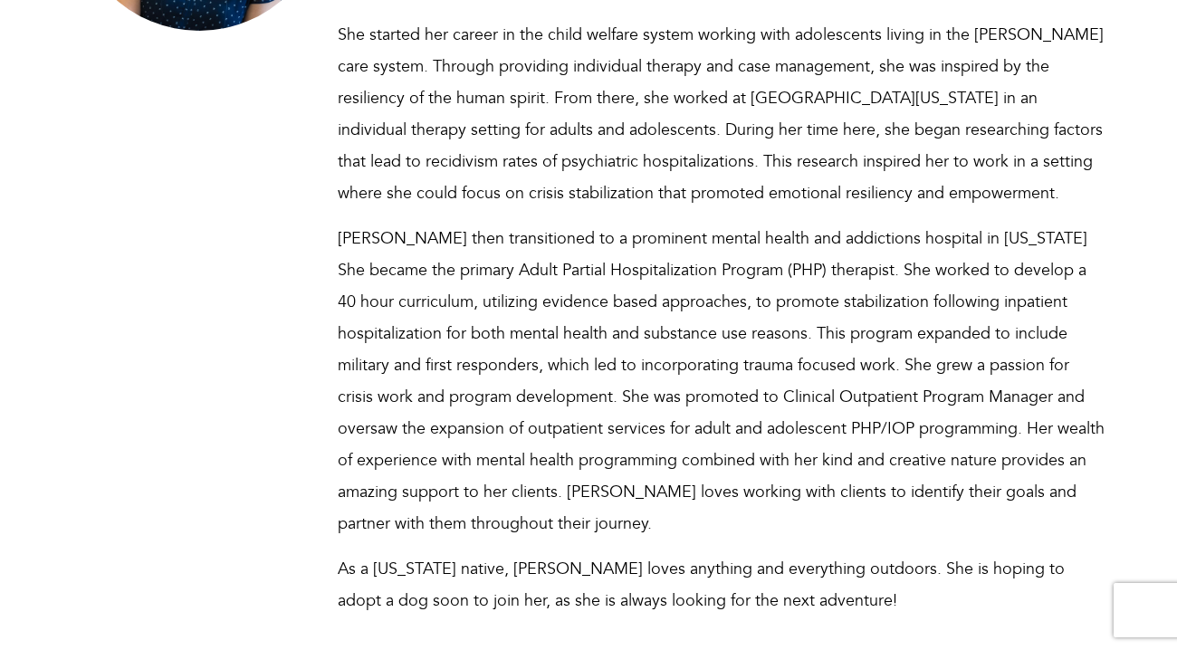
scroll to position [2579, 0]
